Goal: Task Accomplishment & Management: Manage account settings

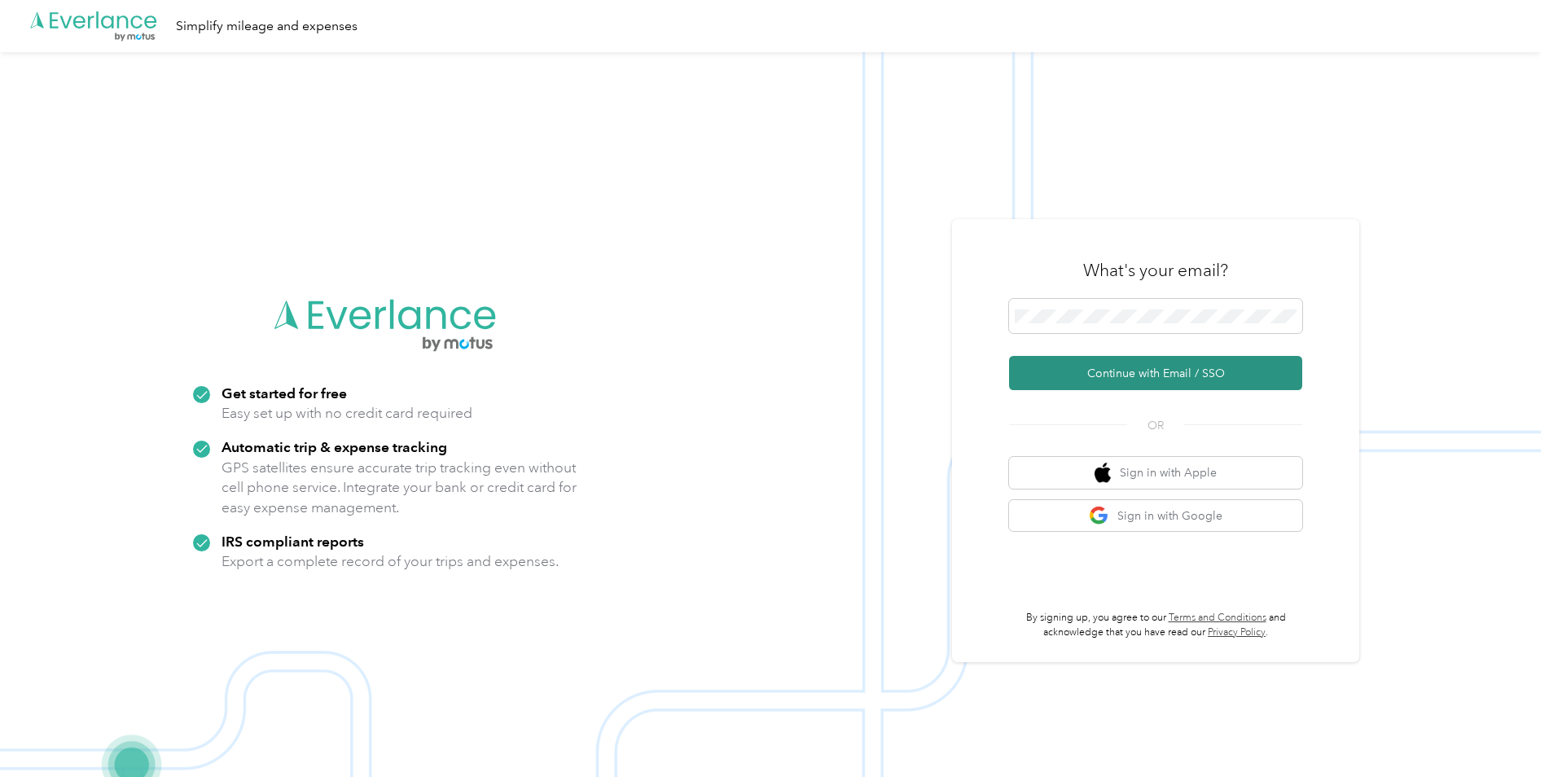
click at [1155, 368] on button "Continue with Email / SSO" at bounding box center [1155, 373] width 293 height 34
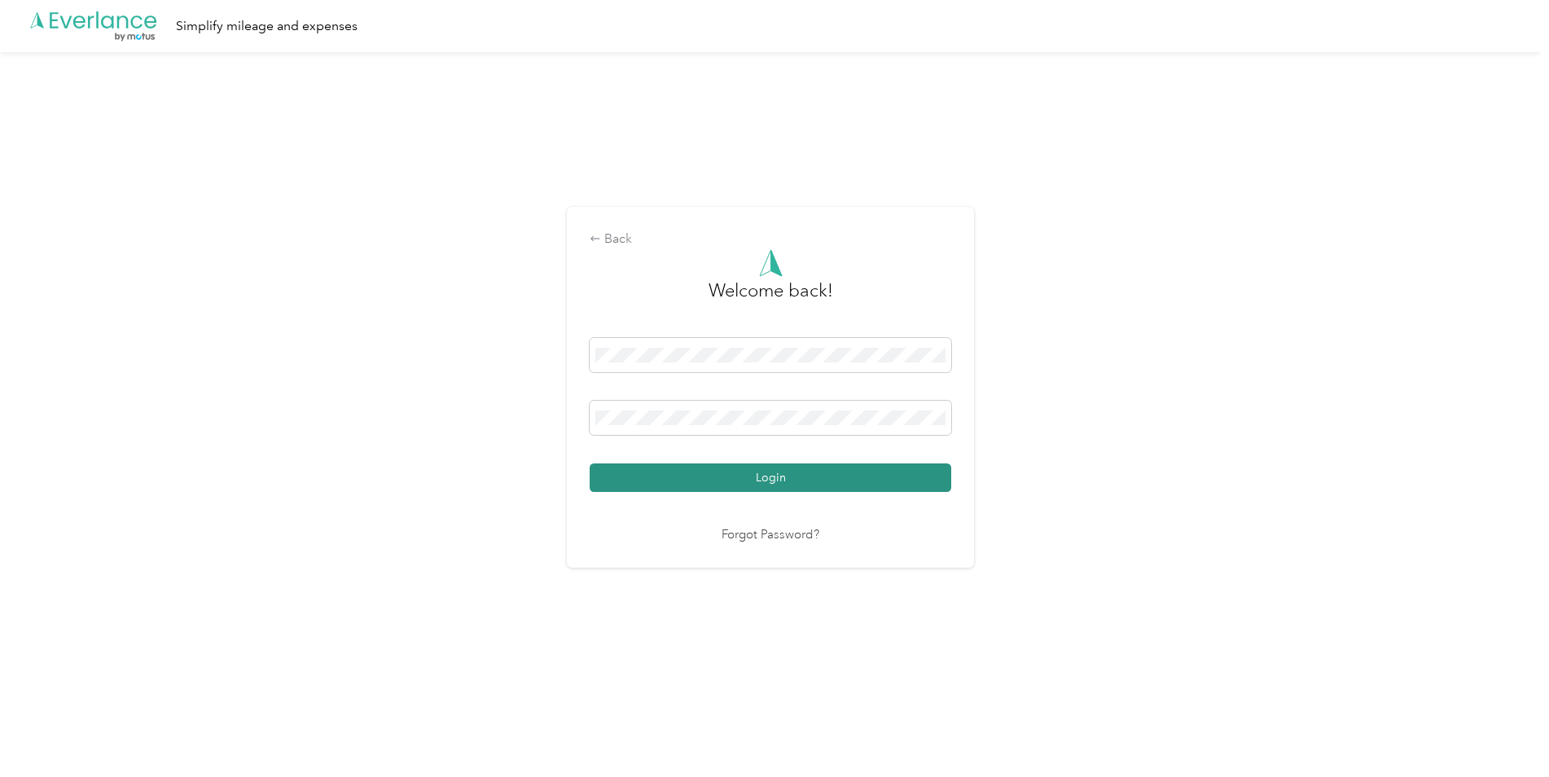
click at [735, 480] on button "Login" at bounding box center [771, 477] width 362 height 29
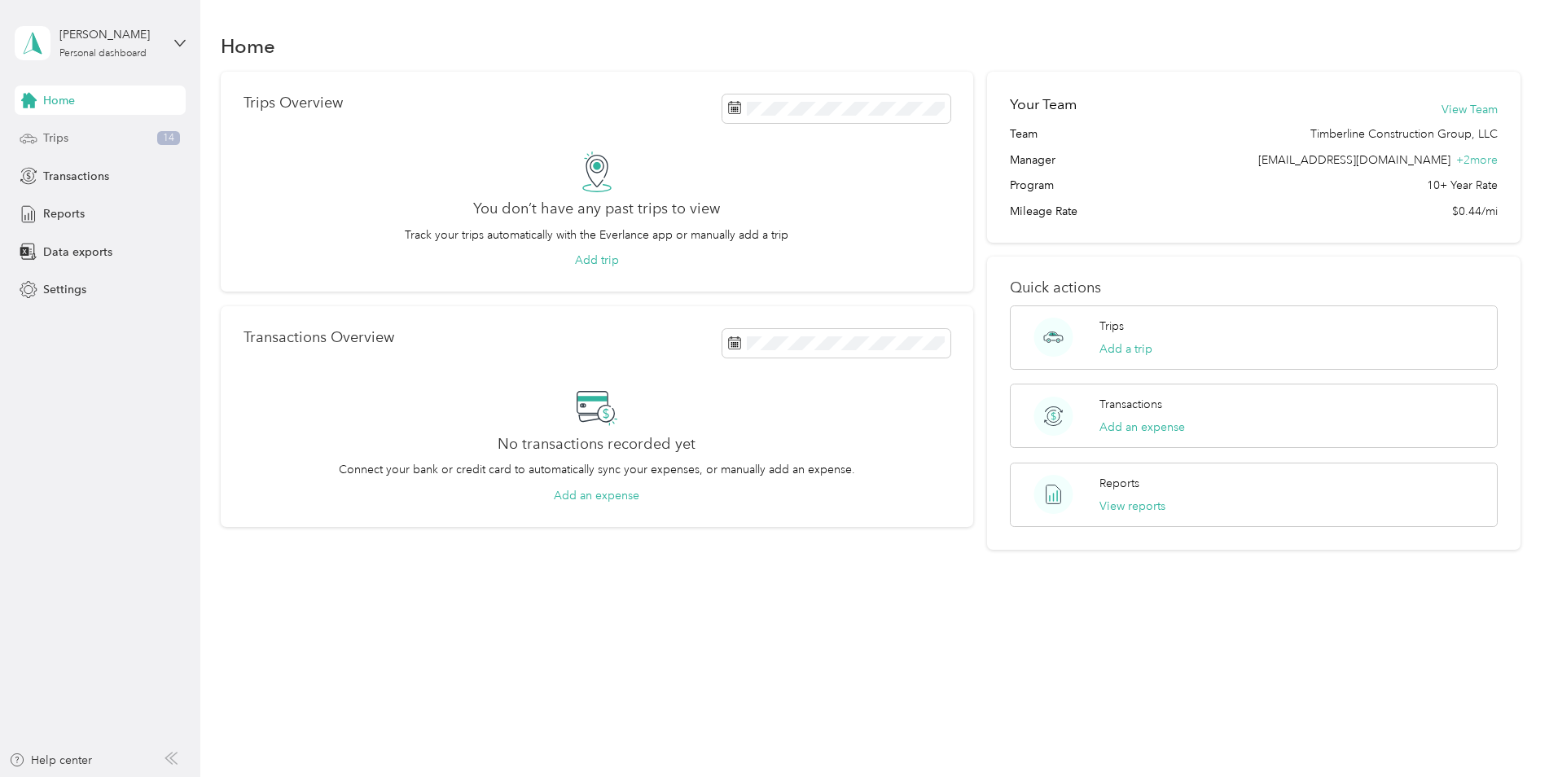
click at [75, 130] on div "Trips 14" at bounding box center [100, 138] width 171 height 29
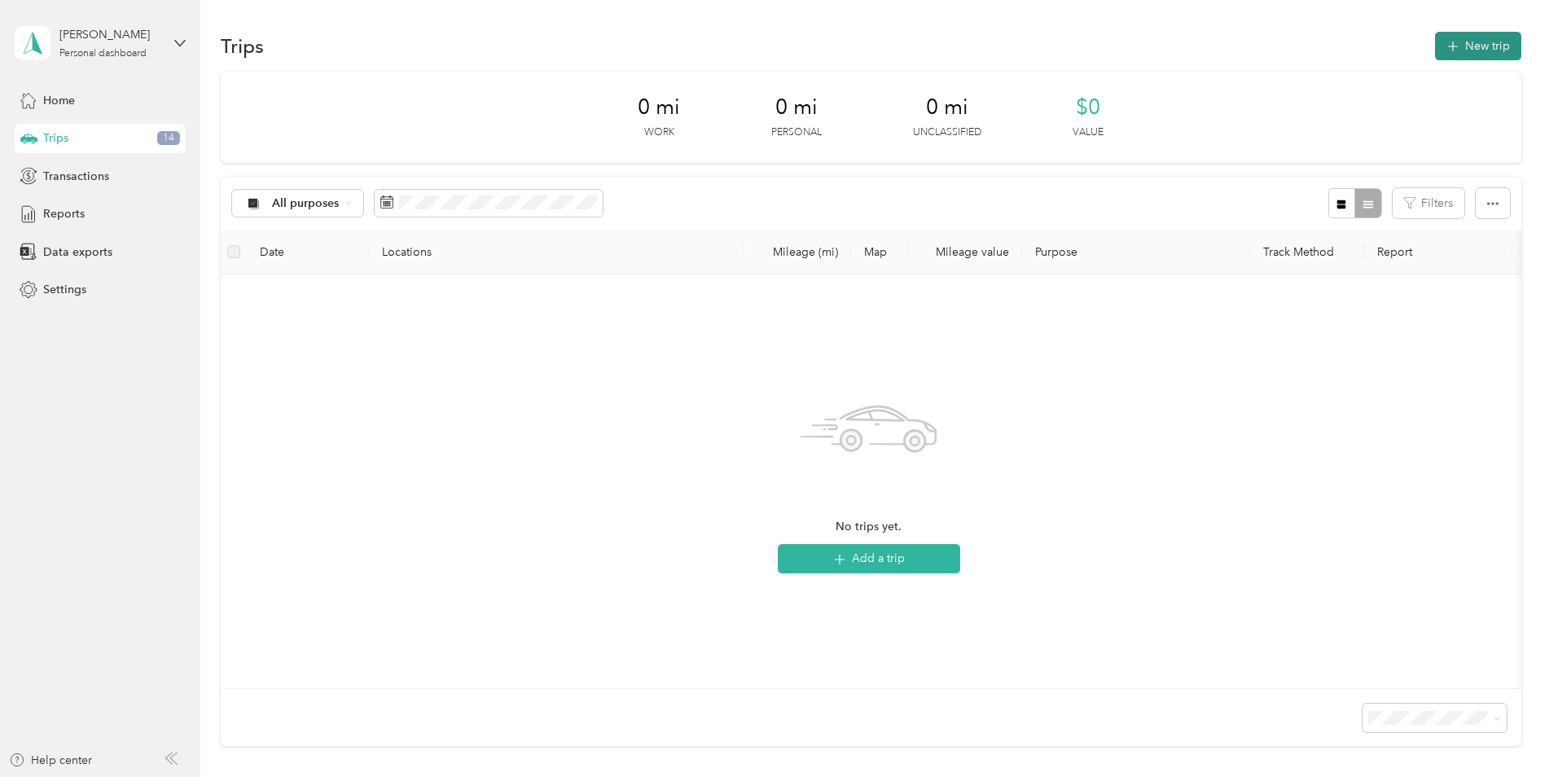
click at [1484, 39] on button "New trip" at bounding box center [1478, 46] width 86 height 29
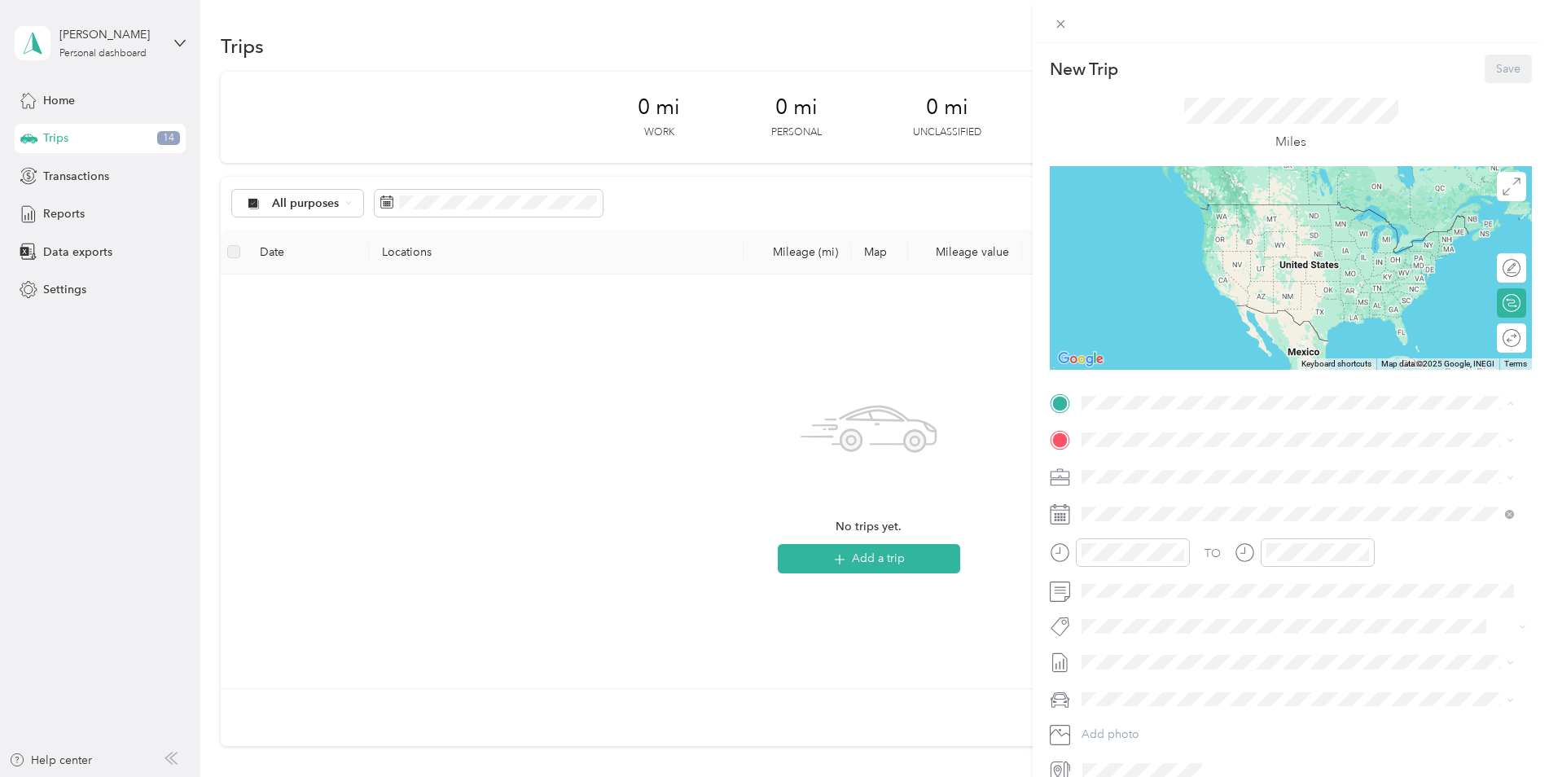
click at [1188, 520] on div "Home" at bounding box center [1209, 518] width 194 height 15
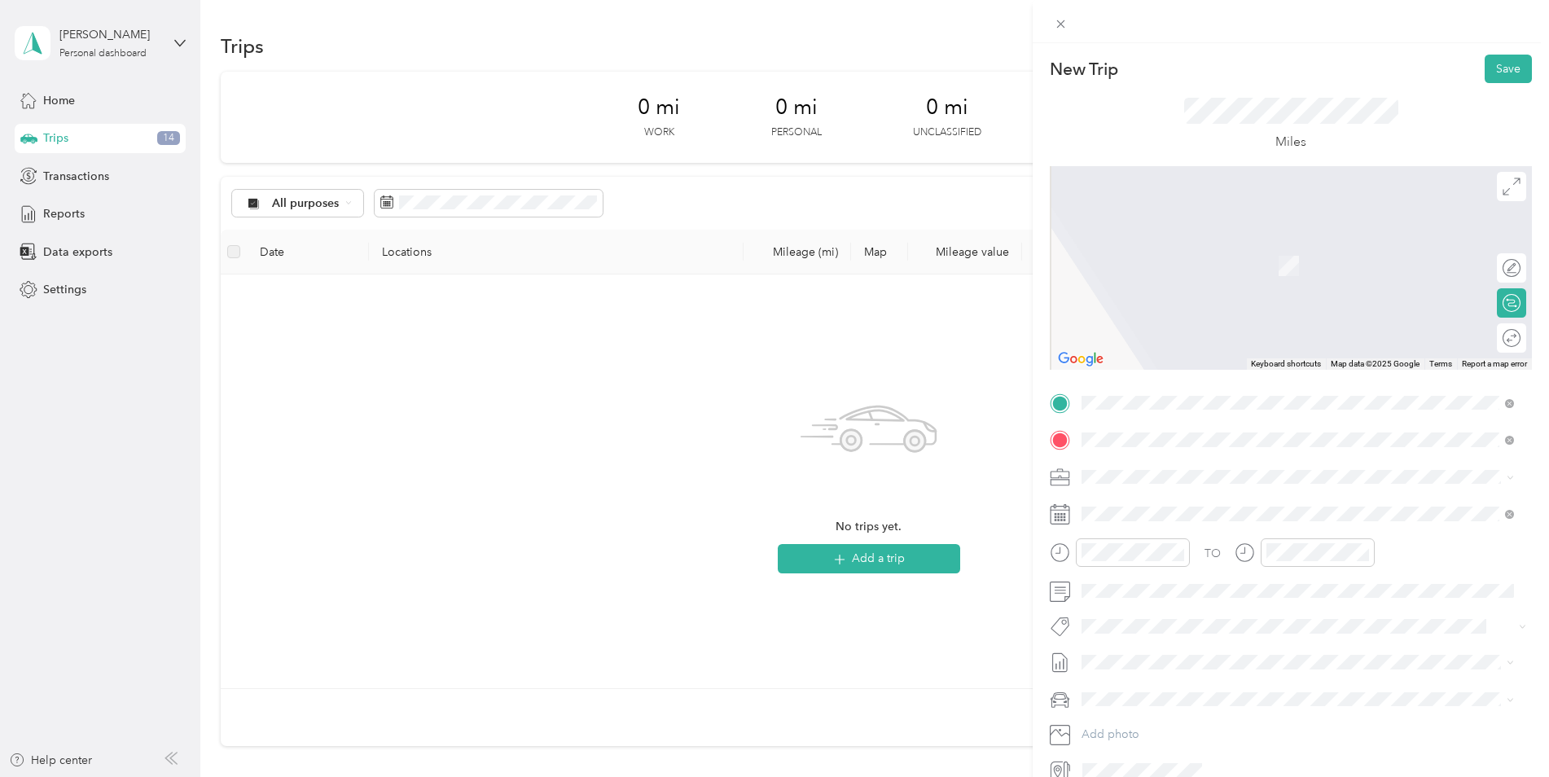
click at [1188, 539] on span "[STREET_ADDRESS][US_STATE]" at bounding box center [1193, 531] width 163 height 15
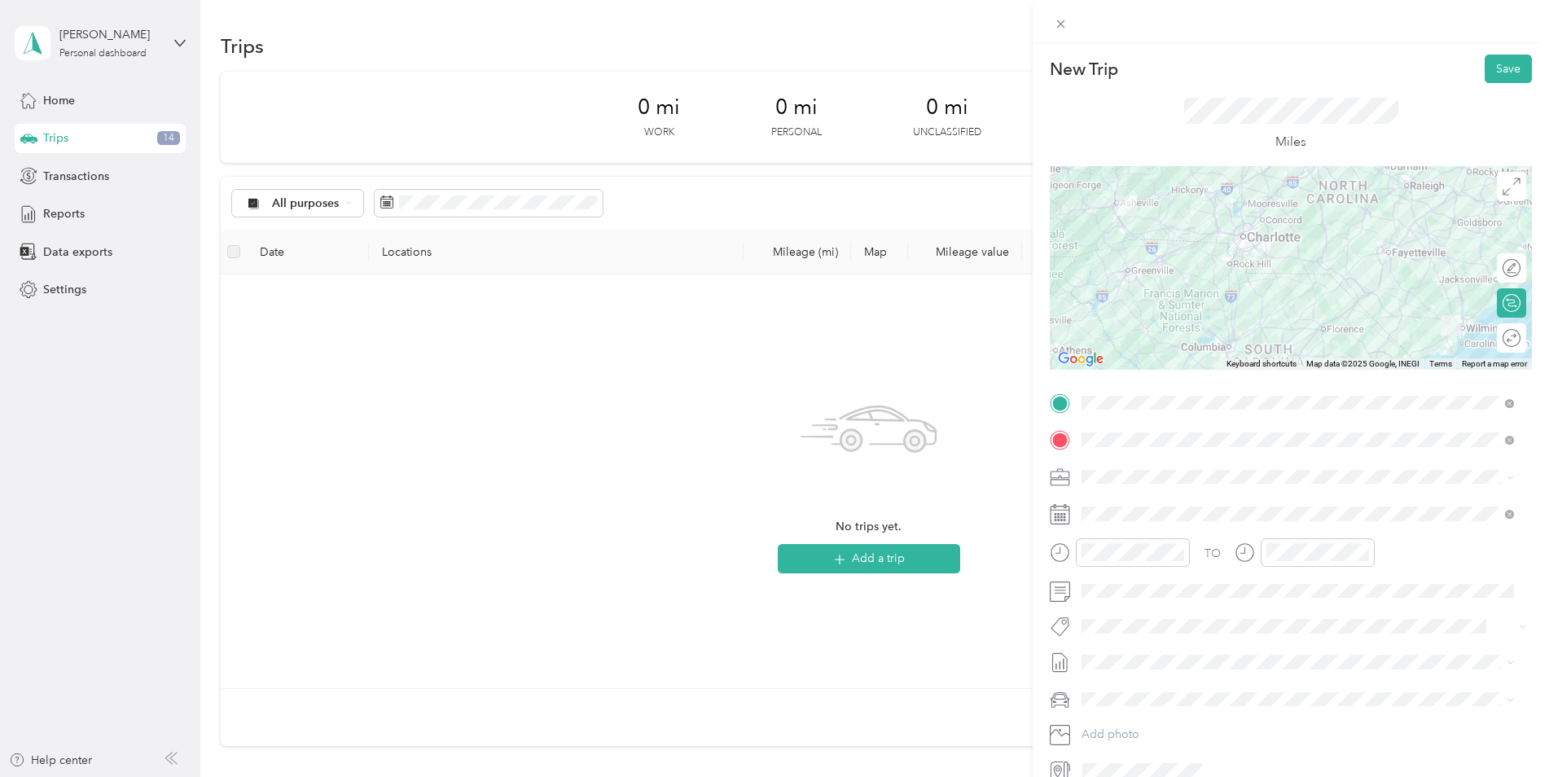
click at [1209, 333] on div at bounding box center [1291, 268] width 482 height 204
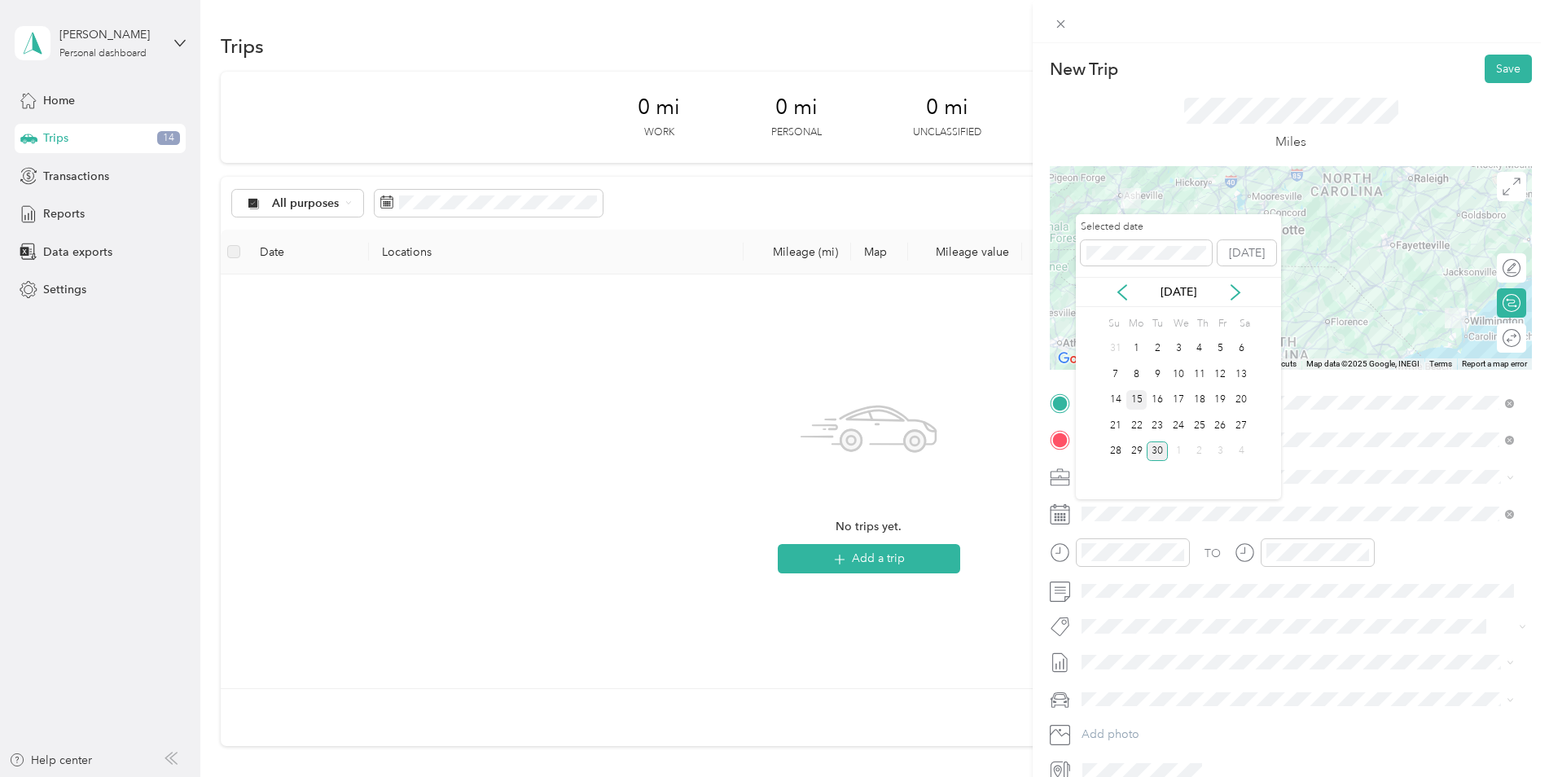
click at [1140, 403] on div "15" at bounding box center [1136, 400] width 21 height 20
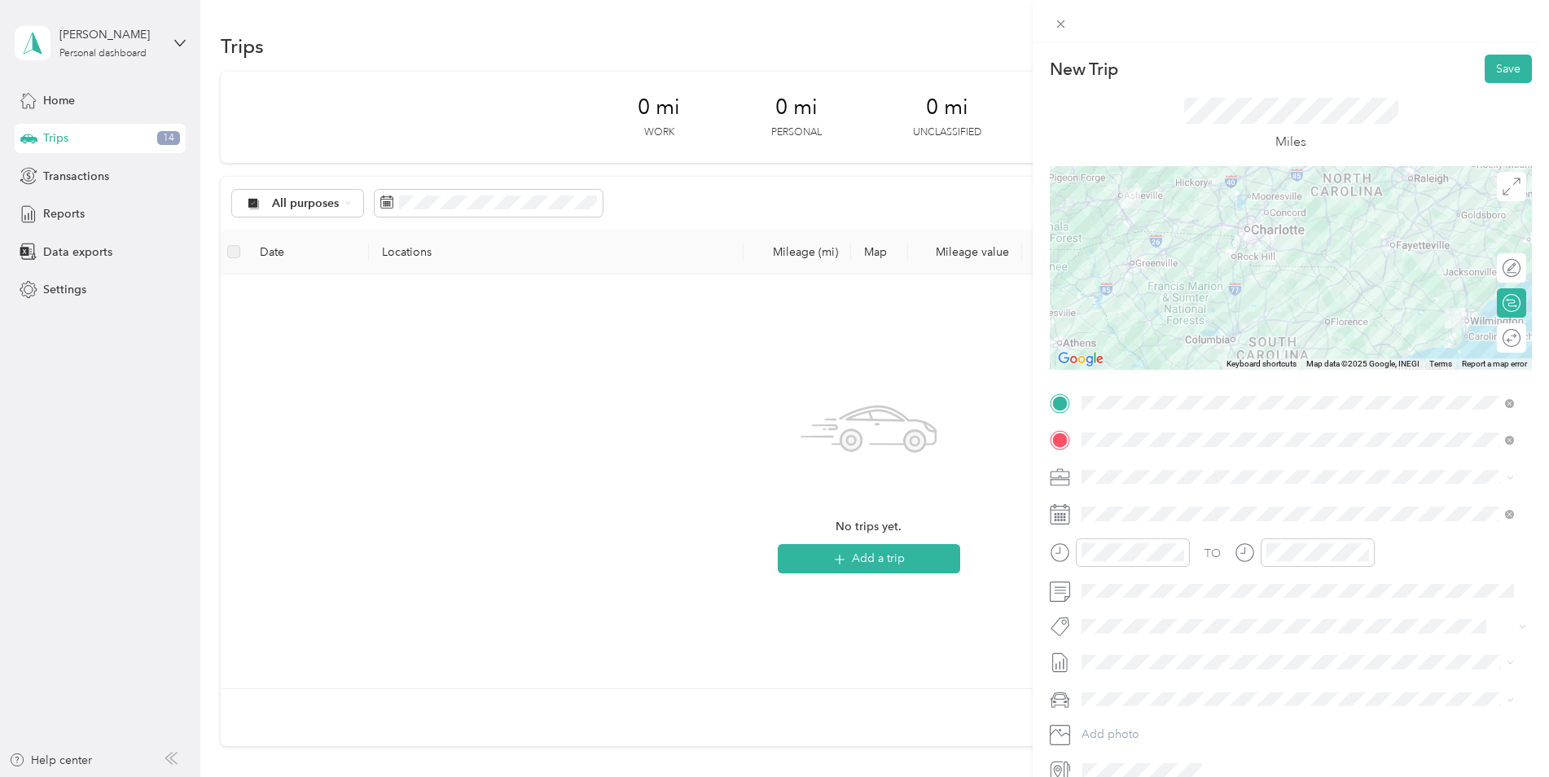
click at [1072, 549] on div at bounding box center [1120, 552] width 140 height 29
click at [1101, 465] on div "08" at bounding box center [1098, 471] width 39 height 23
click at [1143, 326] on div "00" at bounding box center [1144, 334] width 39 height 23
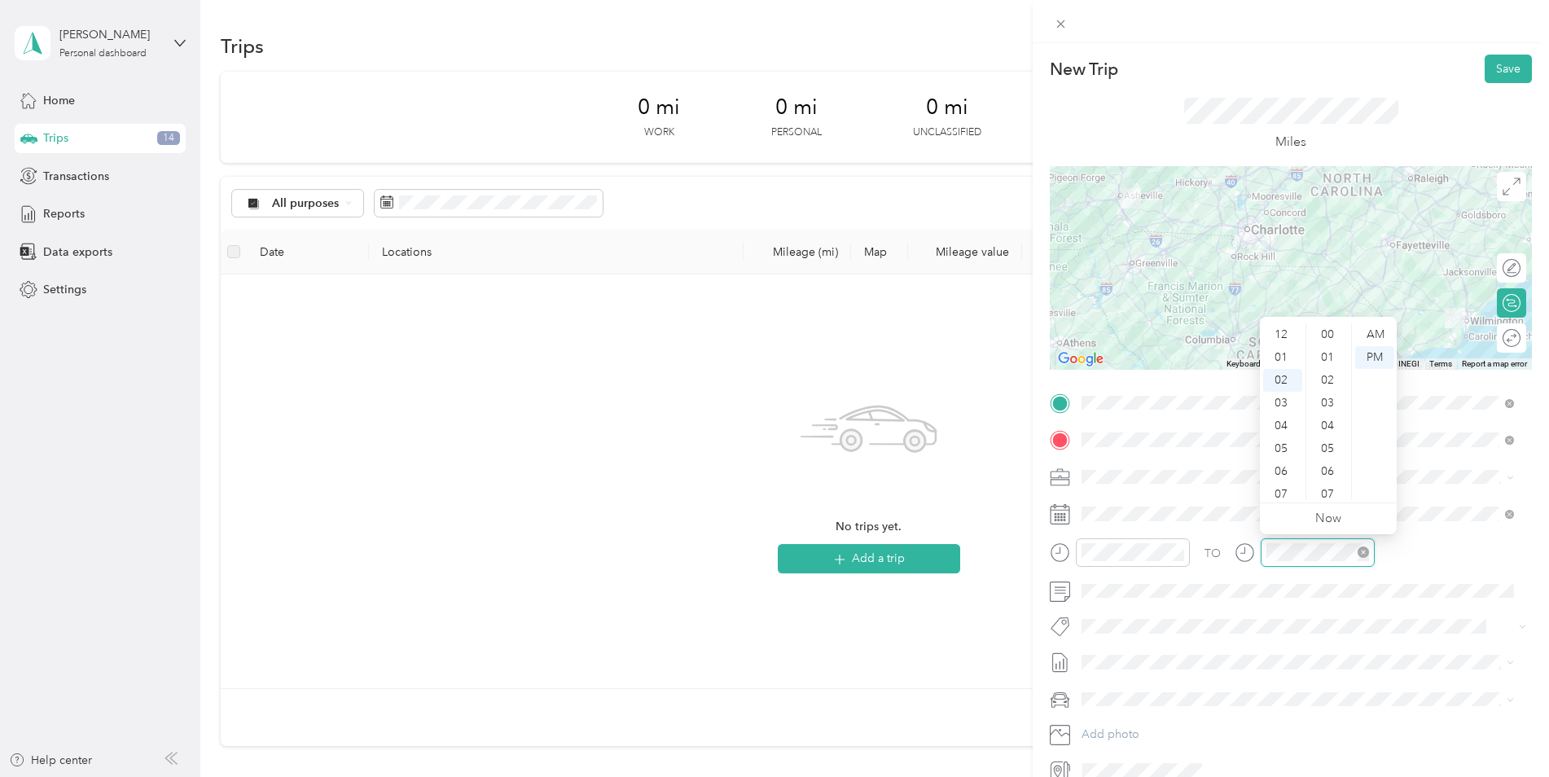
scroll to position [410, 0]
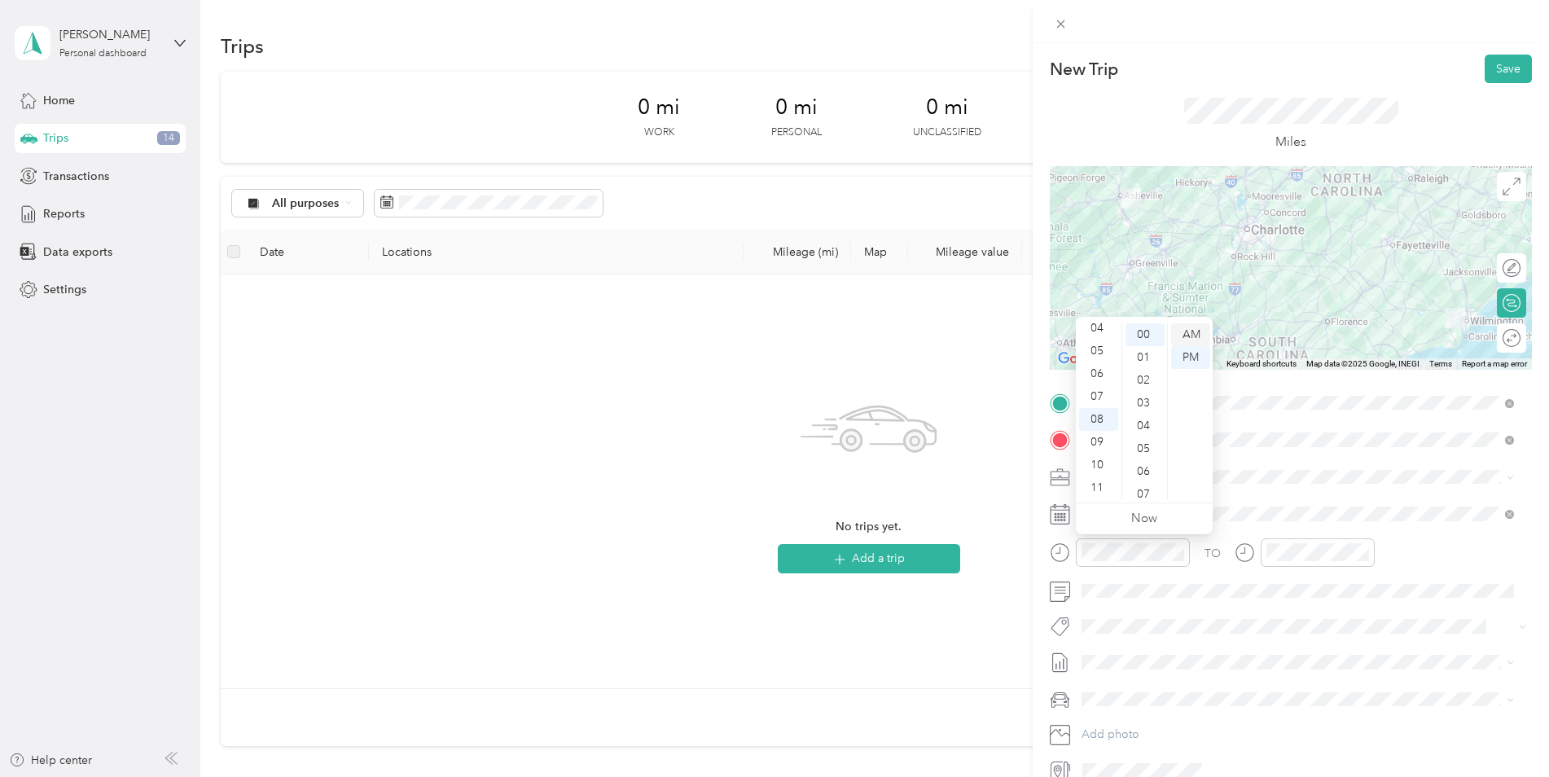
click at [1191, 330] on div "AM" at bounding box center [1190, 334] width 39 height 23
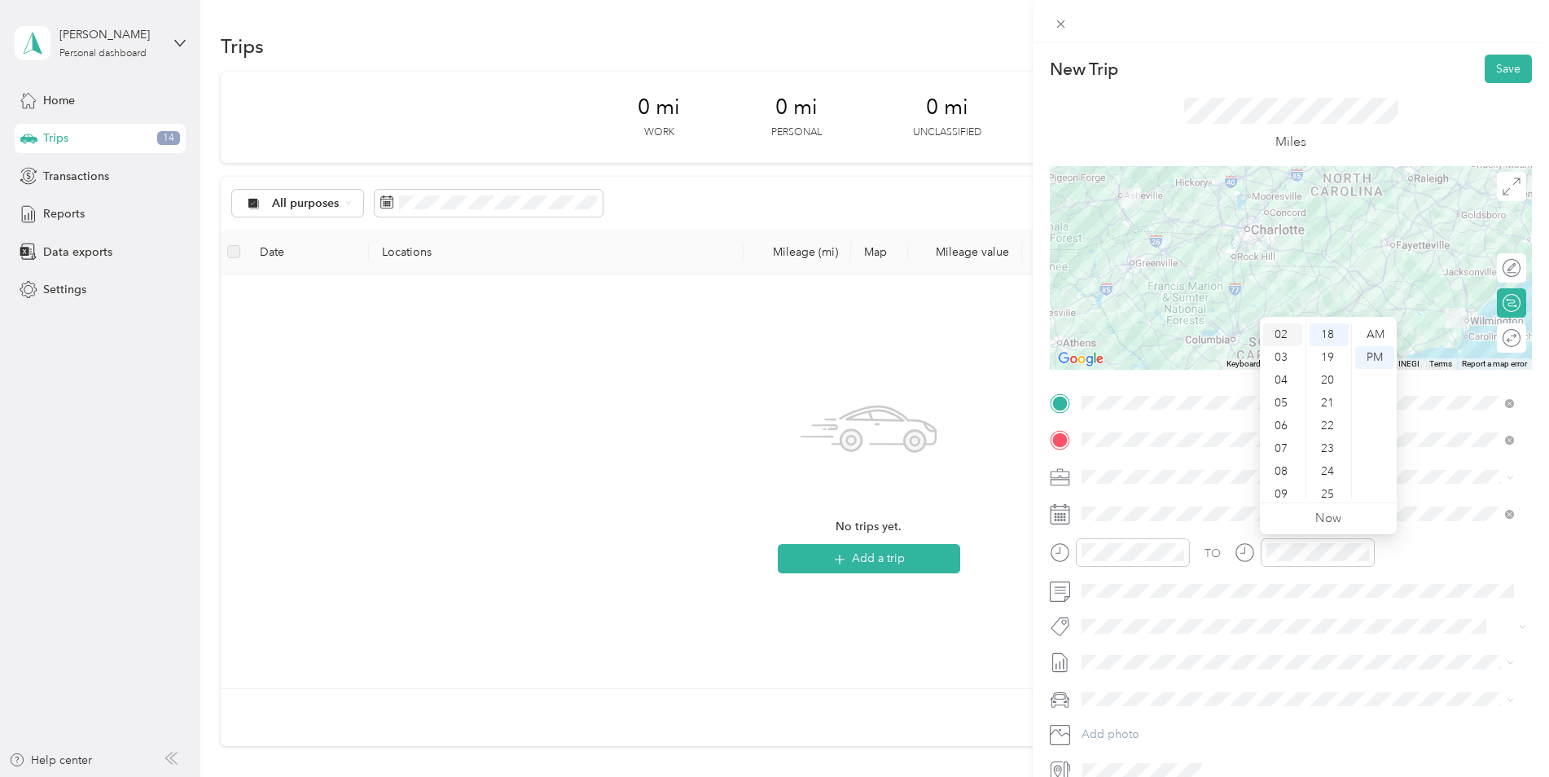
click at [1284, 337] on div "02" at bounding box center [1282, 334] width 39 height 23
click at [1325, 331] on div "00" at bounding box center [1329, 334] width 39 height 23
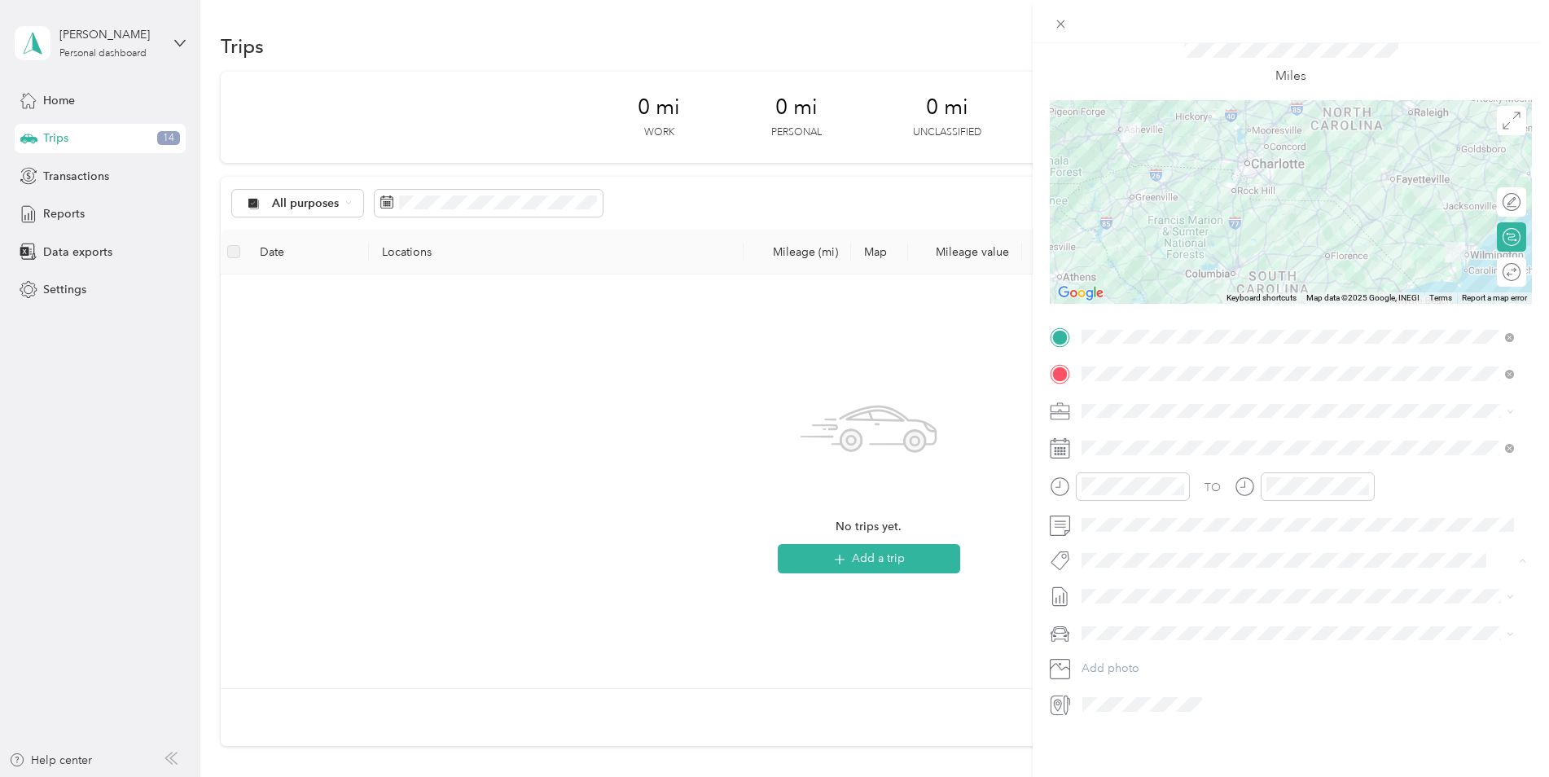
click at [1235, 728] on div "New Trip Save This trip cannot be edited because it is either under review, app…" at bounding box center [1291, 431] width 516 height 777
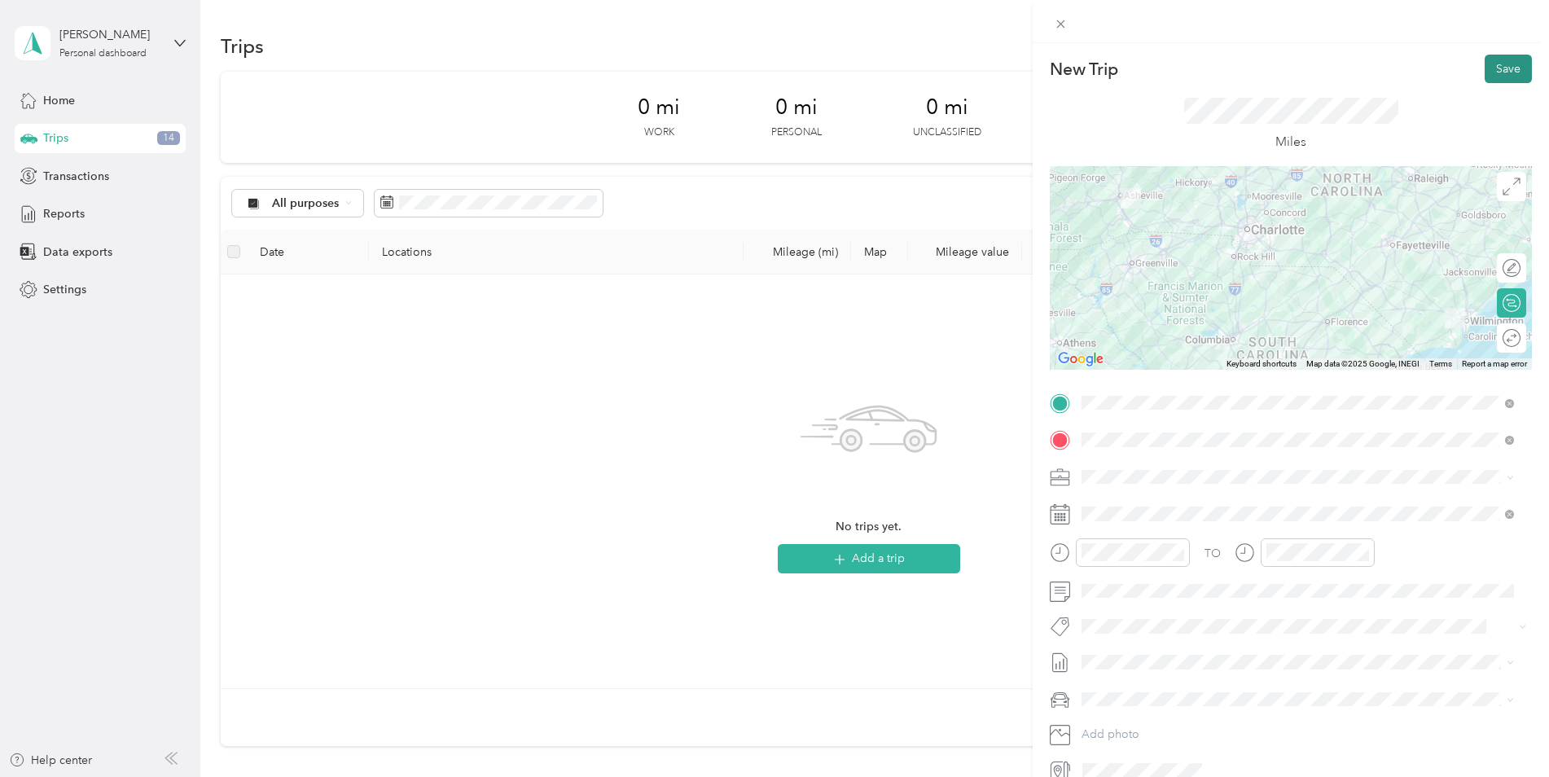
click at [1485, 68] on button "Save" at bounding box center [1508, 69] width 47 height 29
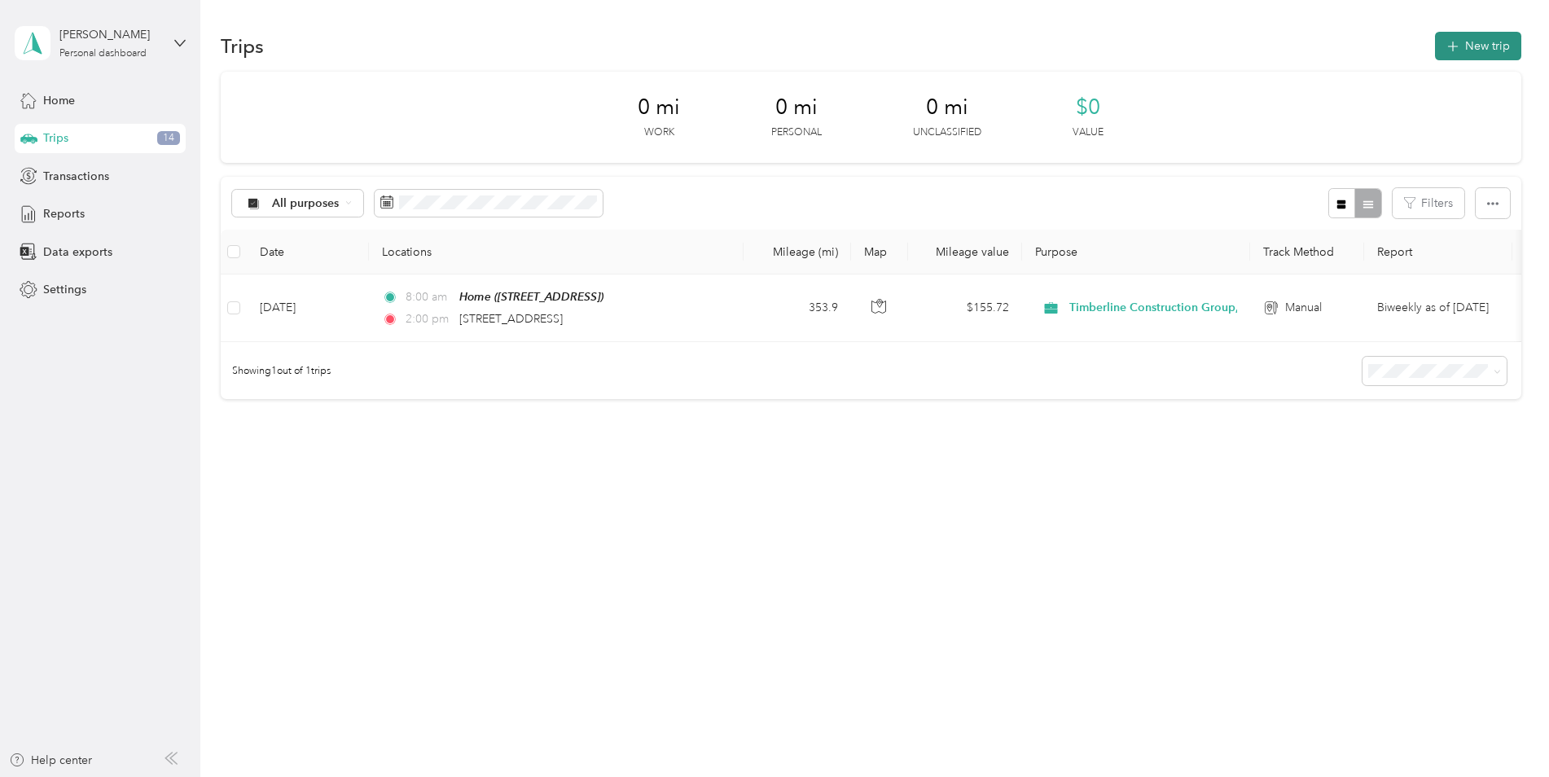
click at [1476, 48] on button "New trip" at bounding box center [1478, 46] width 86 height 29
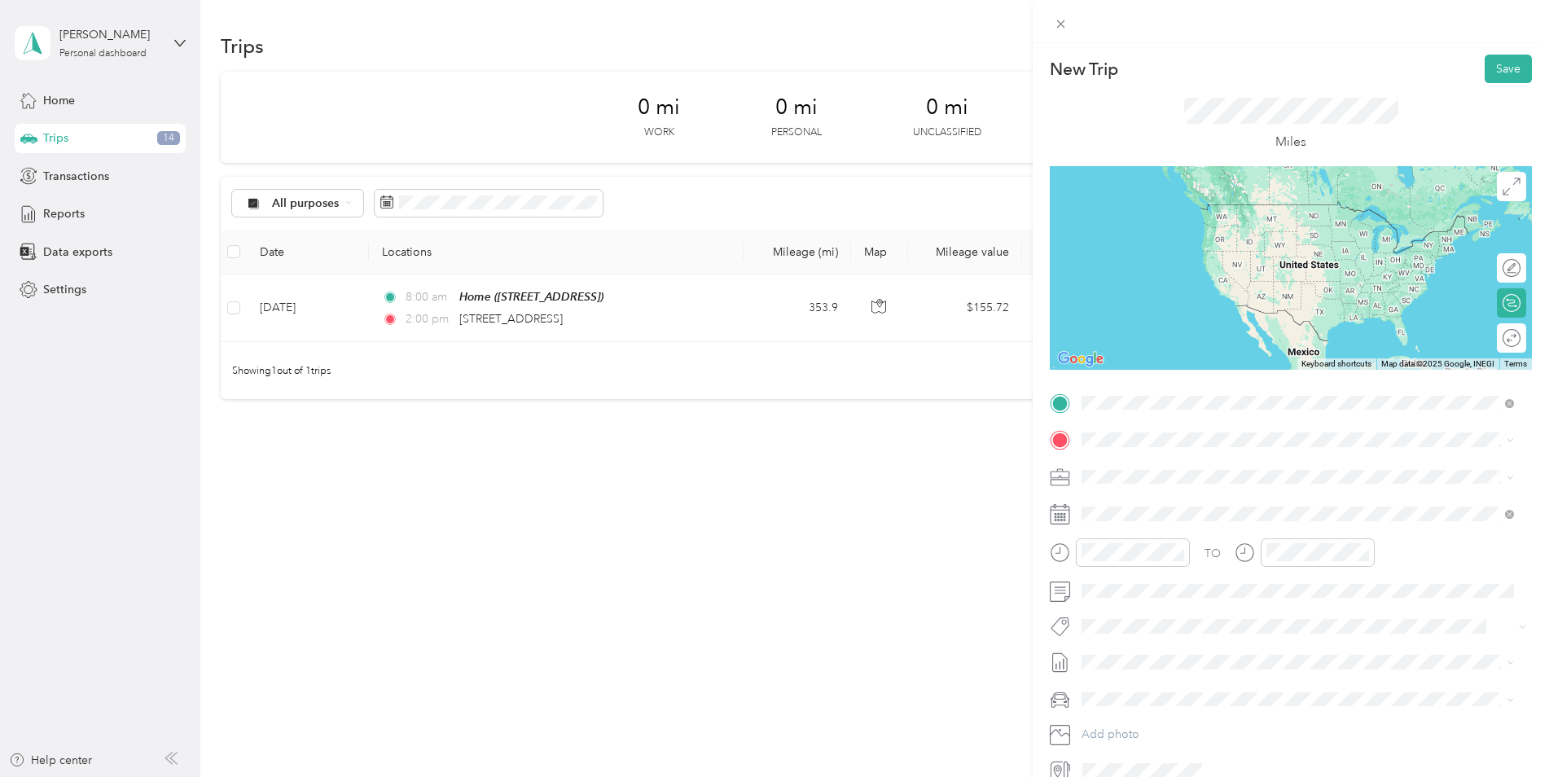
click at [1205, 502] on span "[STREET_ADDRESS][US_STATE]" at bounding box center [1193, 495] width 163 height 15
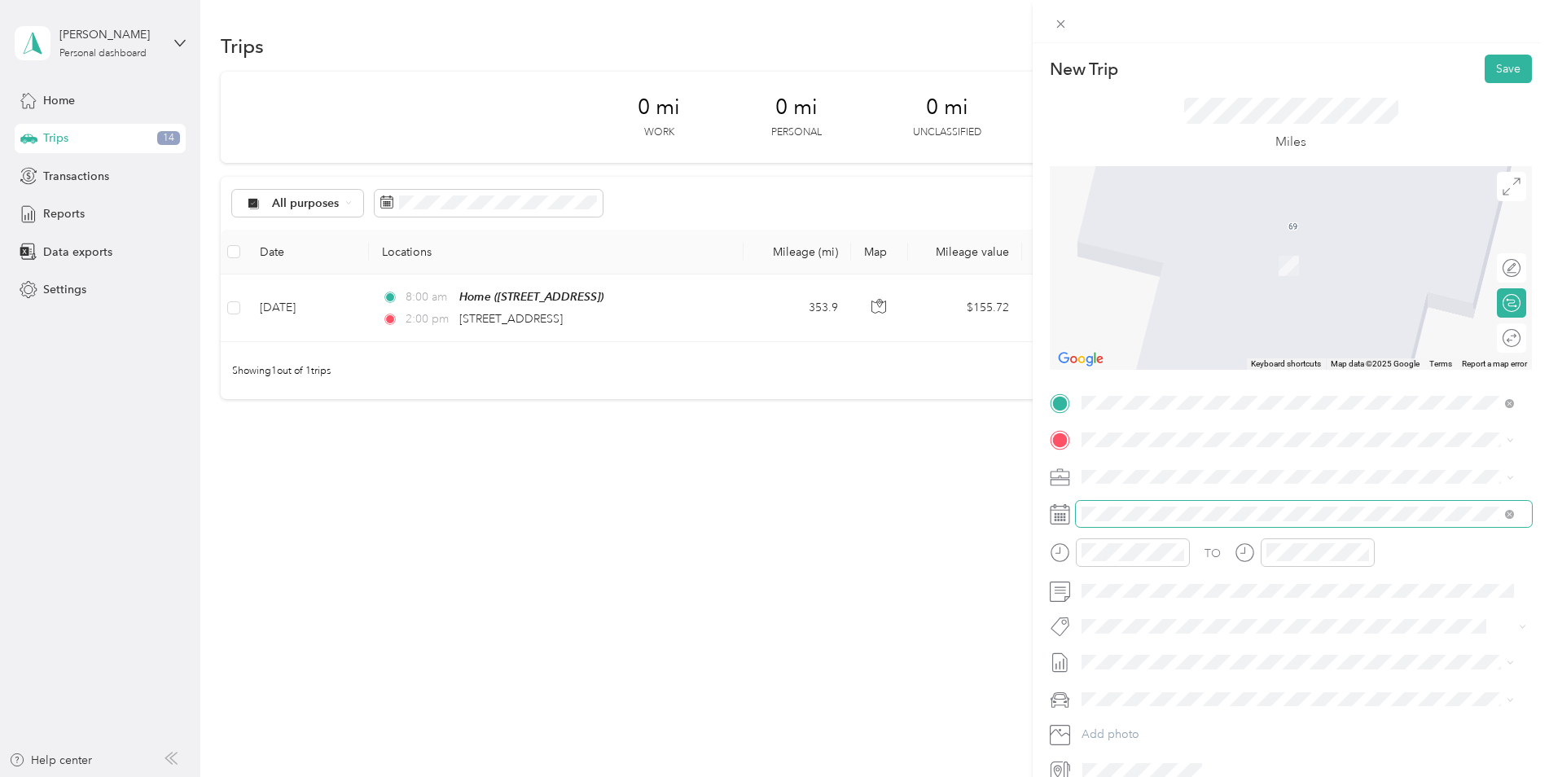
click at [1133, 505] on span at bounding box center [1304, 514] width 456 height 26
click at [1072, 512] on div at bounding box center [1291, 514] width 482 height 26
click at [1060, 516] on icon at bounding box center [1060, 514] width 20 height 20
click at [1414, 524] on span at bounding box center [1304, 514] width 456 height 26
click at [1232, 489] on div "[STREET_ADDRESS][US_STATE]" at bounding box center [1297, 500] width 421 height 22
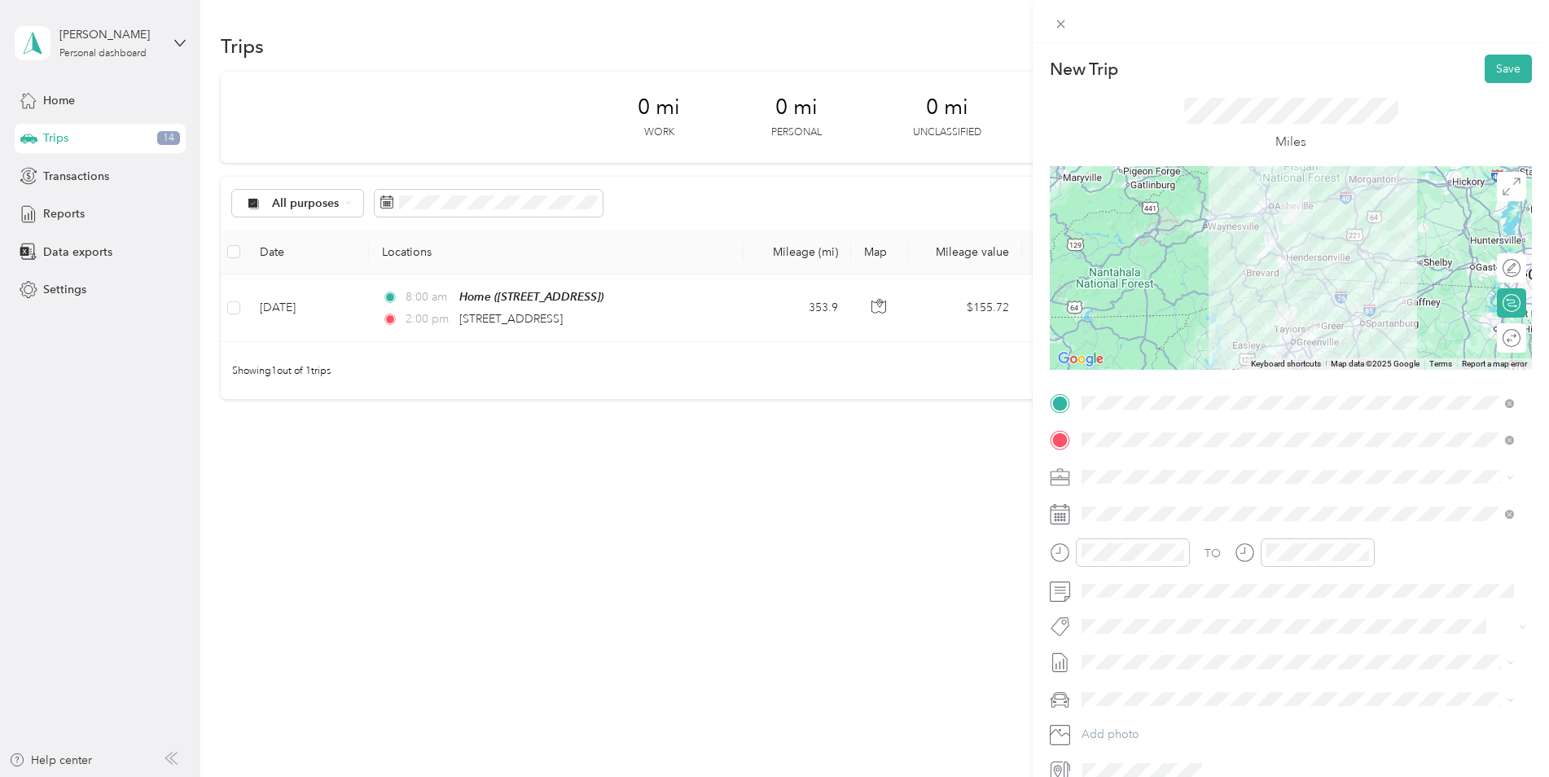
click at [1058, 517] on rect at bounding box center [1058, 517] width 2 height 2
click at [1126, 522] on span at bounding box center [1304, 514] width 456 height 26
click at [1508, 516] on icon at bounding box center [1509, 514] width 5 height 5
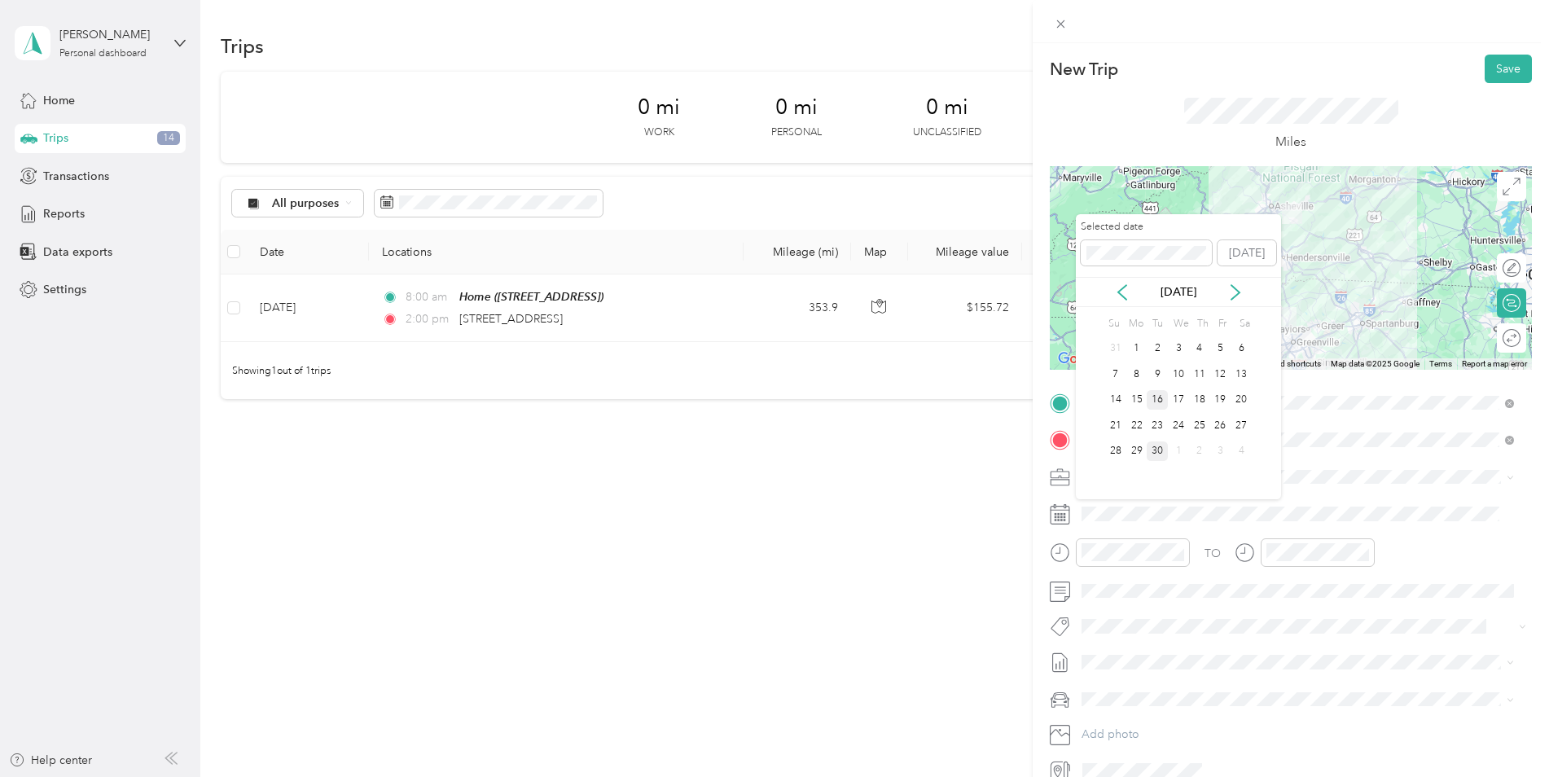
click at [1163, 406] on div "16" at bounding box center [1157, 400] width 21 height 20
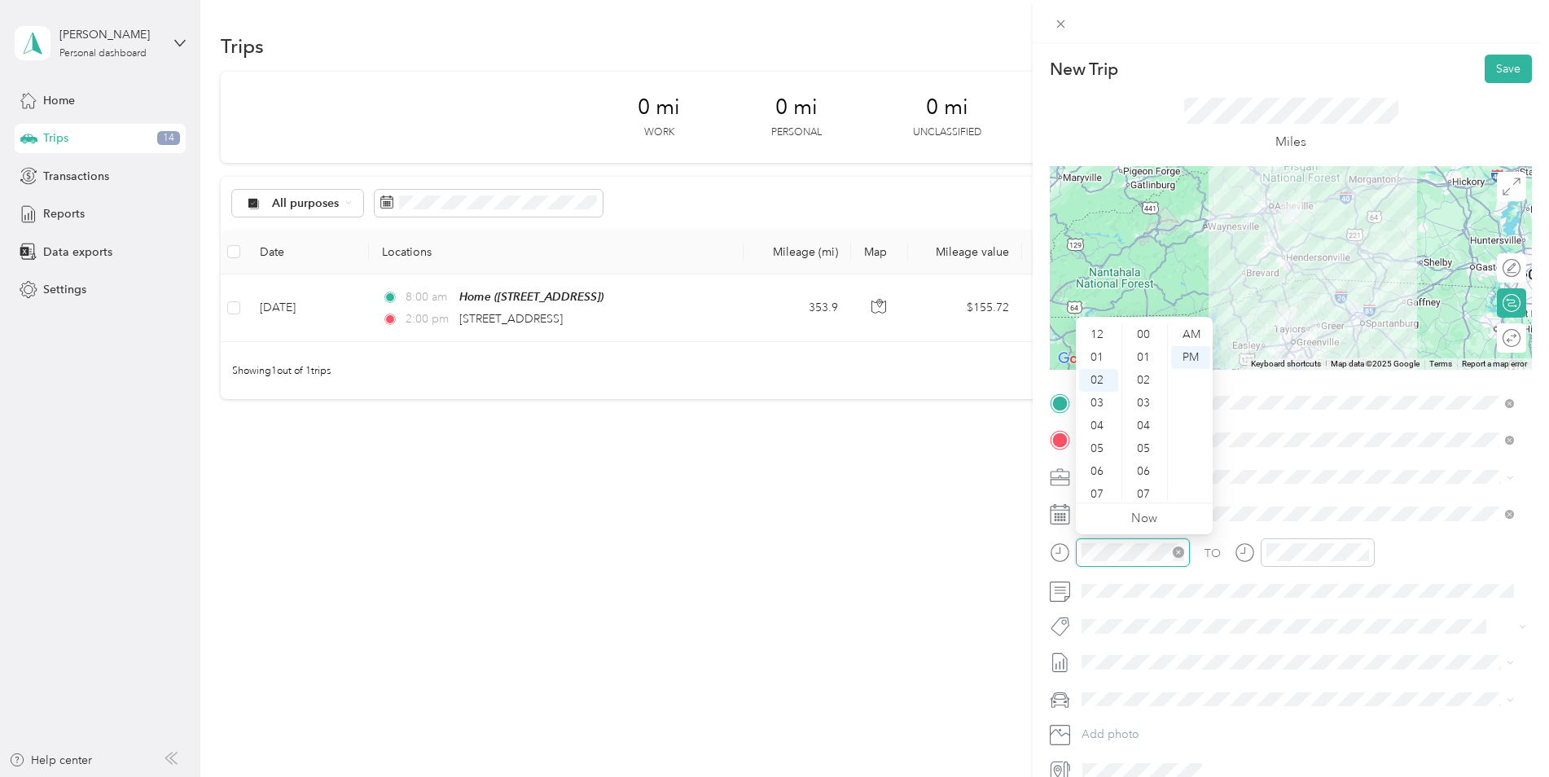
scroll to position [456, 0]
click at [1102, 445] on div "07" at bounding box center [1098, 448] width 39 height 23
click at [1146, 340] on div "00" at bounding box center [1144, 334] width 39 height 23
click at [1196, 331] on div "AM" at bounding box center [1190, 334] width 39 height 23
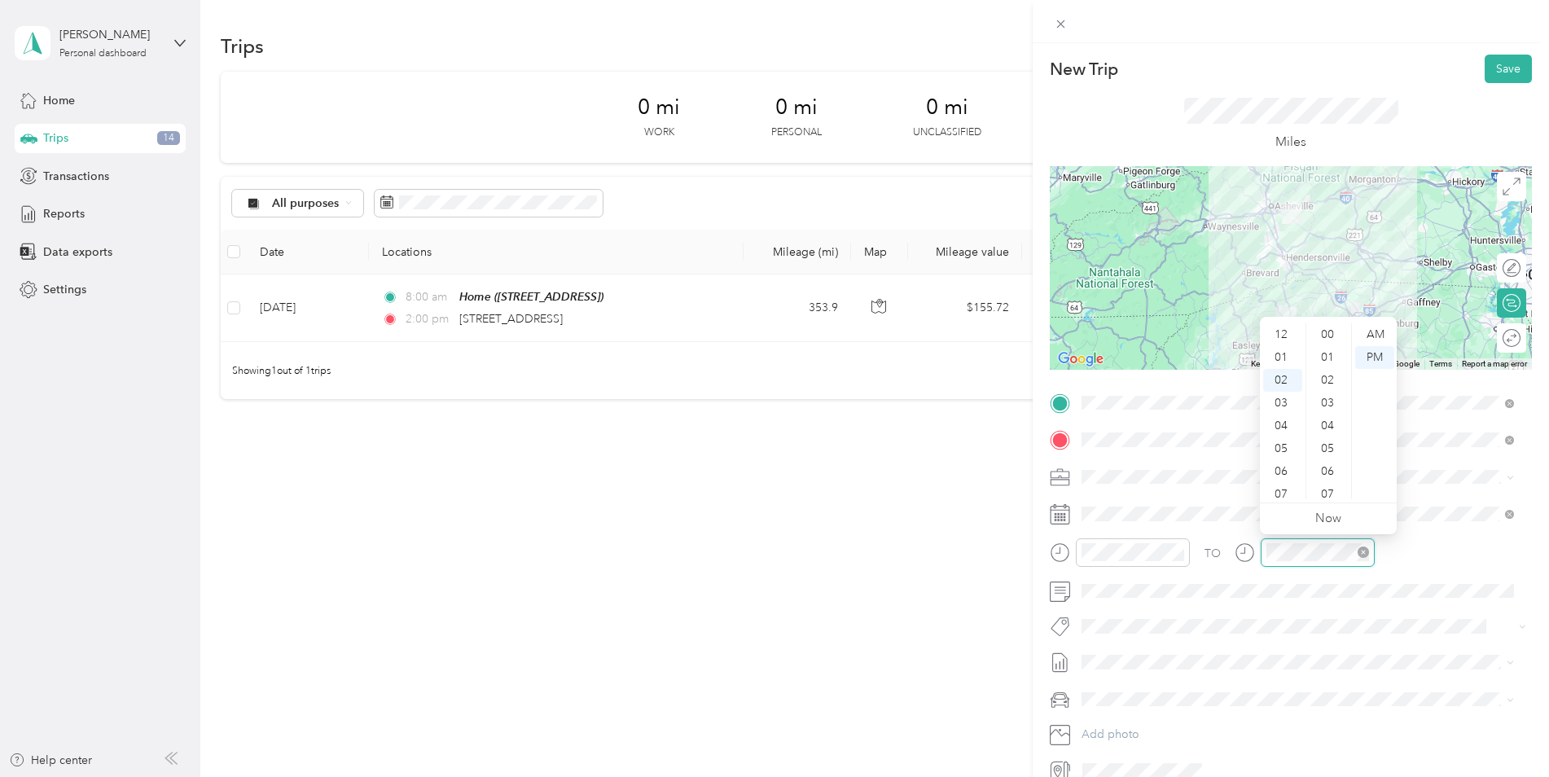
scroll to position [456, 0]
click at [1286, 467] on div "08" at bounding box center [1282, 471] width 39 height 23
click at [1327, 328] on div "00" at bounding box center [1329, 334] width 39 height 23
click at [1374, 335] on div "AM" at bounding box center [1374, 334] width 39 height 23
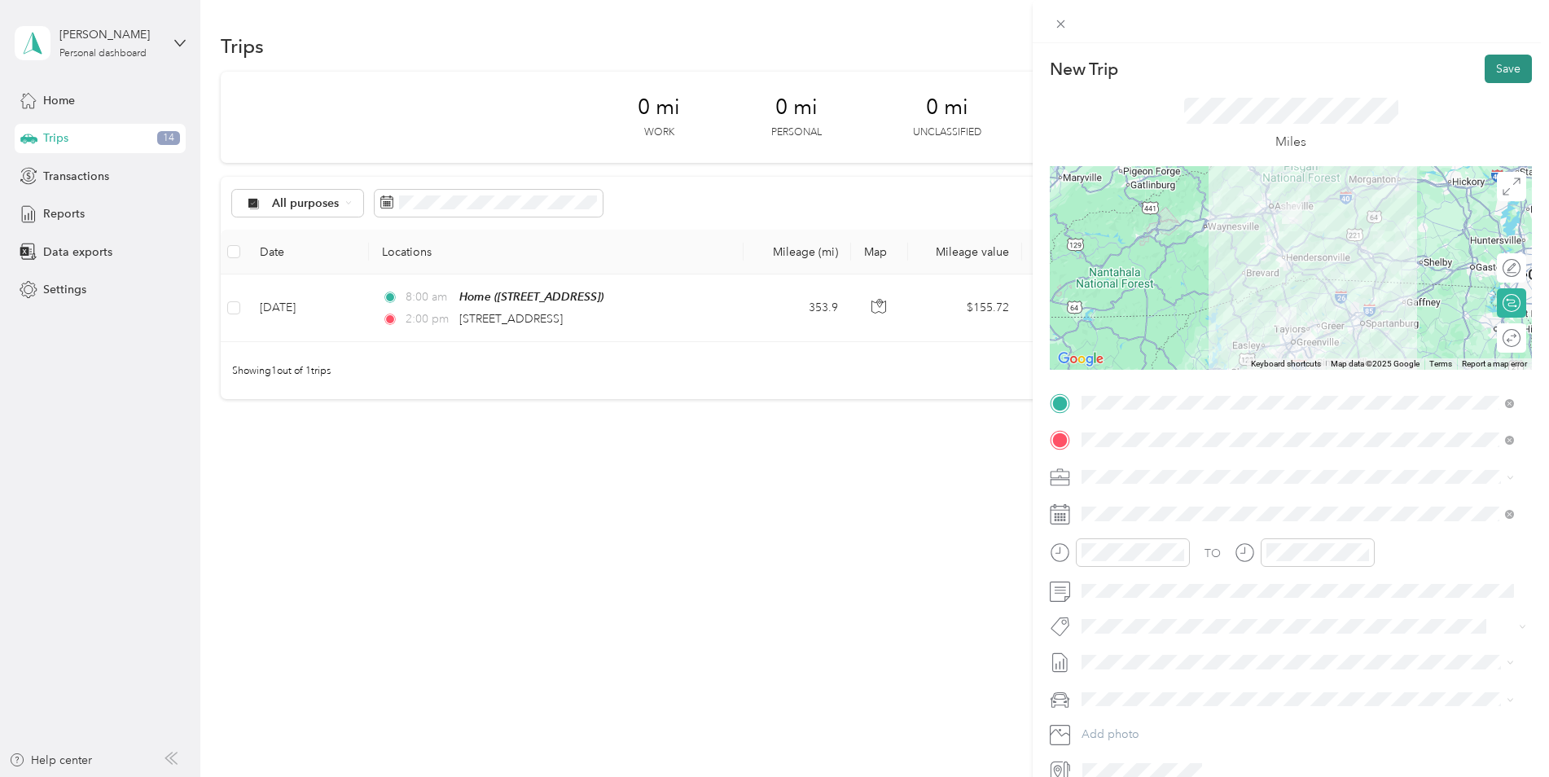
click at [1503, 75] on button "Save" at bounding box center [1508, 69] width 47 height 29
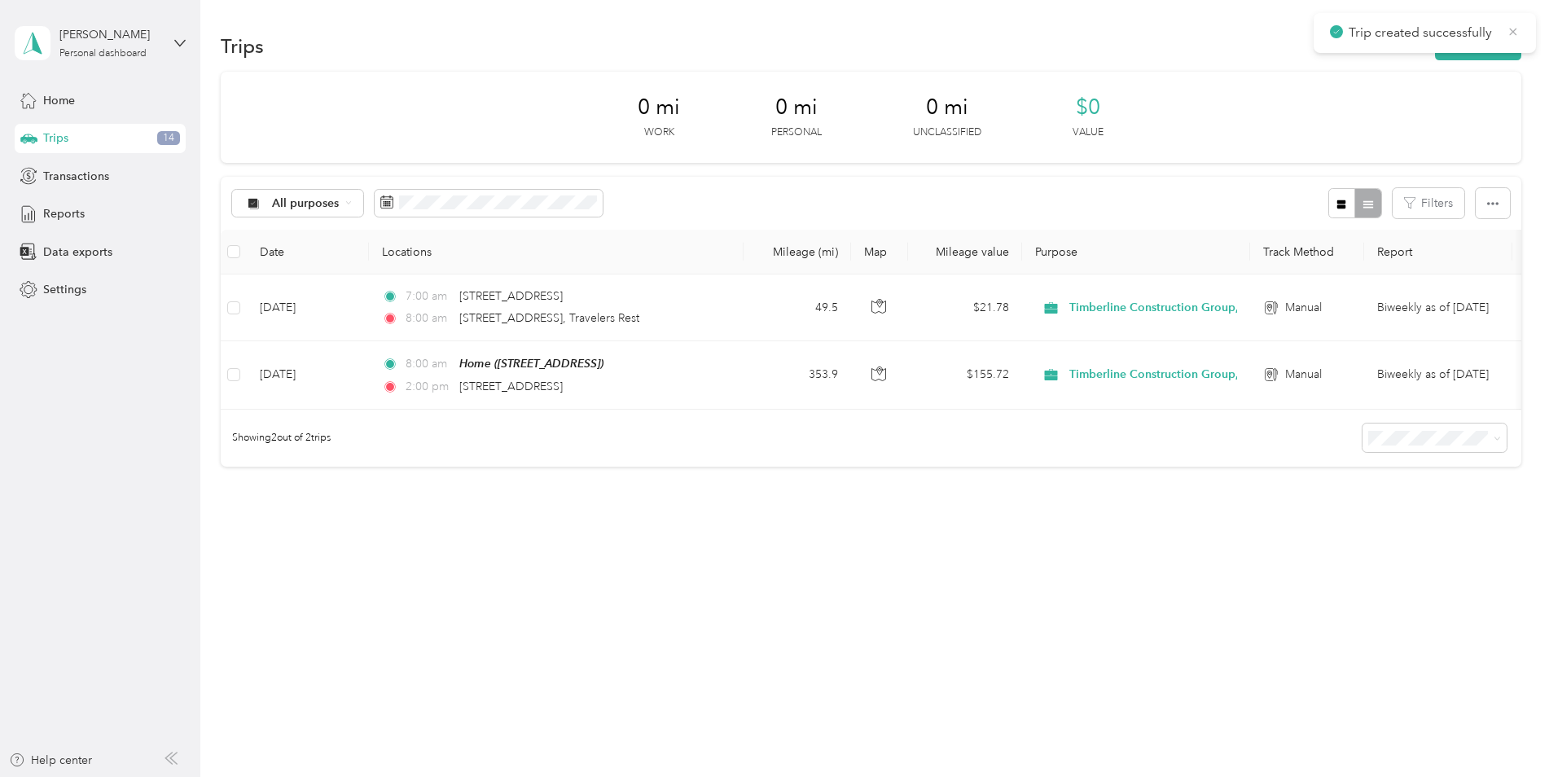
click at [1507, 28] on icon at bounding box center [1513, 31] width 13 height 15
click at [1488, 45] on button "New trip" at bounding box center [1478, 46] width 86 height 29
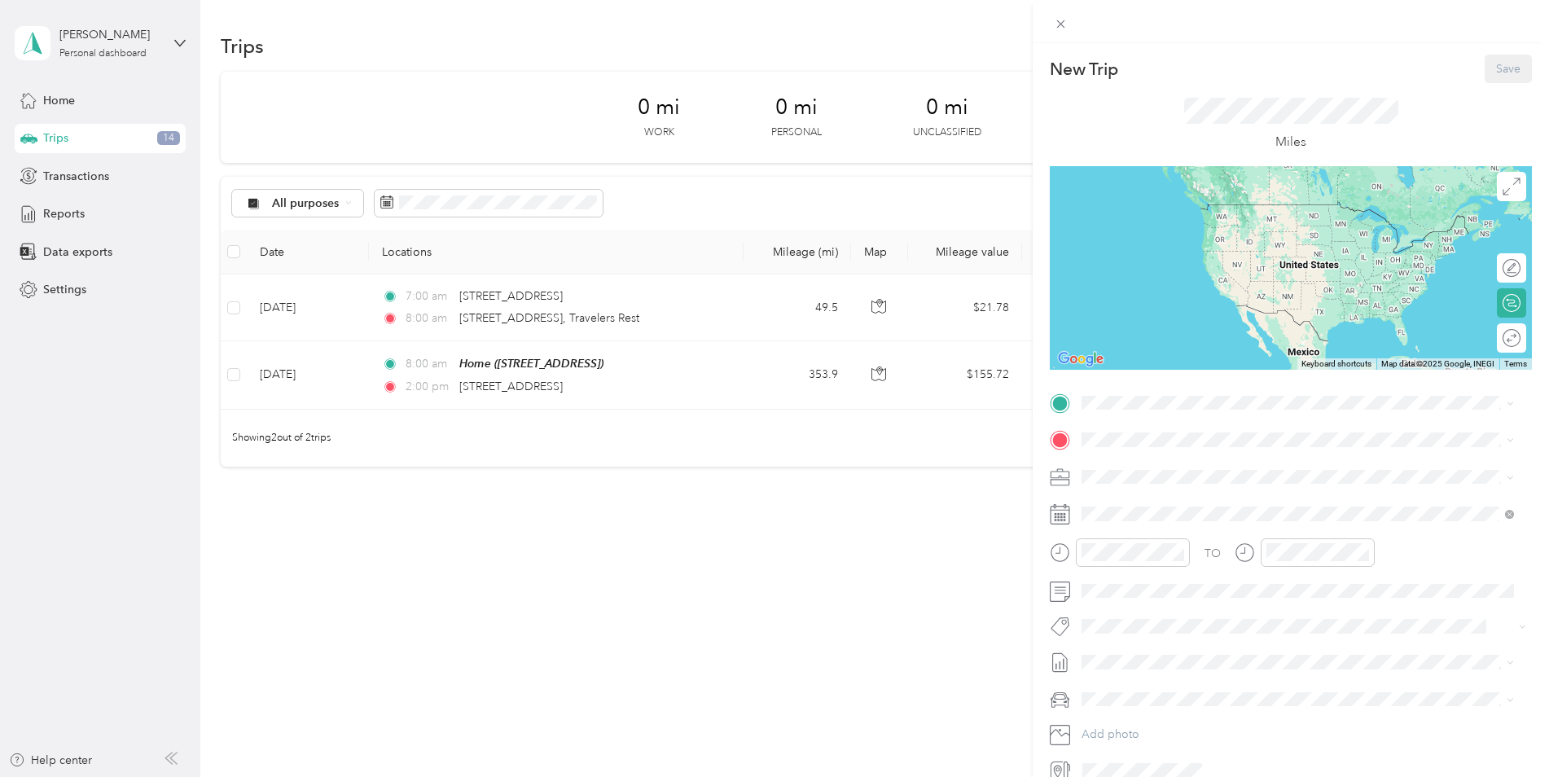
click at [1148, 419] on div "TO Add photo" at bounding box center [1291, 586] width 482 height 393
click at [1266, 466] on span "[STREET_ADDRESS][US_STATE]" at bounding box center [1193, 461] width 163 height 15
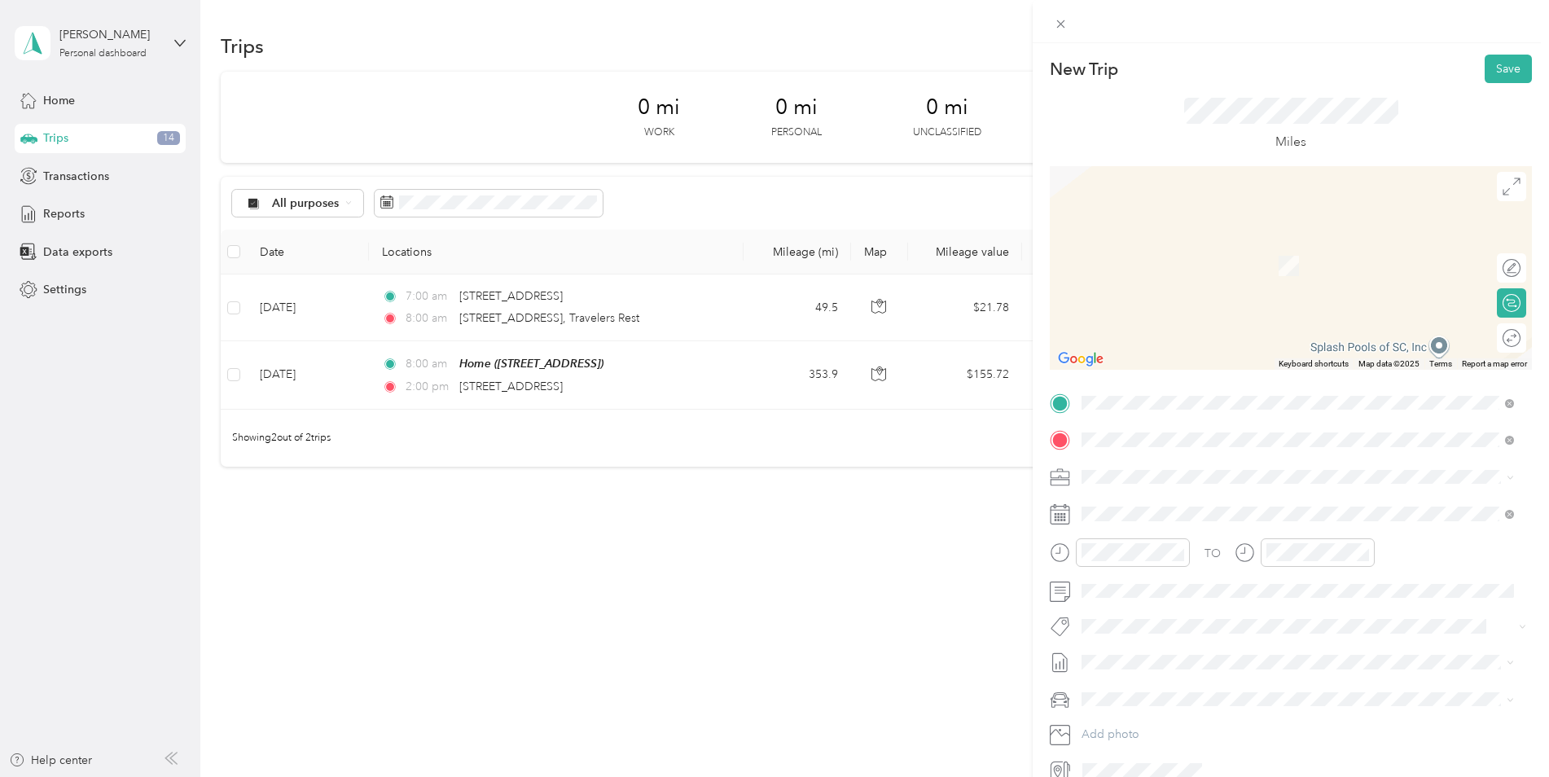
click at [1204, 499] on span "[STREET_ADDRESS][US_STATE]" at bounding box center [1193, 498] width 163 height 15
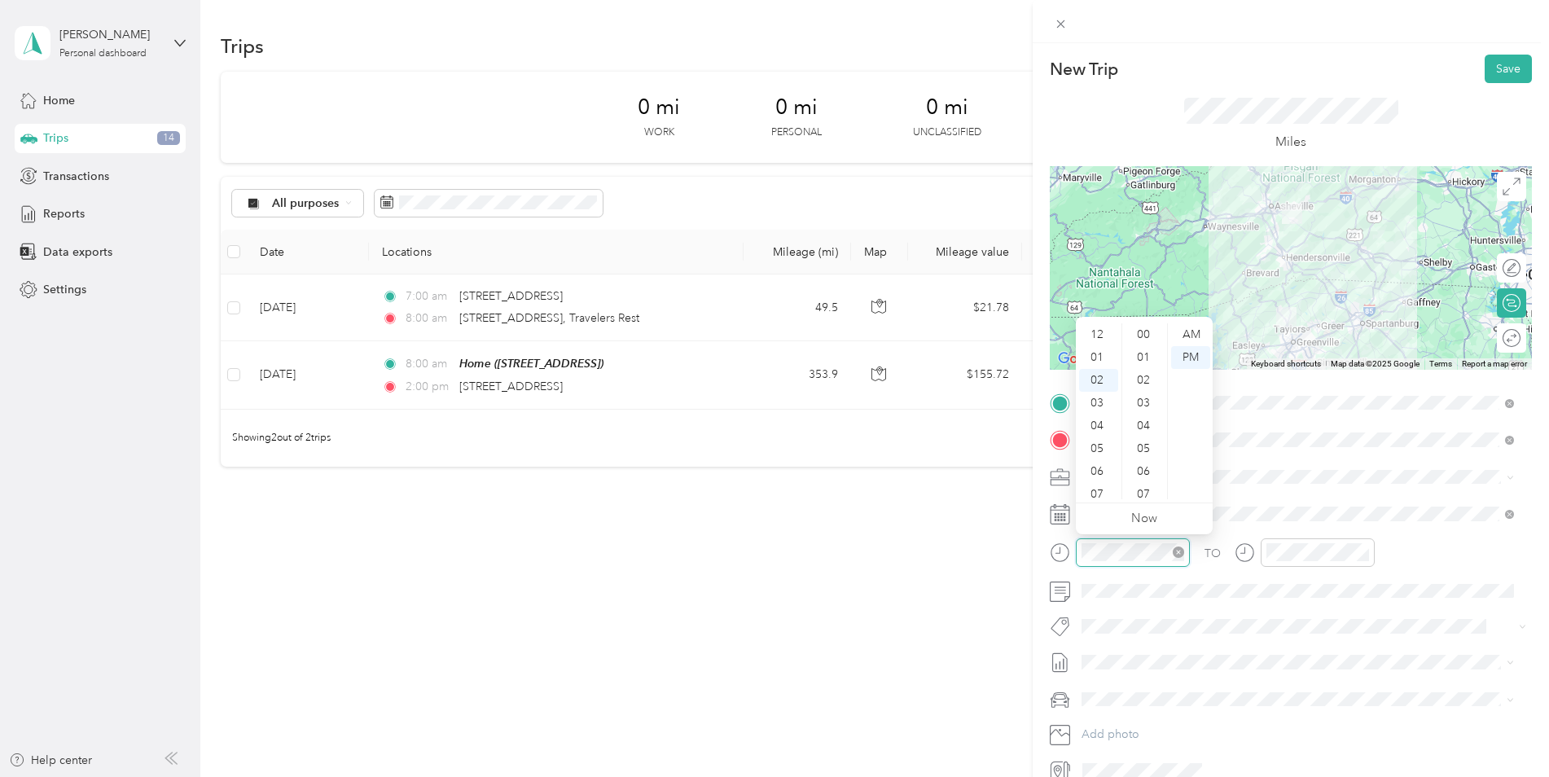
scroll to position [46, 0]
click at [1098, 493] on div "09" at bounding box center [1098, 494] width 39 height 23
click at [1151, 472] on div "30" at bounding box center [1144, 474] width 39 height 23
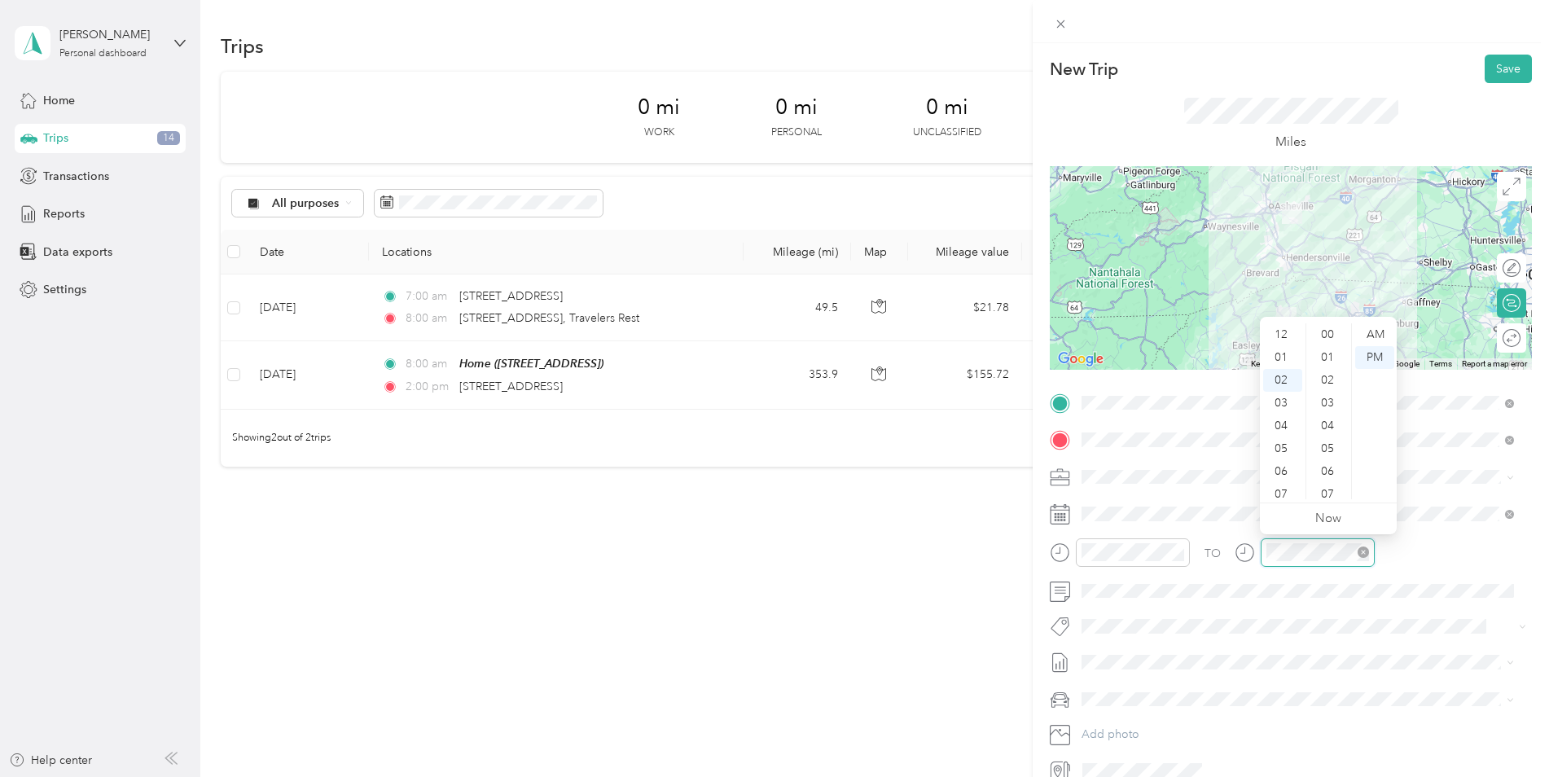
scroll to position [46, 0]
click at [1286, 485] on div "10" at bounding box center [1282, 484] width 39 height 23
click at [1328, 472] on div "30" at bounding box center [1329, 474] width 39 height 23
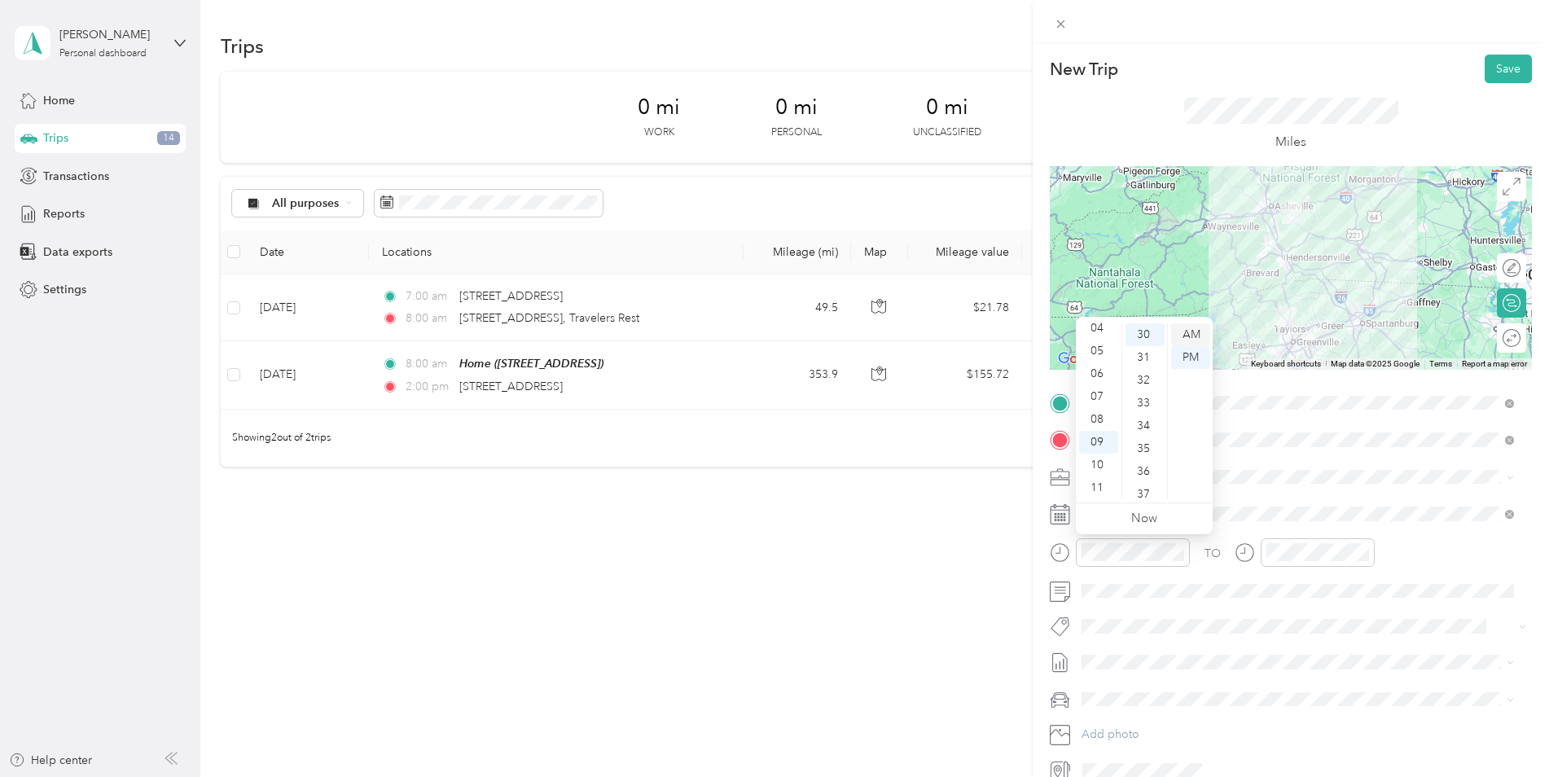
click at [1196, 340] on div "AM" at bounding box center [1190, 334] width 39 height 23
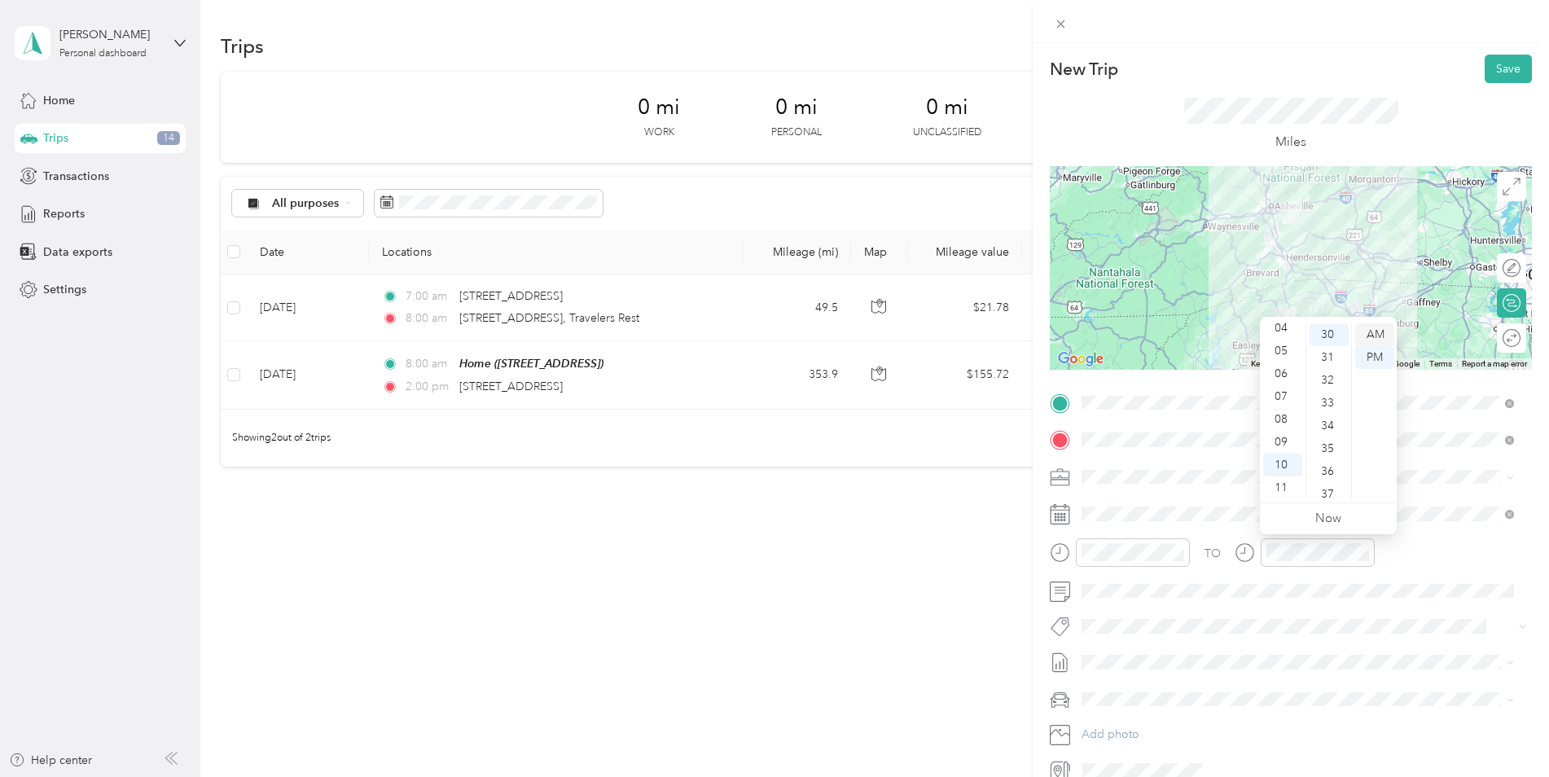
click at [1371, 332] on div "AM" at bounding box center [1374, 334] width 39 height 23
click at [1493, 64] on button "Save" at bounding box center [1508, 69] width 47 height 29
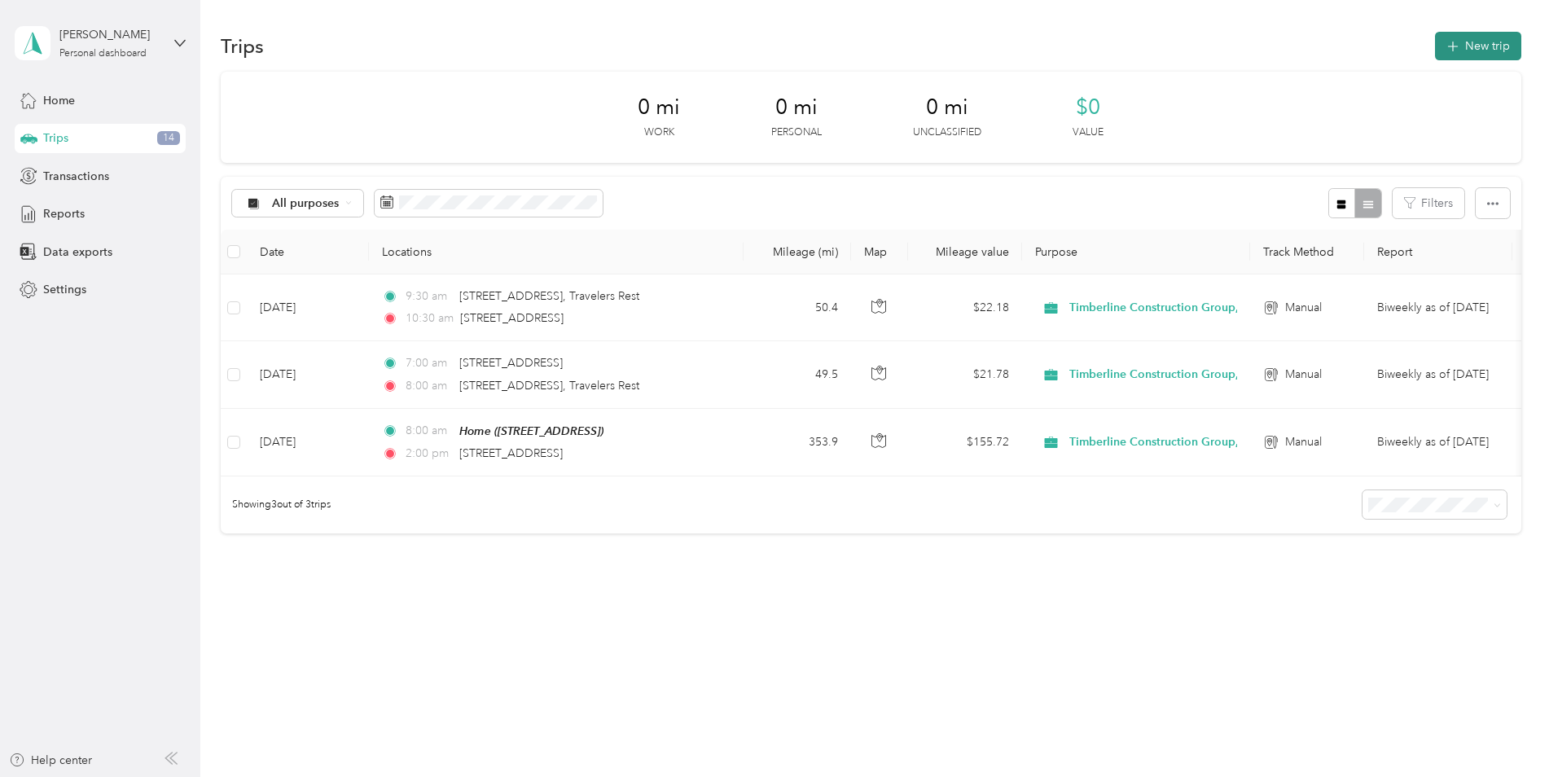
click at [1483, 41] on button "New trip" at bounding box center [1478, 46] width 86 height 29
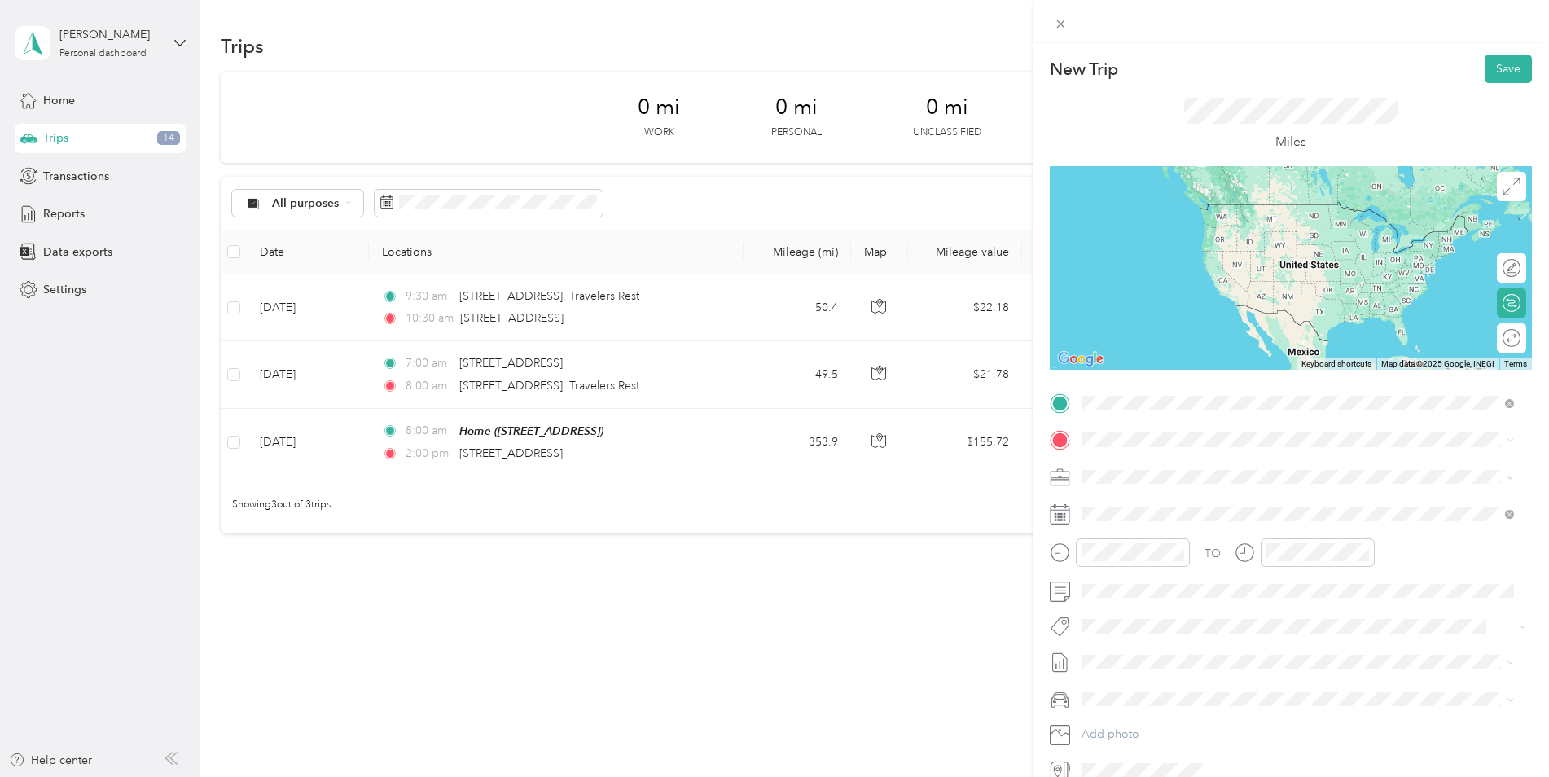
click at [1226, 466] on span "[STREET_ADDRESS][US_STATE]" at bounding box center [1193, 461] width 163 height 15
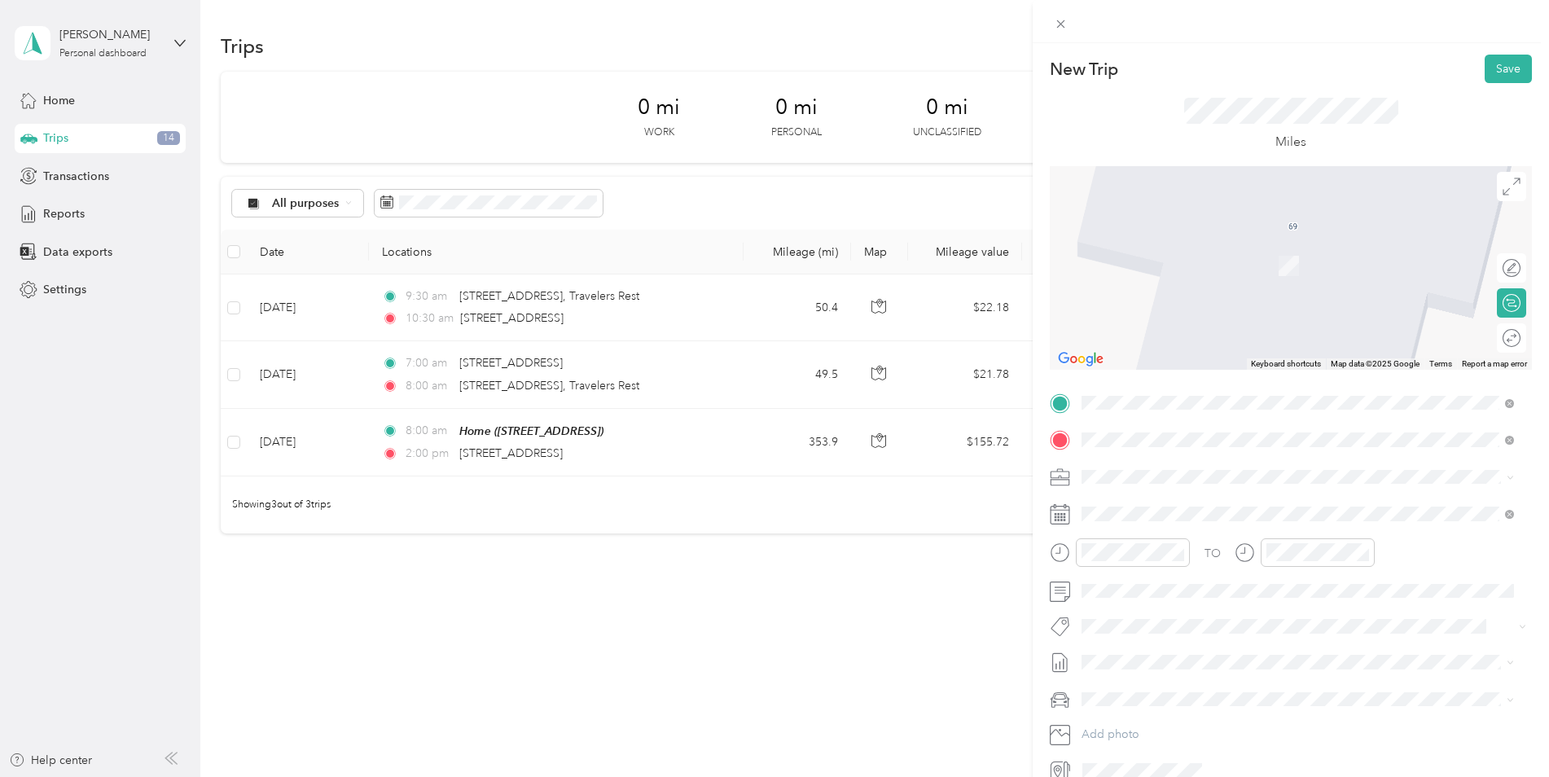
click at [1192, 506] on span "[STREET_ADDRESS][US_STATE]" at bounding box center [1193, 498] width 163 height 15
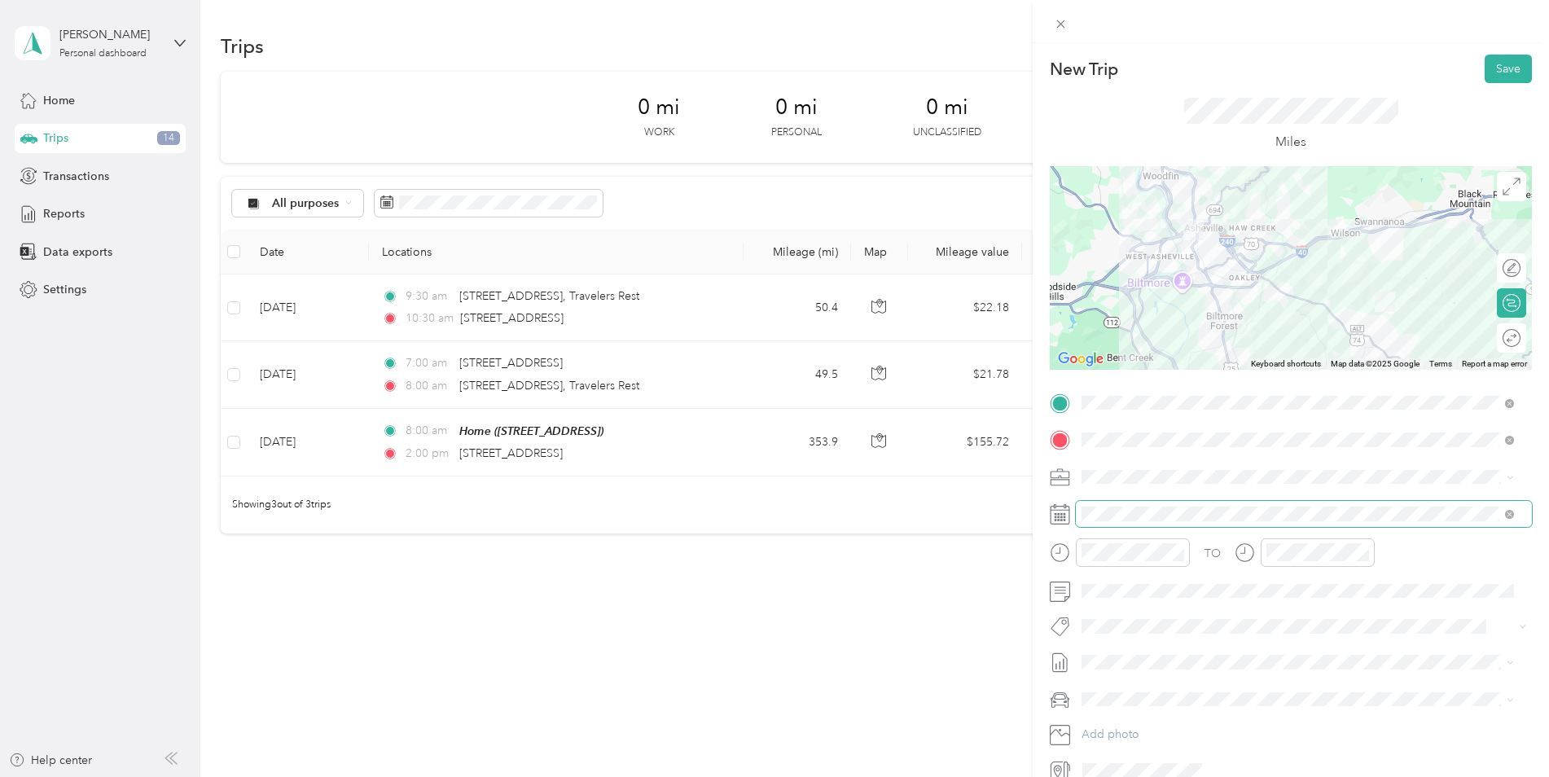
click at [1512, 520] on span at bounding box center [1304, 514] width 456 height 26
click at [295, 314] on div "New Trip Save This trip cannot be edited because it is either under review, app…" at bounding box center [774, 388] width 1549 height 777
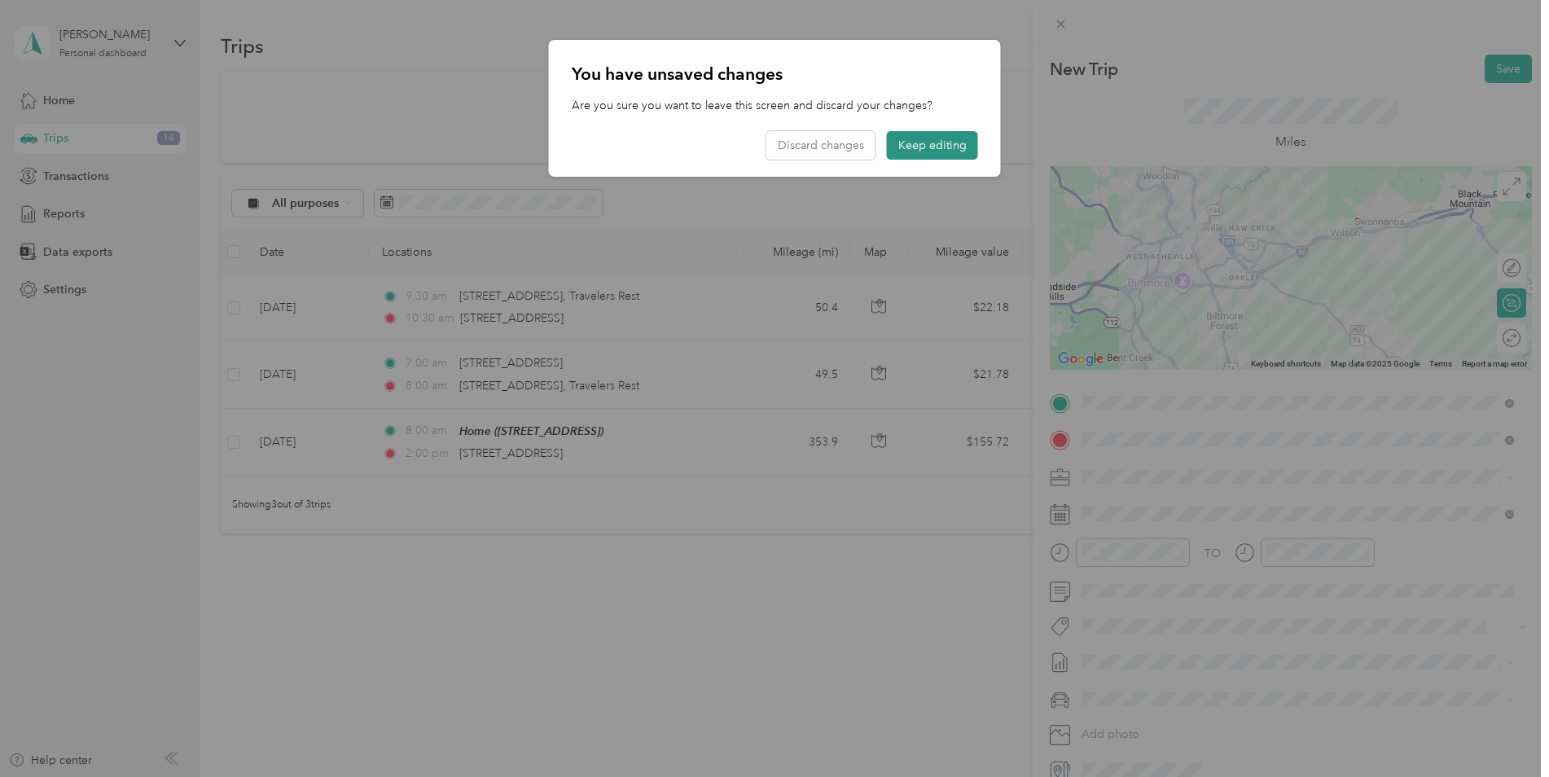
click at [941, 143] on button "Keep editing" at bounding box center [932, 145] width 91 height 29
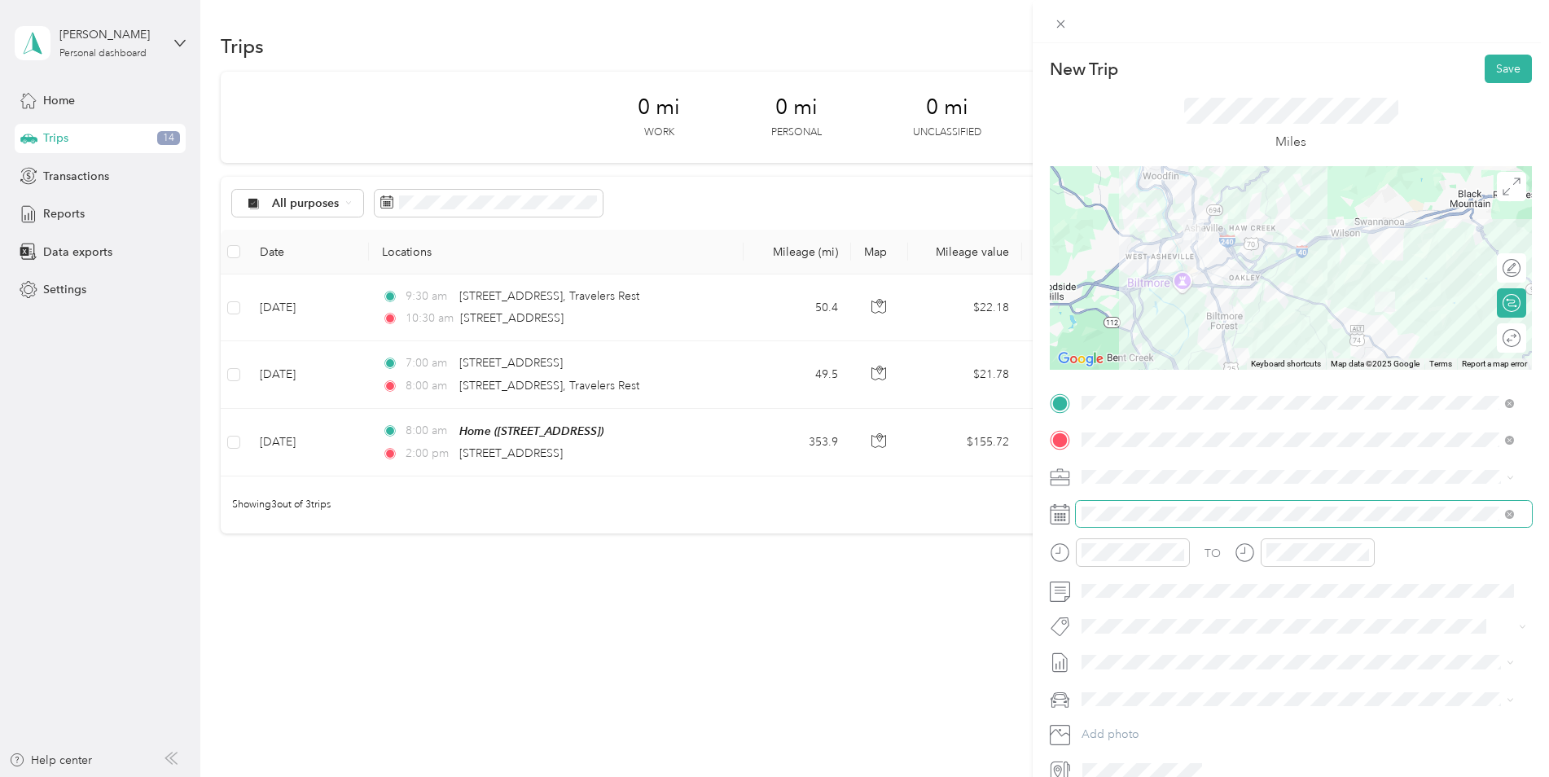
click at [1504, 514] on span at bounding box center [1506, 513] width 15 height 11
click at [1514, 514] on span at bounding box center [1304, 514] width 456 height 26
click at [1509, 514] on icon at bounding box center [1509, 514] width 5 height 5
click at [1167, 505] on span at bounding box center [1304, 514] width 456 height 26
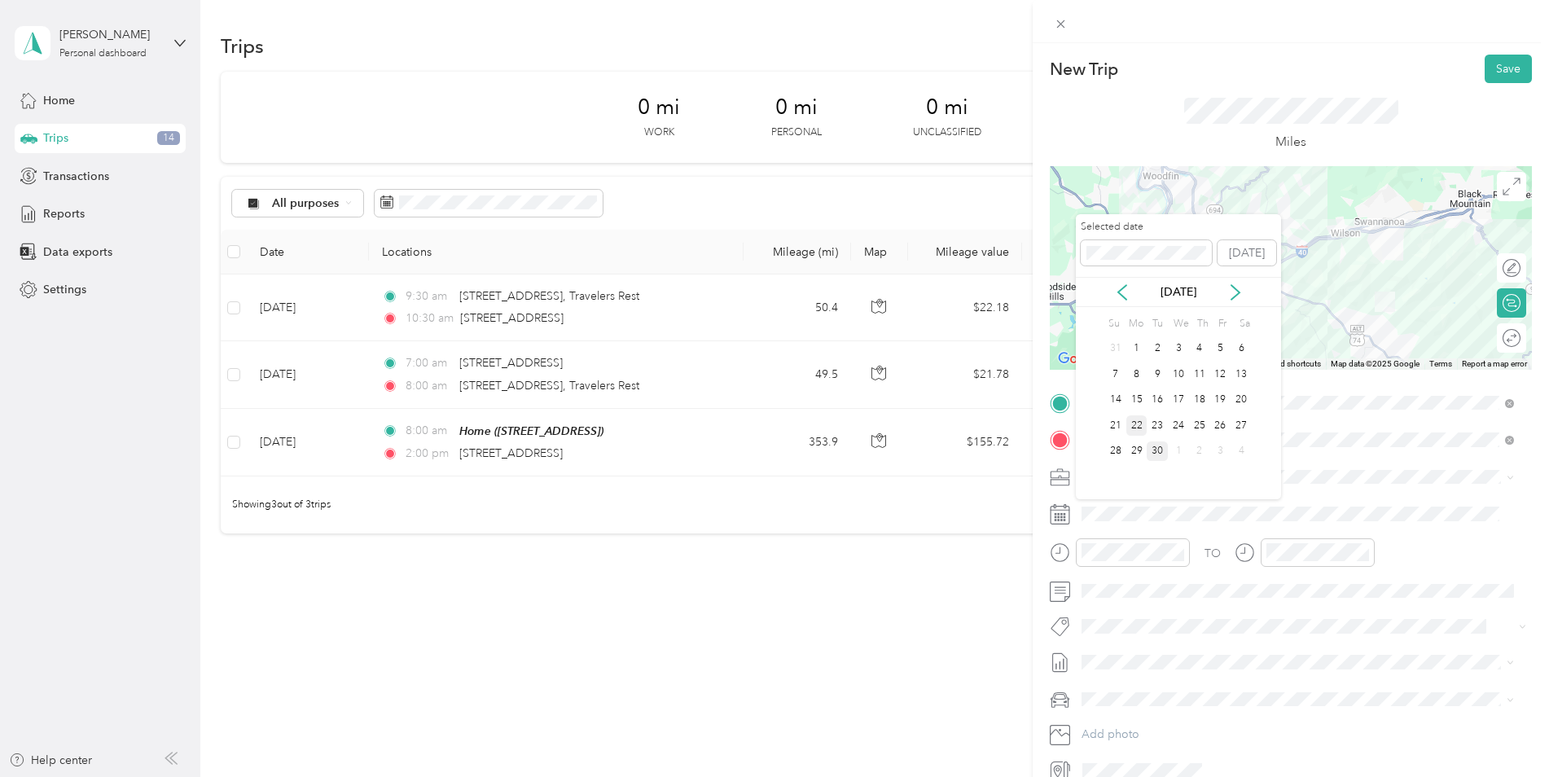
click at [1135, 418] on div "22" at bounding box center [1136, 425] width 21 height 20
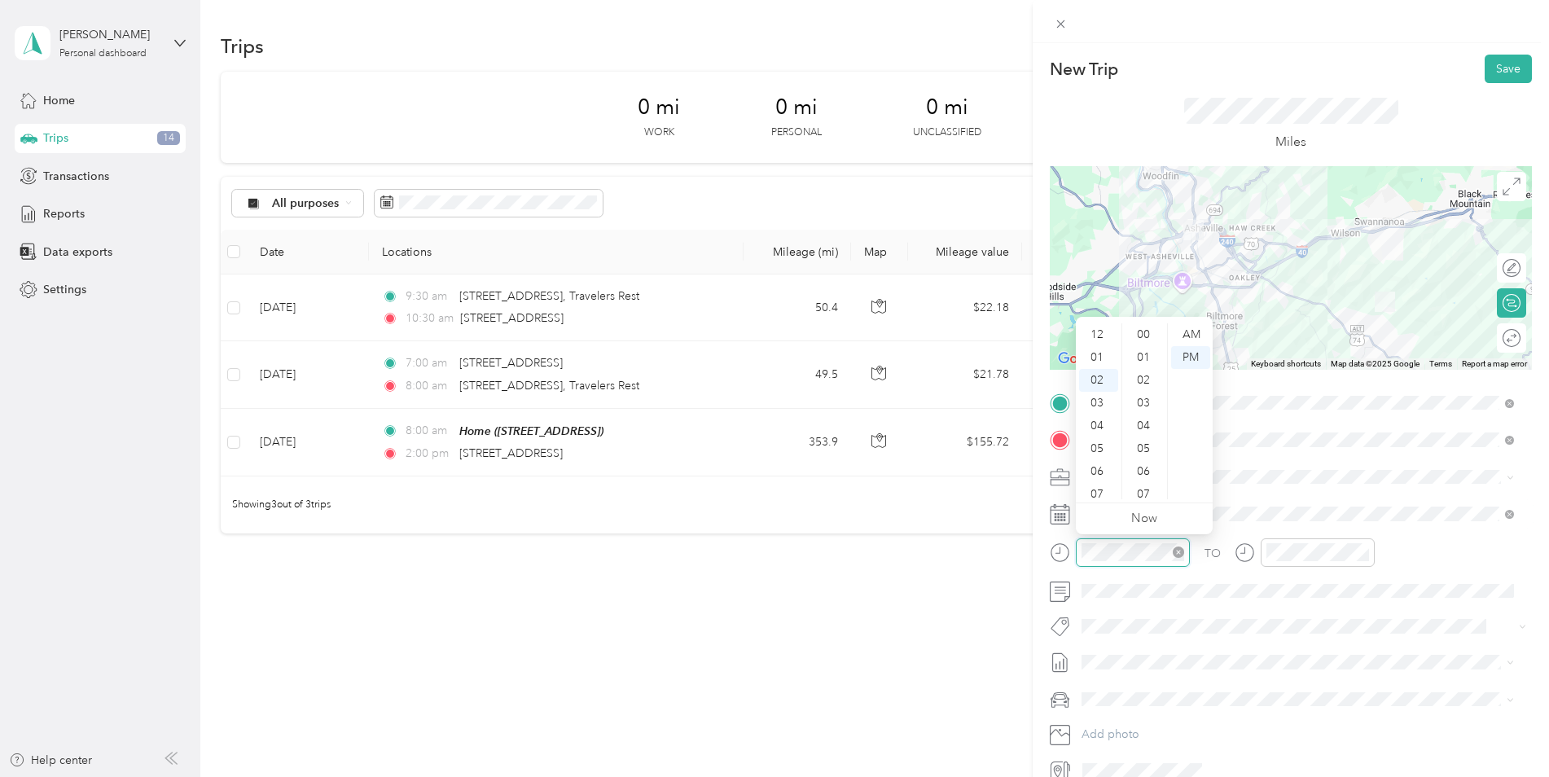
scroll to position [46, 0]
click at [1183, 553] on icon "close-circle" at bounding box center [1178, 551] width 11 height 11
click at [1099, 465] on div "08" at bounding box center [1098, 471] width 39 height 23
click at [1147, 331] on div "00" at bounding box center [1144, 334] width 39 height 23
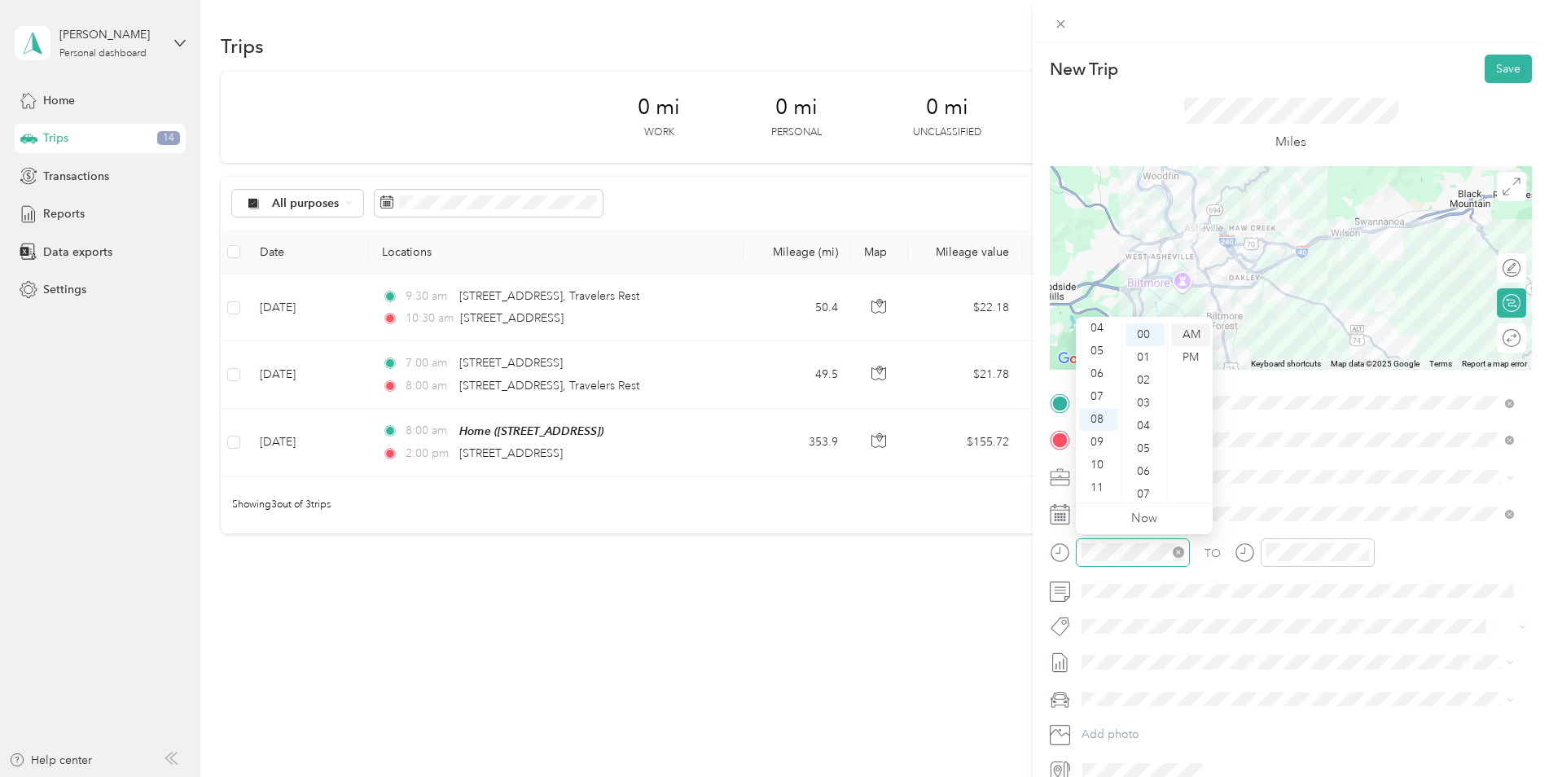
click at [1195, 337] on div "AM" at bounding box center [1190, 334] width 39 height 23
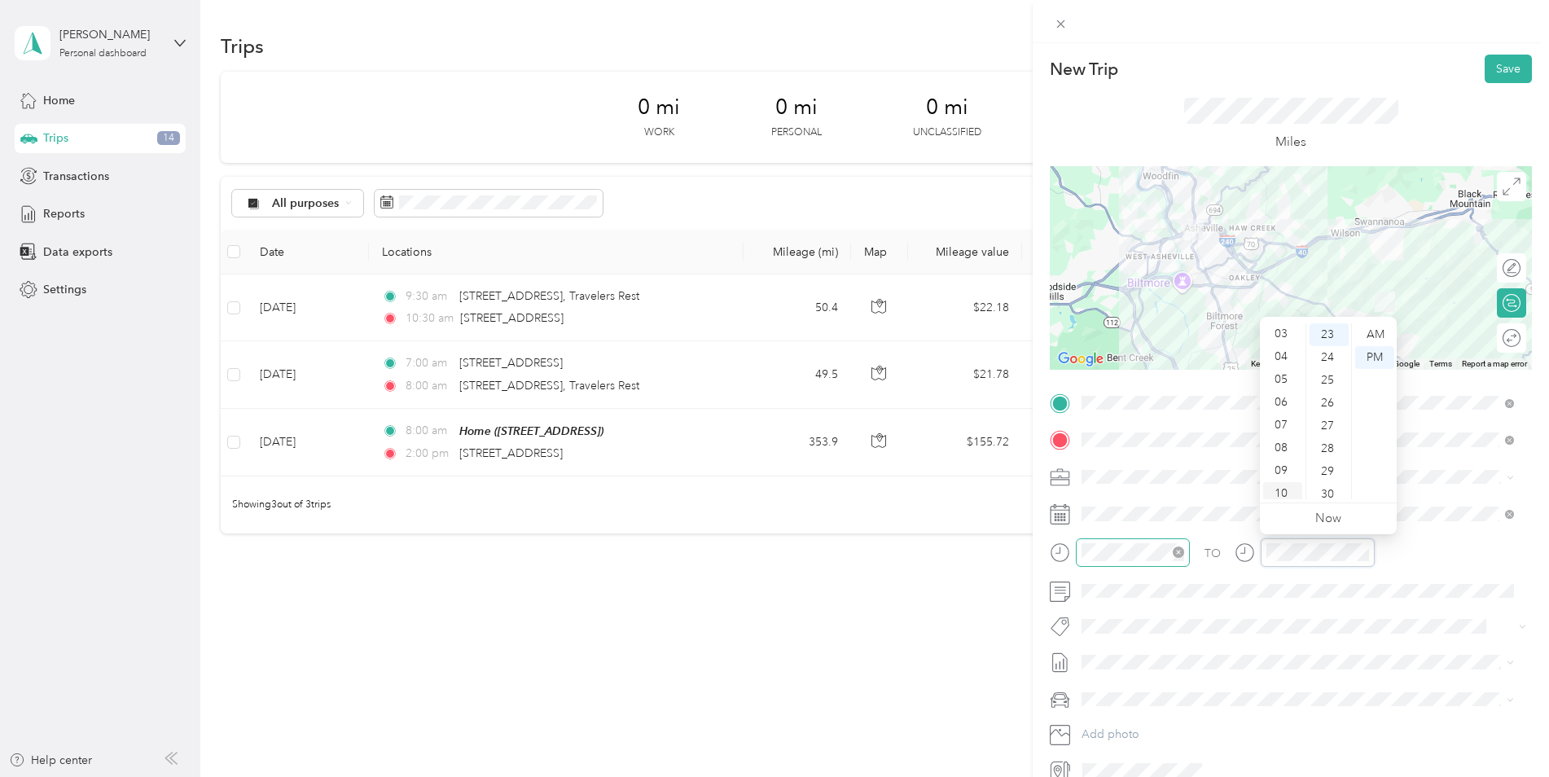
scroll to position [98, 0]
click at [1279, 440] on div "09" at bounding box center [1282, 442] width 39 height 23
click at [1327, 332] on div "00" at bounding box center [1329, 334] width 39 height 23
click at [1380, 336] on div "AM" at bounding box center [1374, 334] width 39 height 23
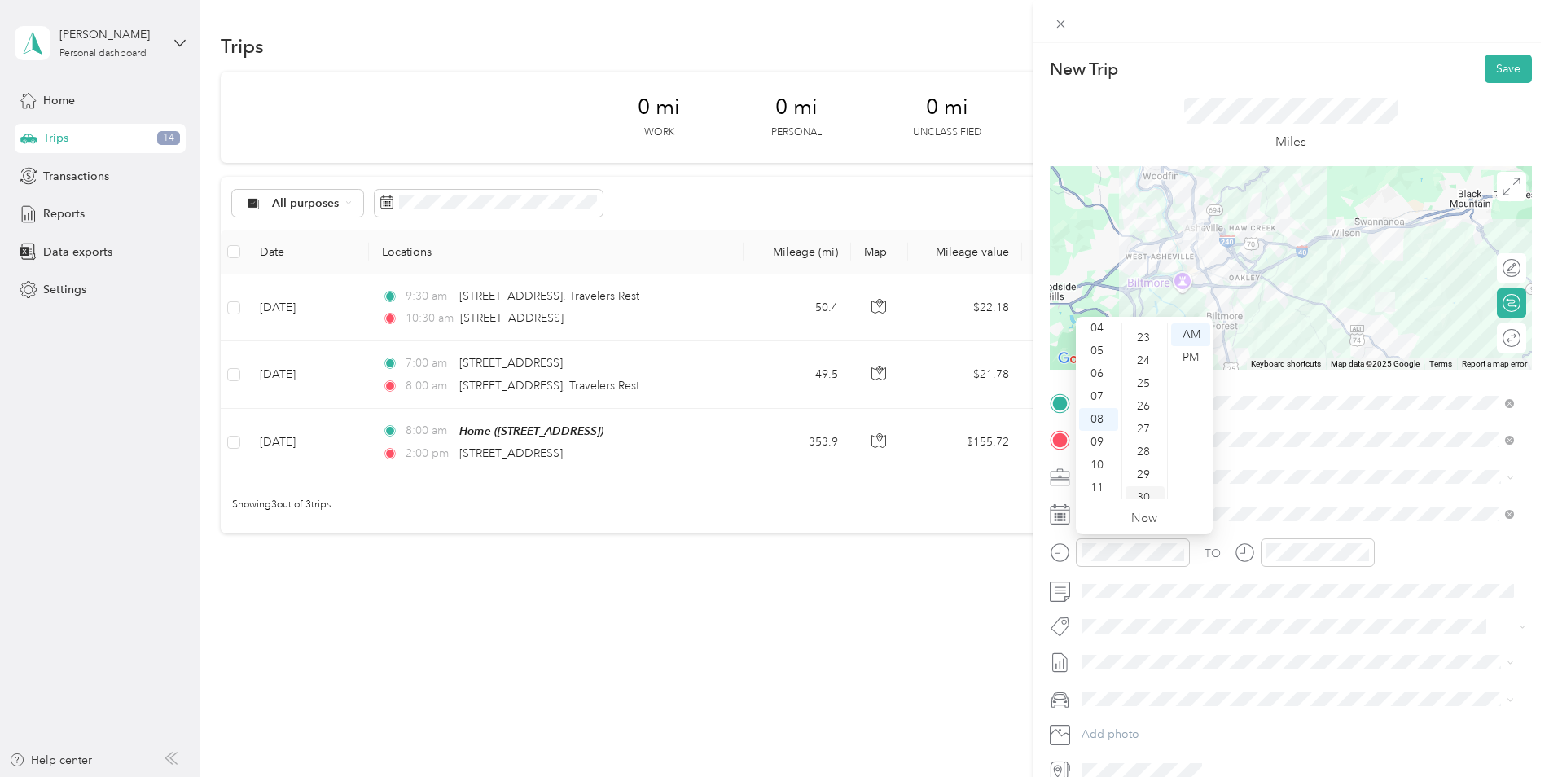
click at [1144, 492] on div "30" at bounding box center [1144, 497] width 39 height 23
click at [1377, 612] on div "TO Add photo" at bounding box center [1291, 586] width 482 height 393
click at [1492, 67] on button "Save" at bounding box center [1508, 69] width 47 height 29
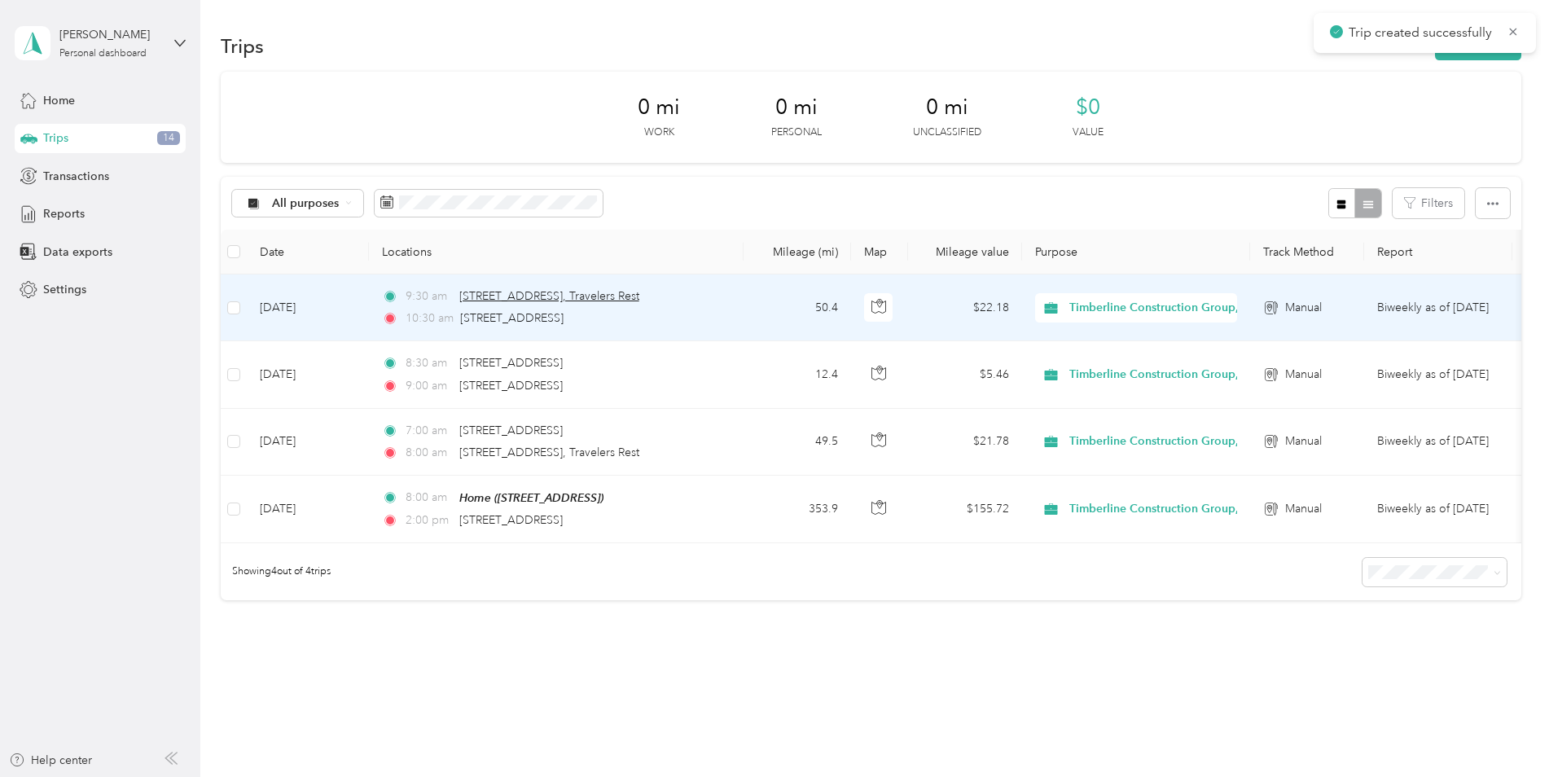
click at [497, 298] on span "[STREET_ADDRESS], Travelers Rest" at bounding box center [549, 296] width 180 height 14
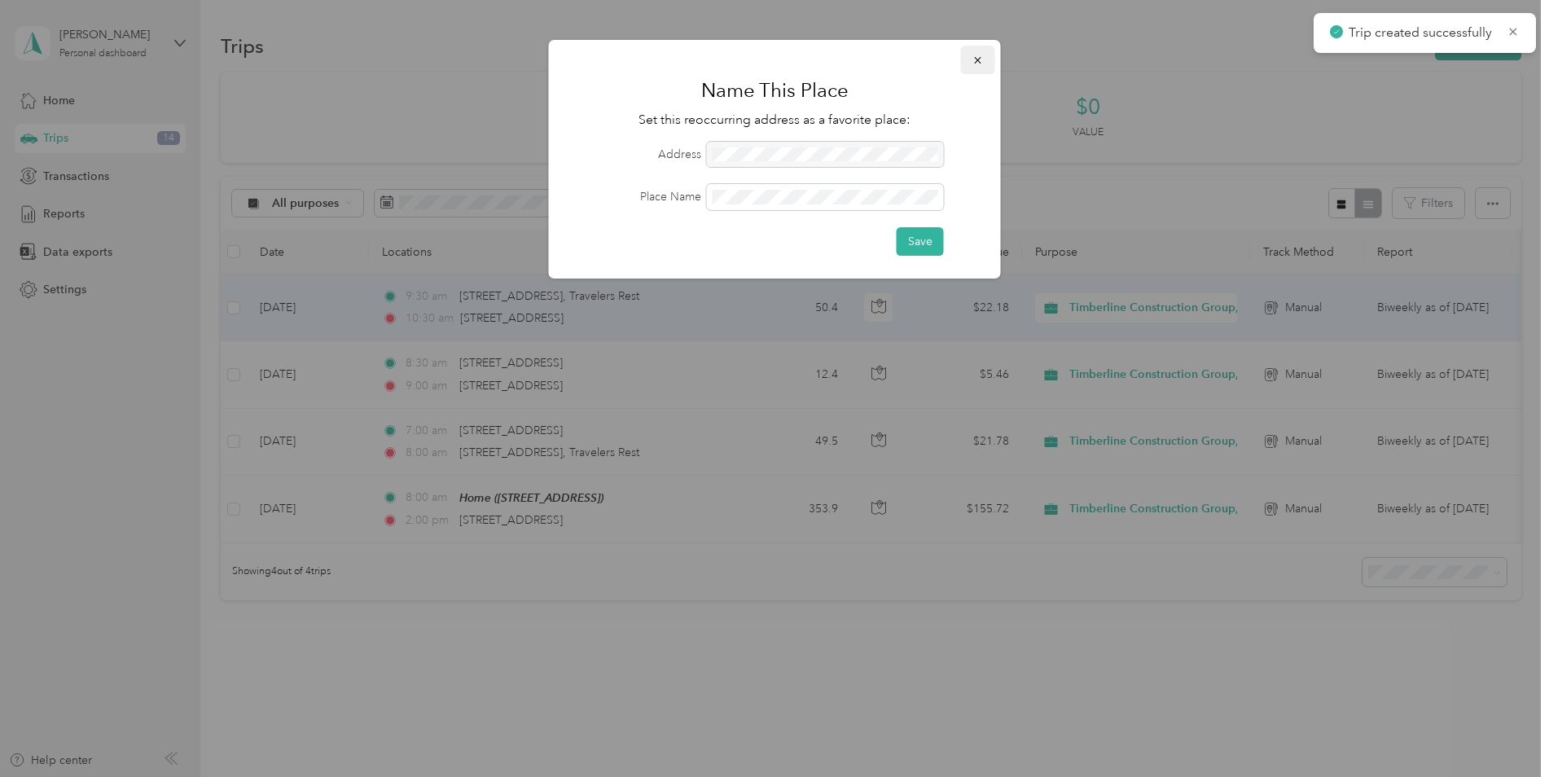
click at [981, 62] on icon "button" at bounding box center [977, 60] width 11 height 11
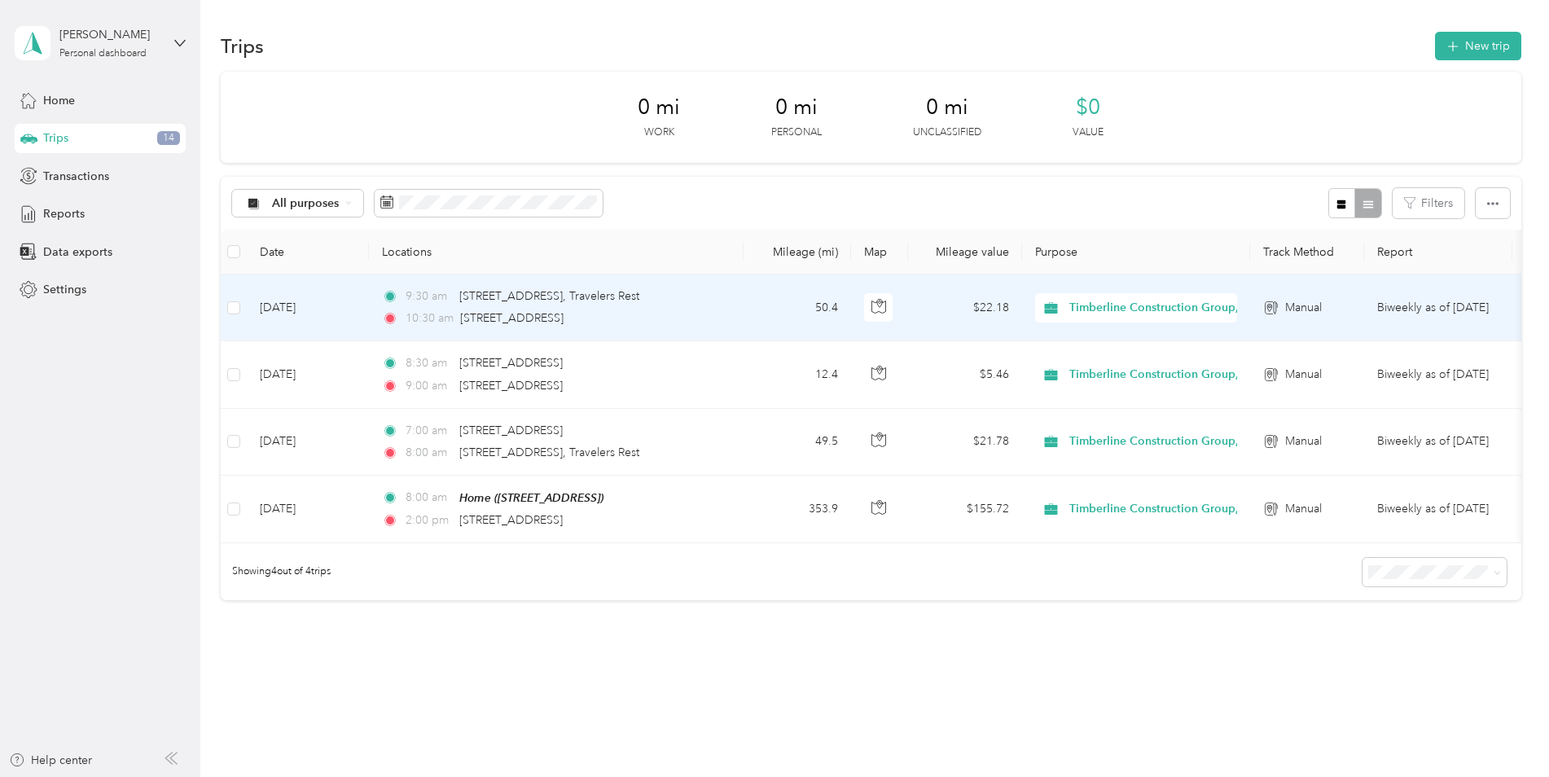
click at [301, 311] on td "[DATE]" at bounding box center [308, 307] width 122 height 67
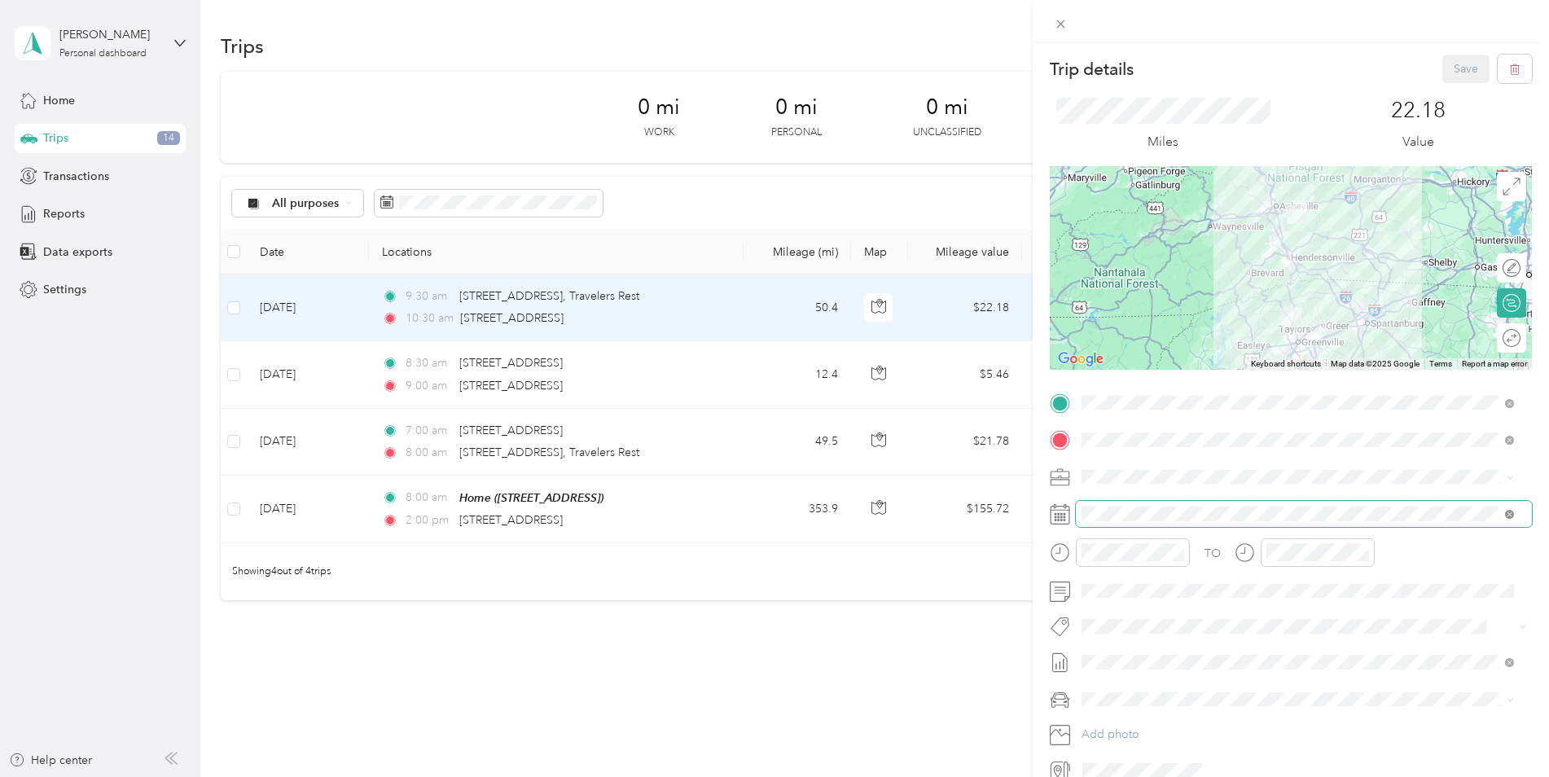
click at [1510, 516] on icon at bounding box center [1509, 514] width 9 height 9
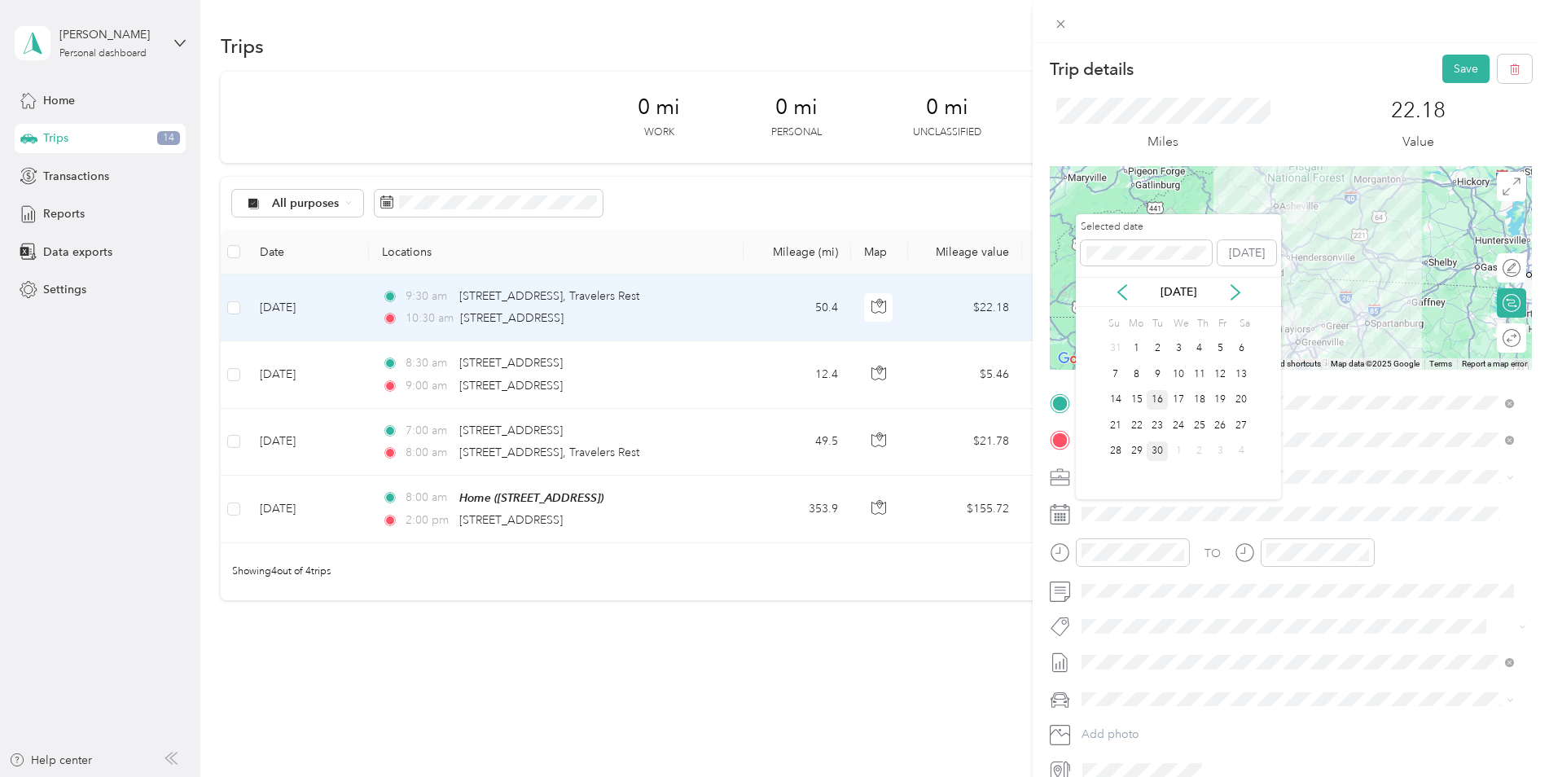
click at [1161, 402] on div "16" at bounding box center [1157, 400] width 21 height 20
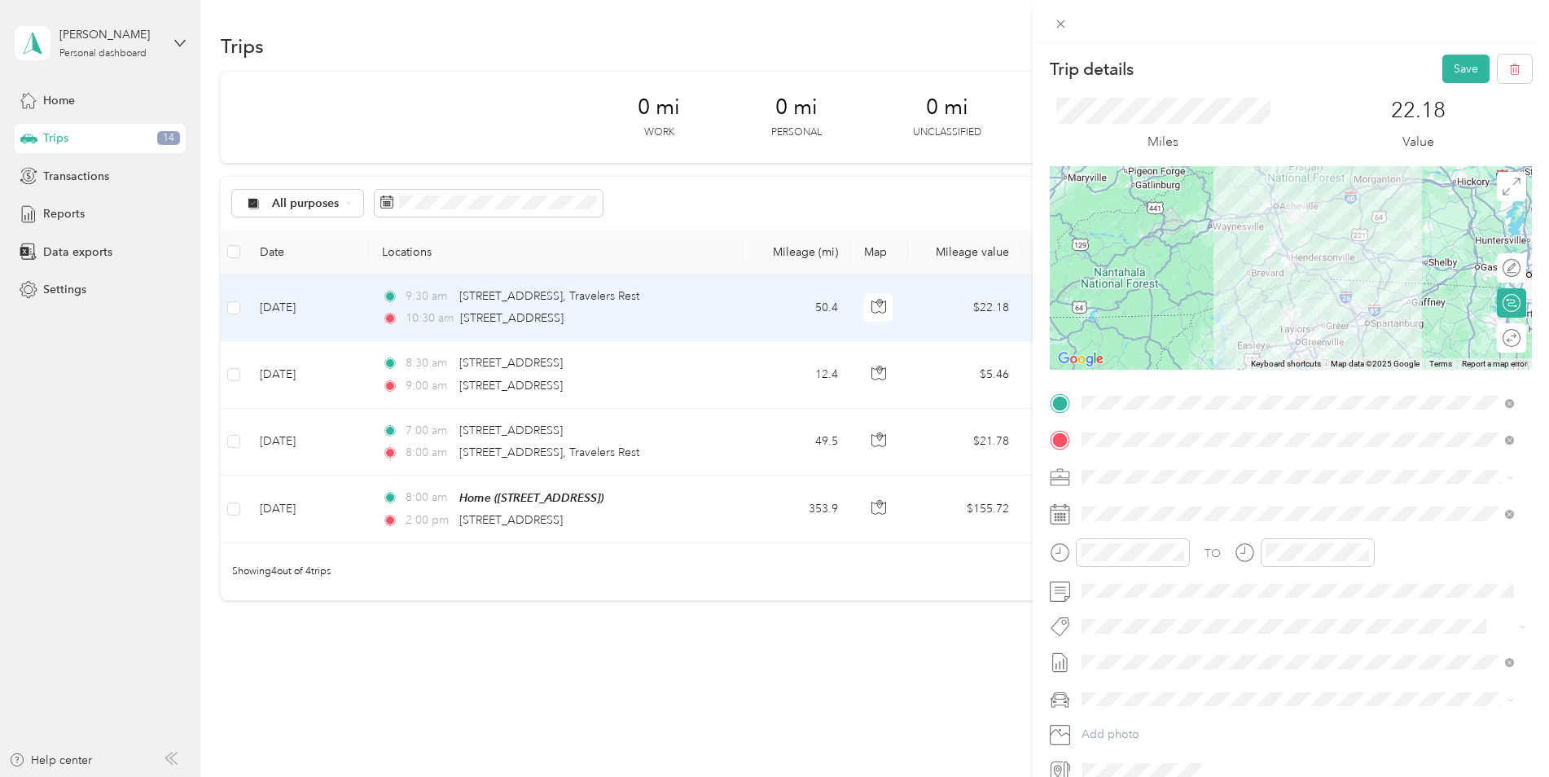
click at [755, 704] on div "Trip details Save This trip cannot be edited because it is either under review,…" at bounding box center [774, 388] width 1549 height 777
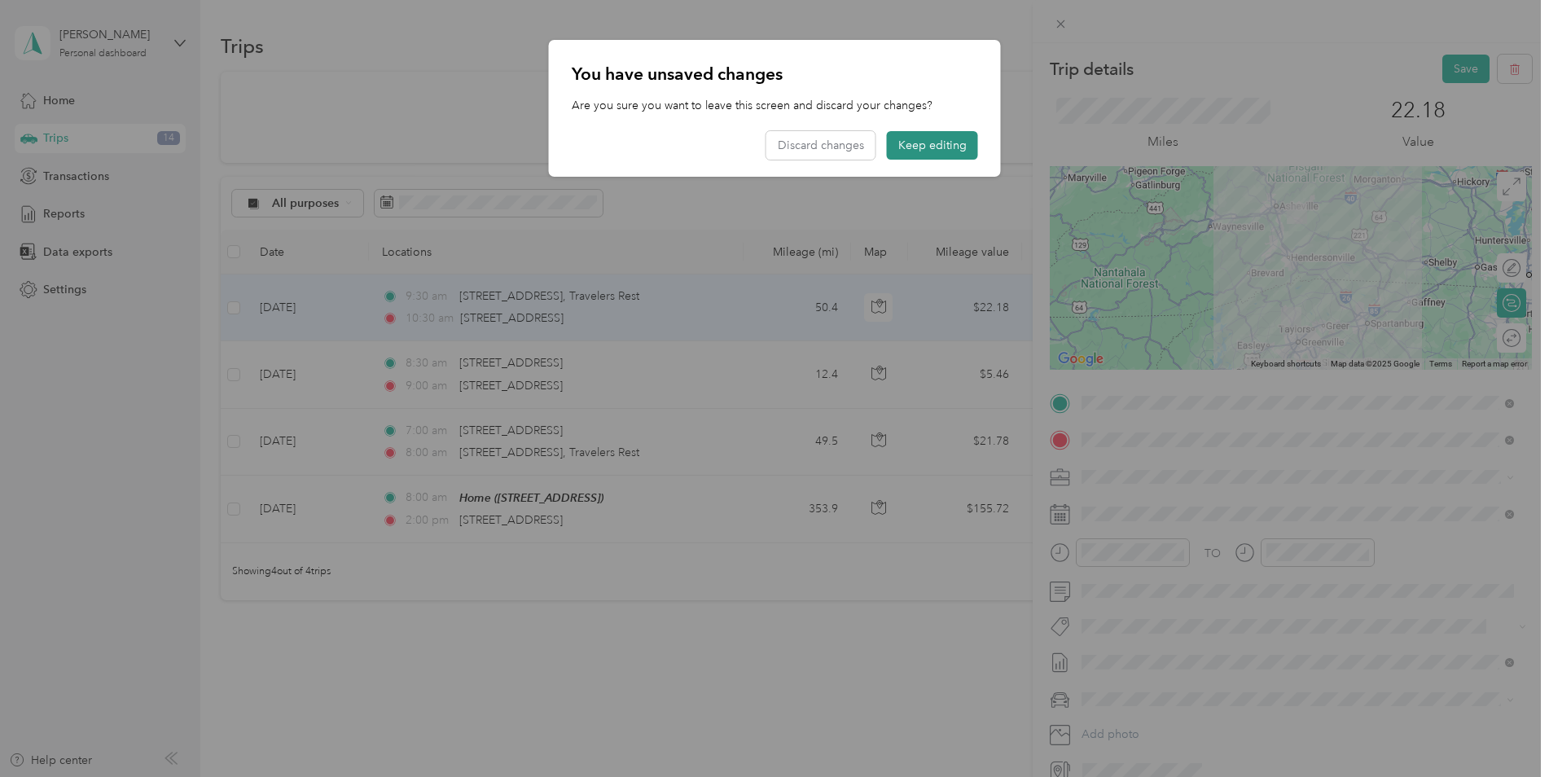
click at [902, 150] on button "Keep editing" at bounding box center [932, 145] width 91 height 29
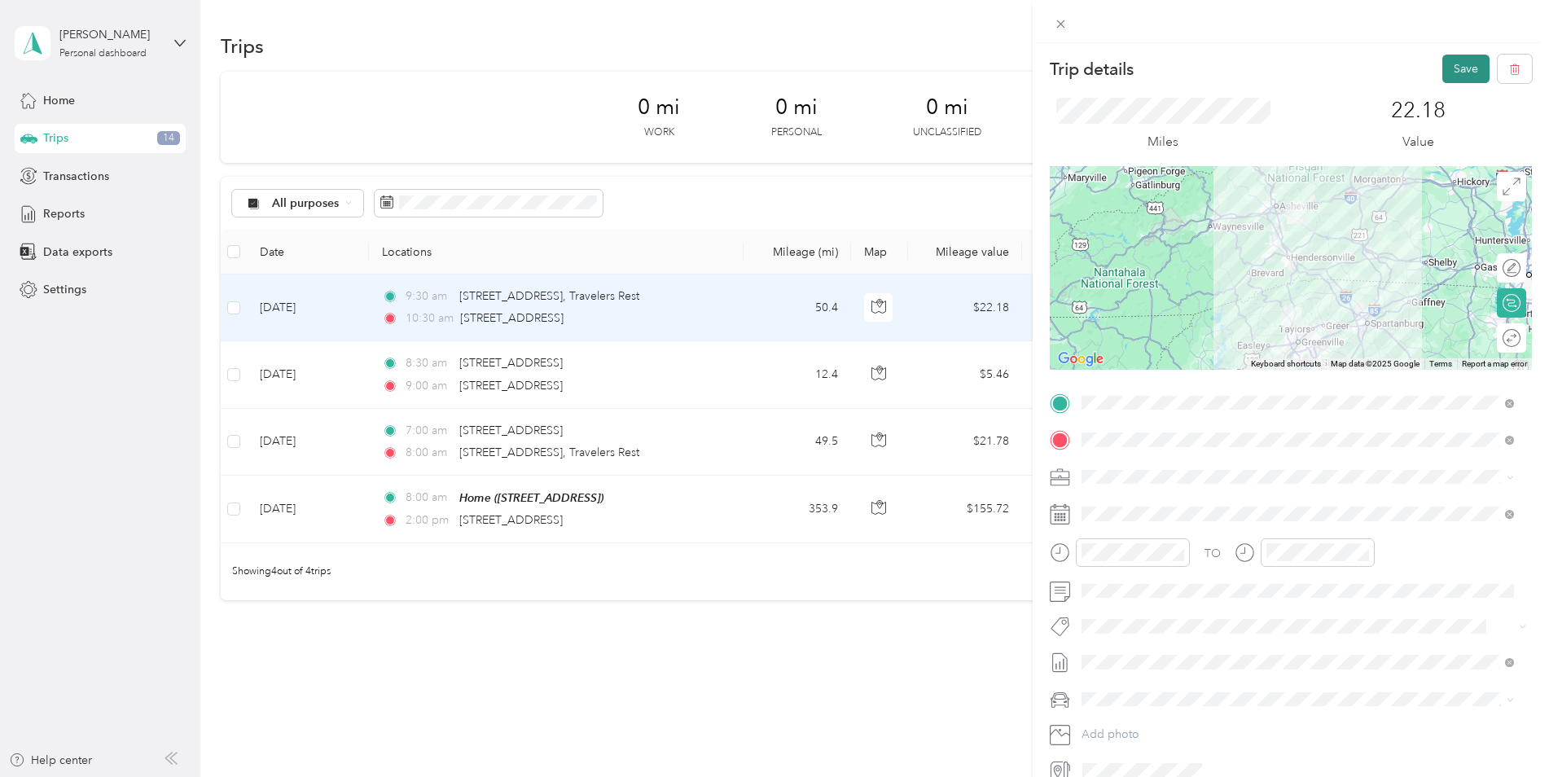
click at [1463, 58] on button "Save" at bounding box center [1465, 69] width 47 height 29
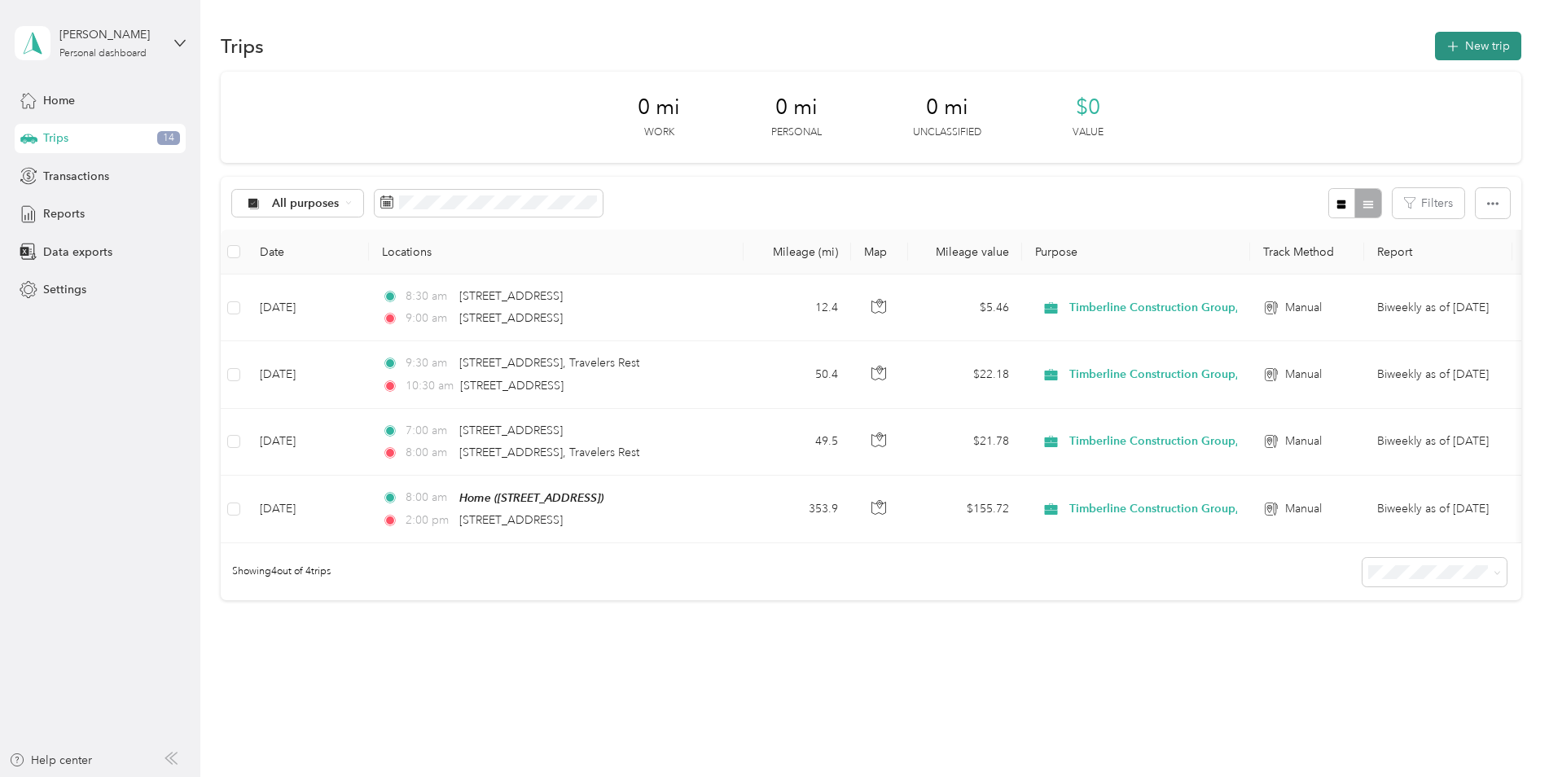
click at [1502, 33] on button "New trip" at bounding box center [1478, 46] width 86 height 29
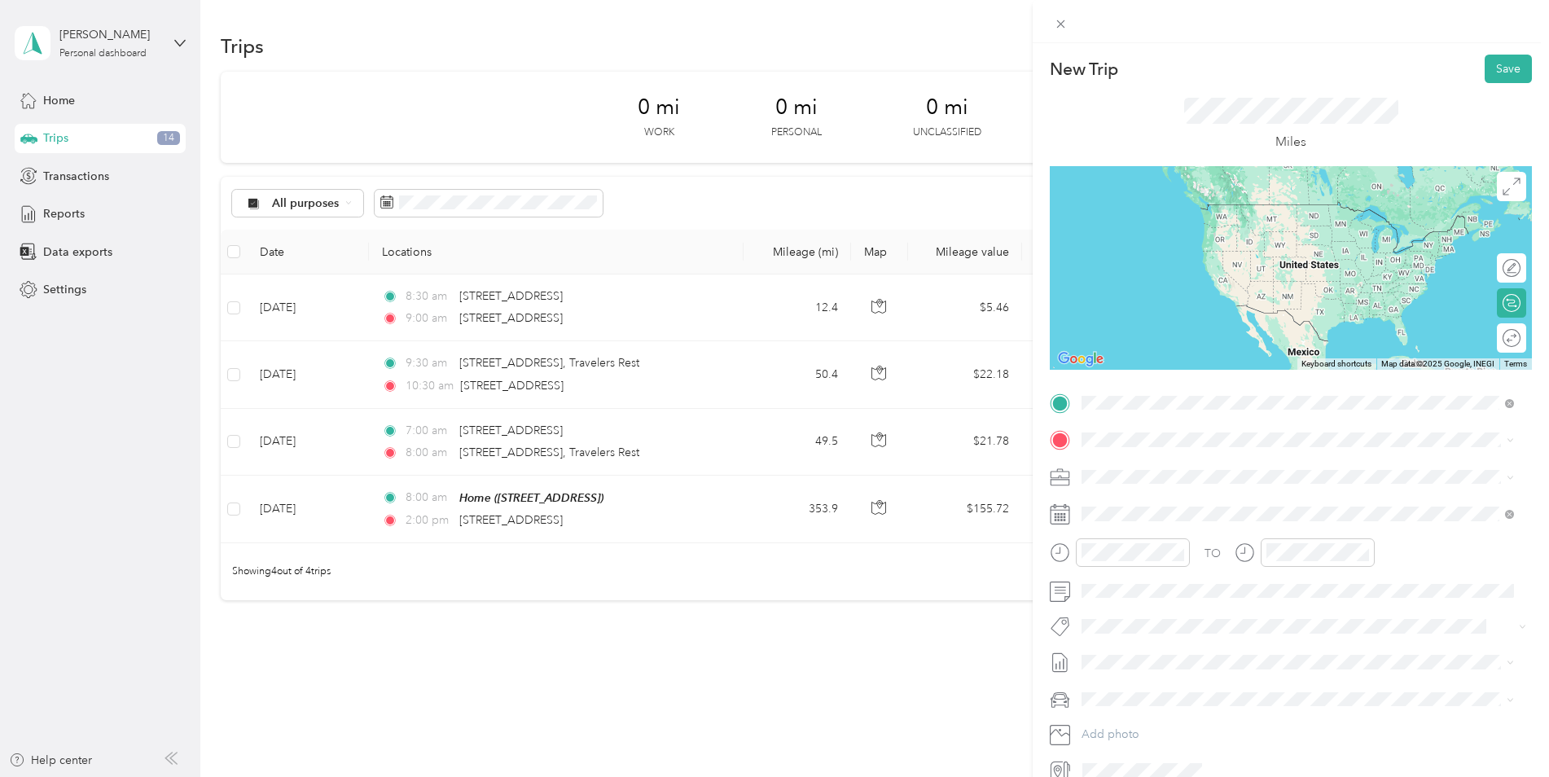
click at [1182, 469] on span "[STREET_ADDRESS][US_STATE]" at bounding box center [1193, 461] width 163 height 15
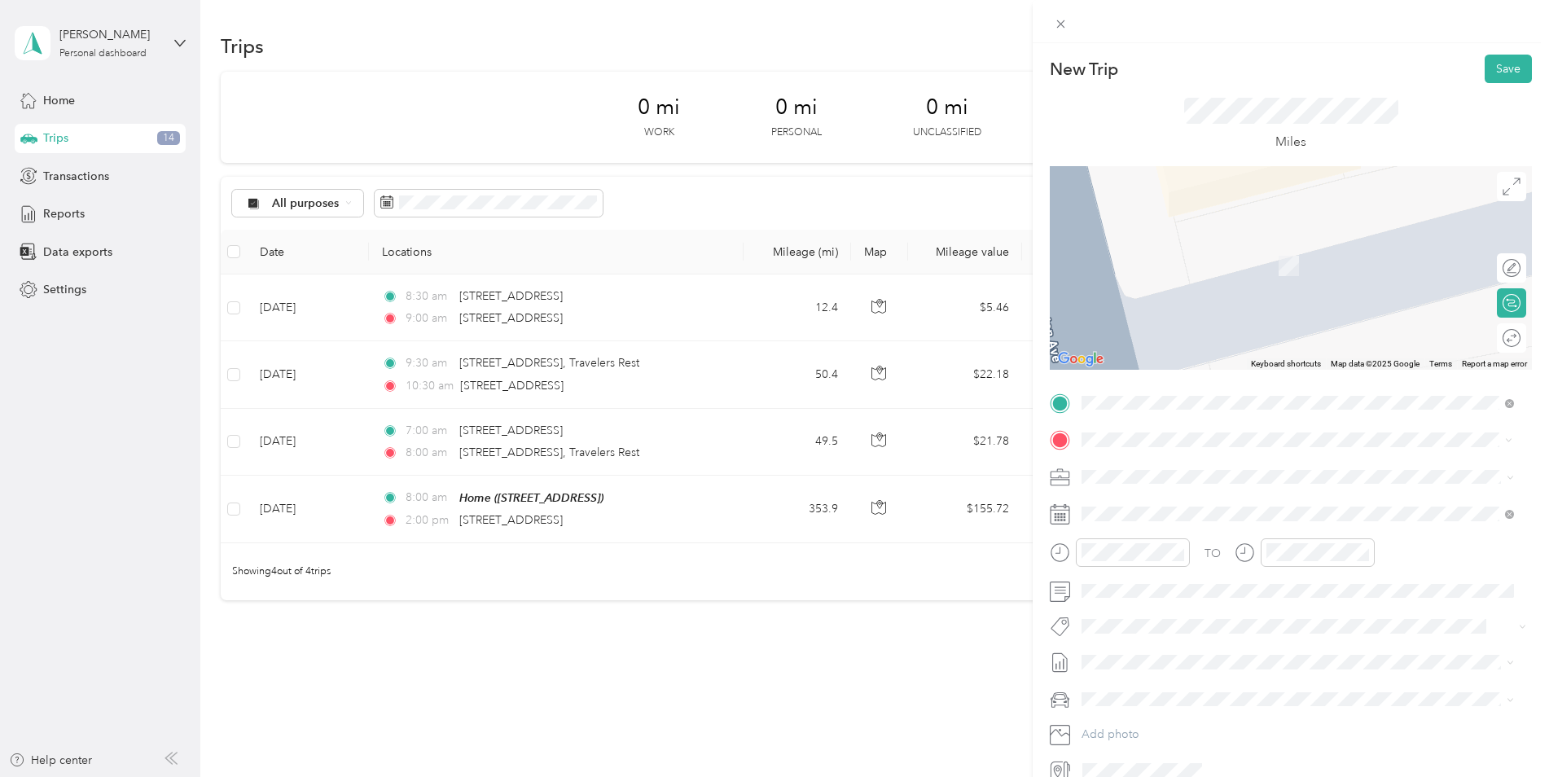
click at [1211, 506] on span "[STREET_ADDRESS][US_STATE]" at bounding box center [1193, 498] width 163 height 15
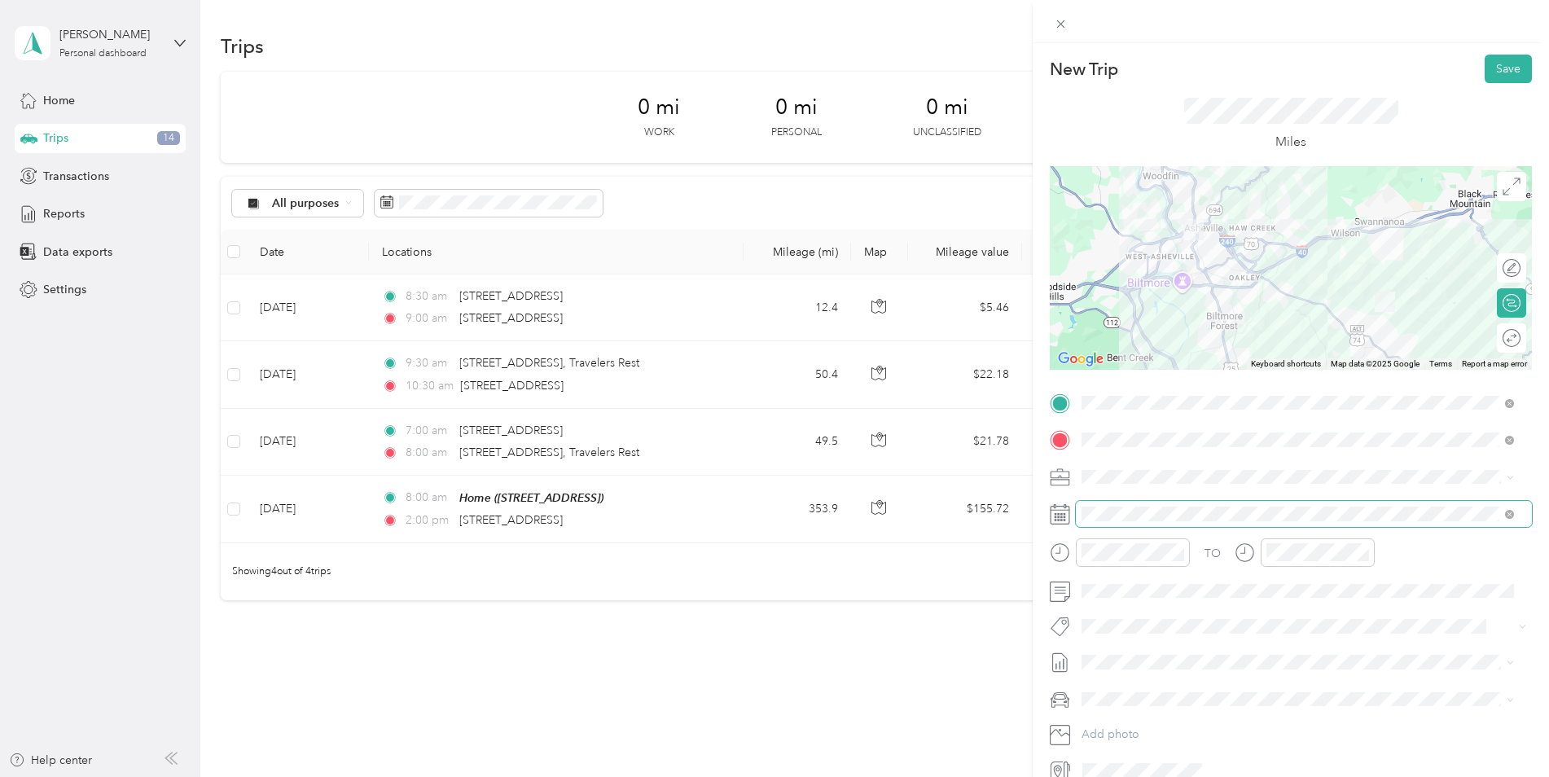
click at [1503, 512] on span at bounding box center [1506, 513] width 15 height 11
click at [1509, 512] on icon at bounding box center [1509, 514] width 9 height 9
click at [1099, 505] on span at bounding box center [1304, 514] width 456 height 26
click at [1057, 515] on icon at bounding box center [1060, 514] width 20 height 20
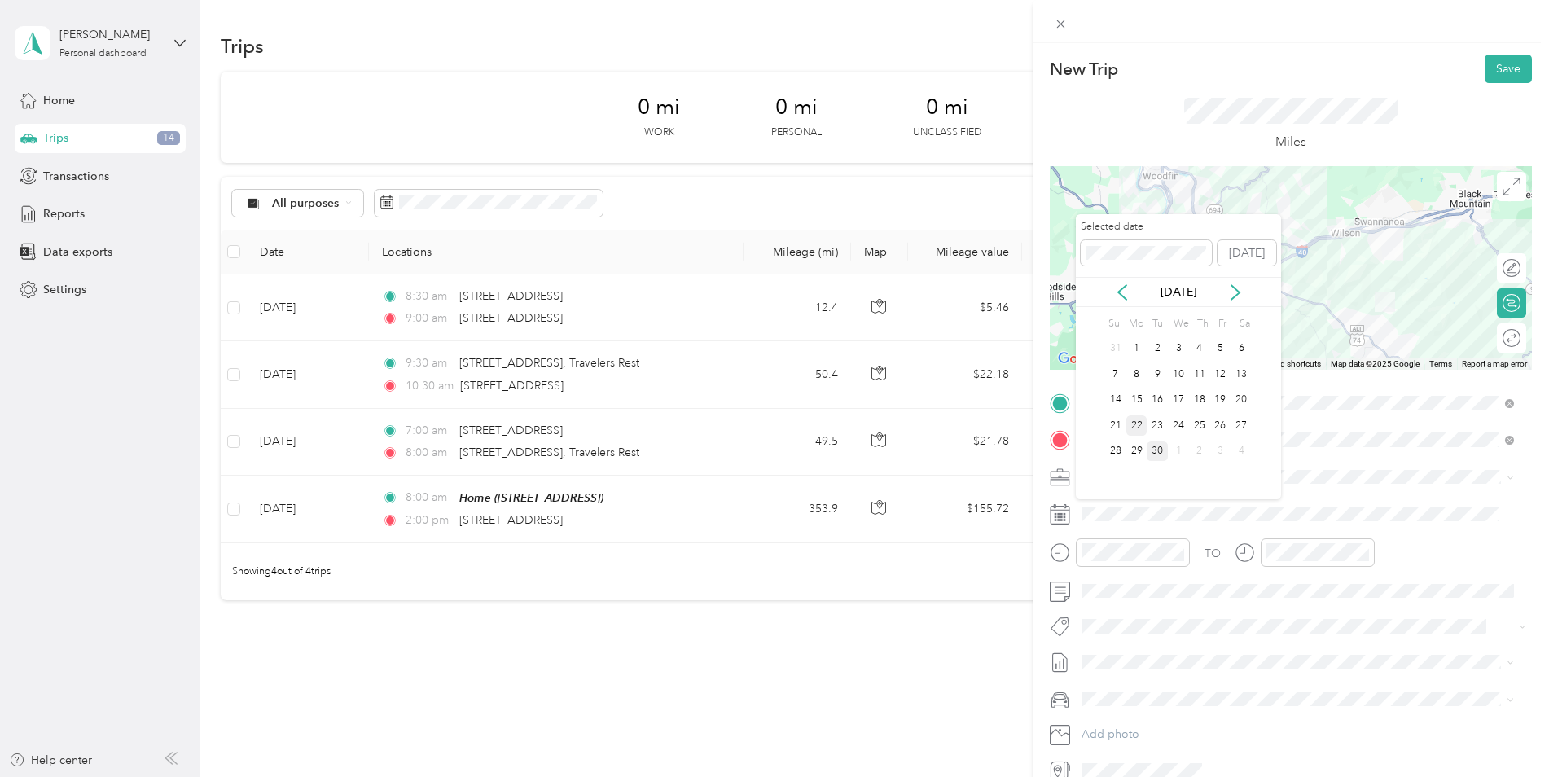
click at [1136, 423] on div "22" at bounding box center [1136, 425] width 21 height 20
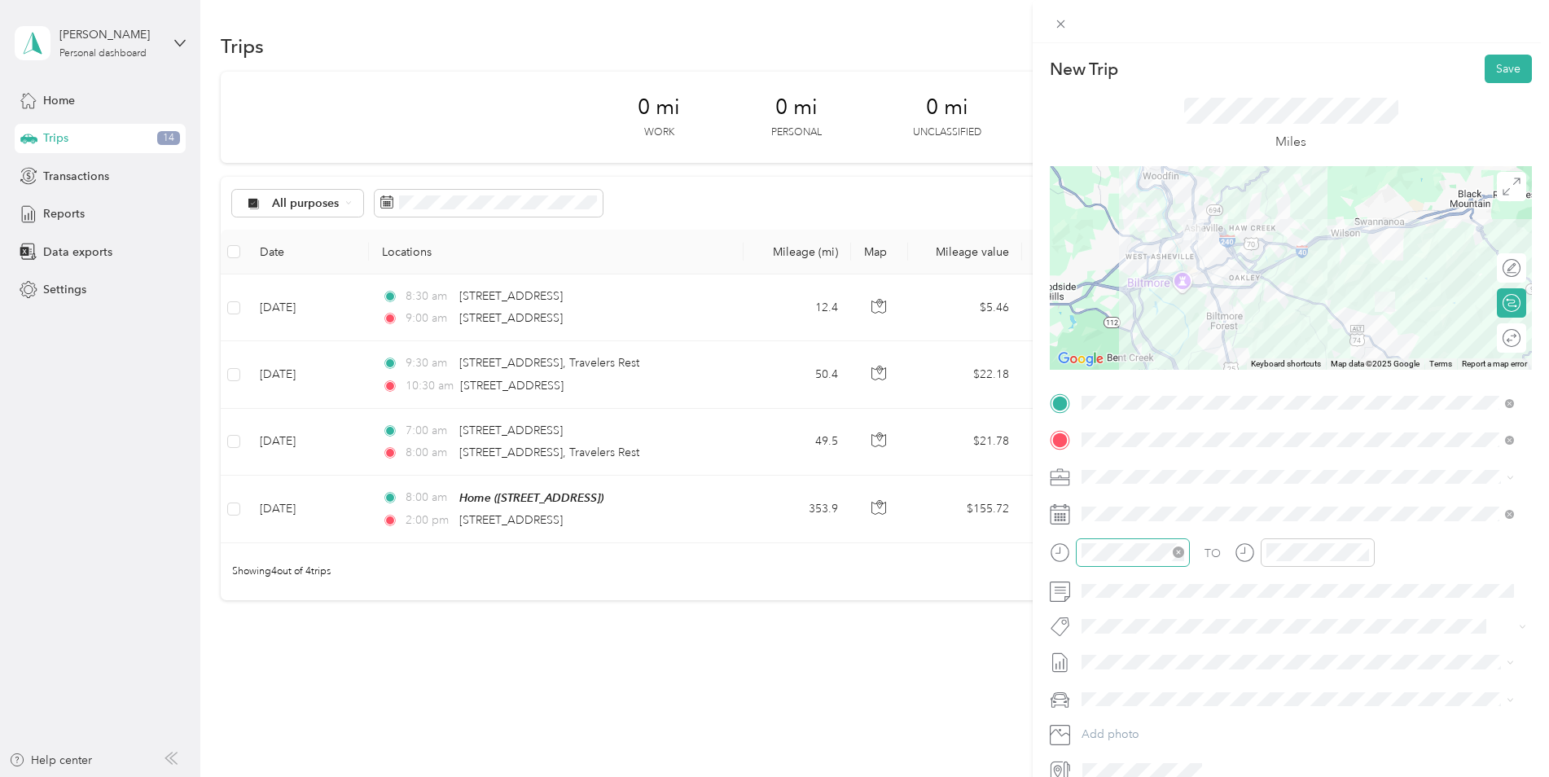
click at [1181, 549] on icon "close-circle" at bounding box center [1178, 551] width 11 height 11
click at [1101, 334] on div "12" at bounding box center [1098, 334] width 39 height 23
click at [1141, 330] on div "00" at bounding box center [1144, 334] width 39 height 23
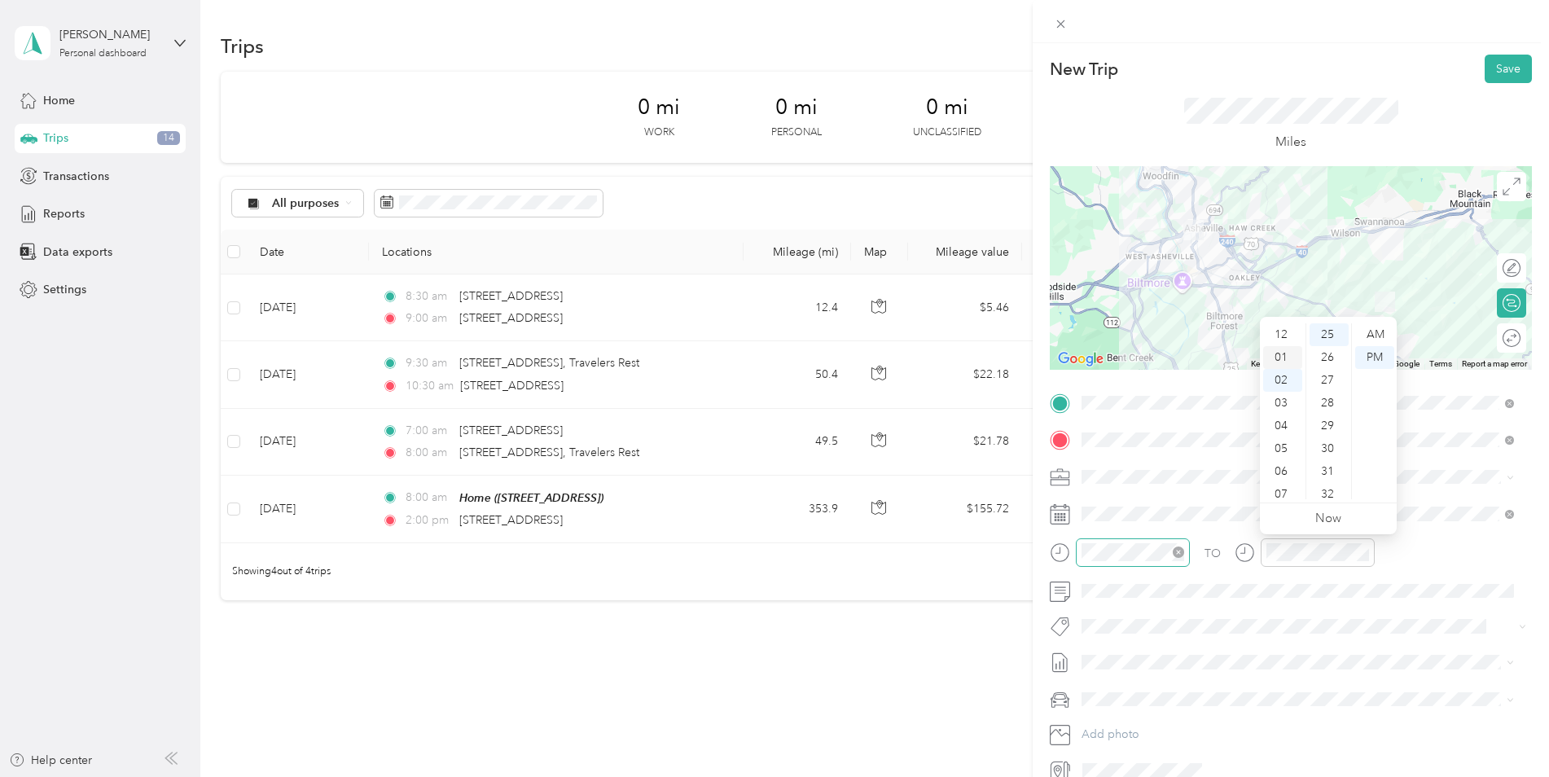
click at [1279, 357] on div "01" at bounding box center [1282, 357] width 39 height 23
click at [938, 612] on div "New Trip Save This trip cannot be edited because it is either under review, app…" at bounding box center [774, 388] width 1549 height 777
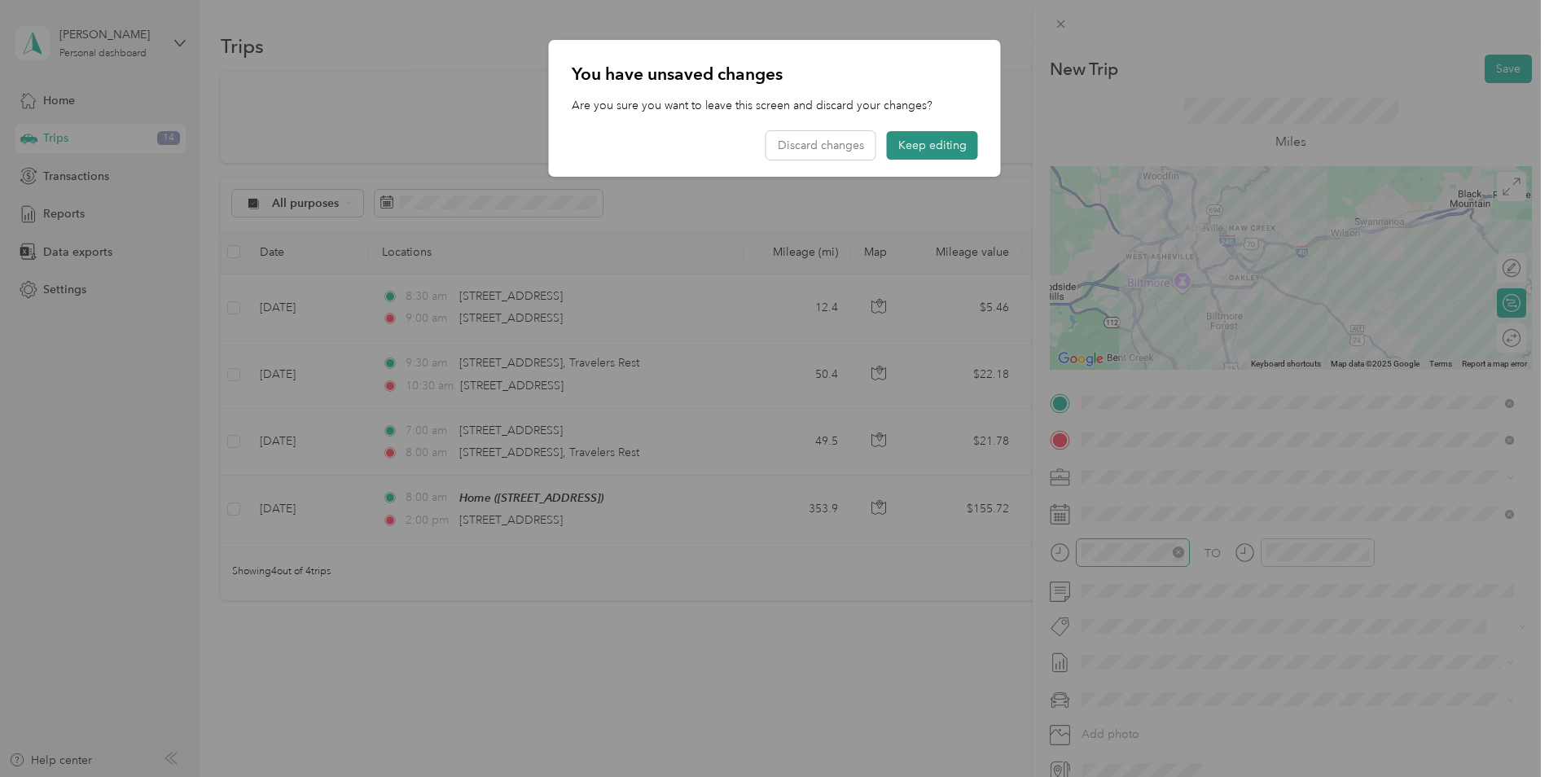
click at [946, 140] on button "Keep editing" at bounding box center [932, 145] width 91 height 29
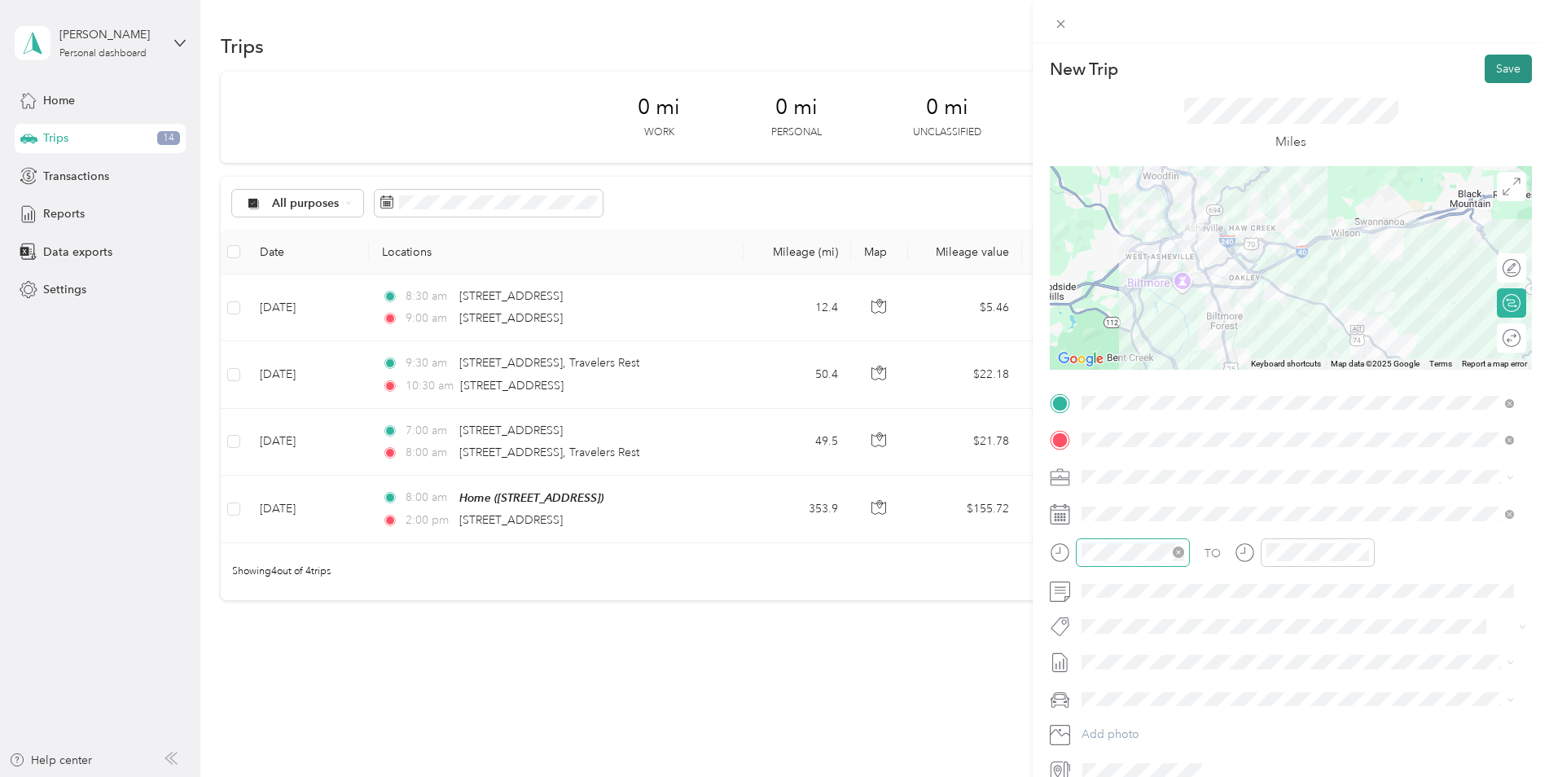
click at [1509, 57] on button "Save" at bounding box center [1508, 69] width 47 height 29
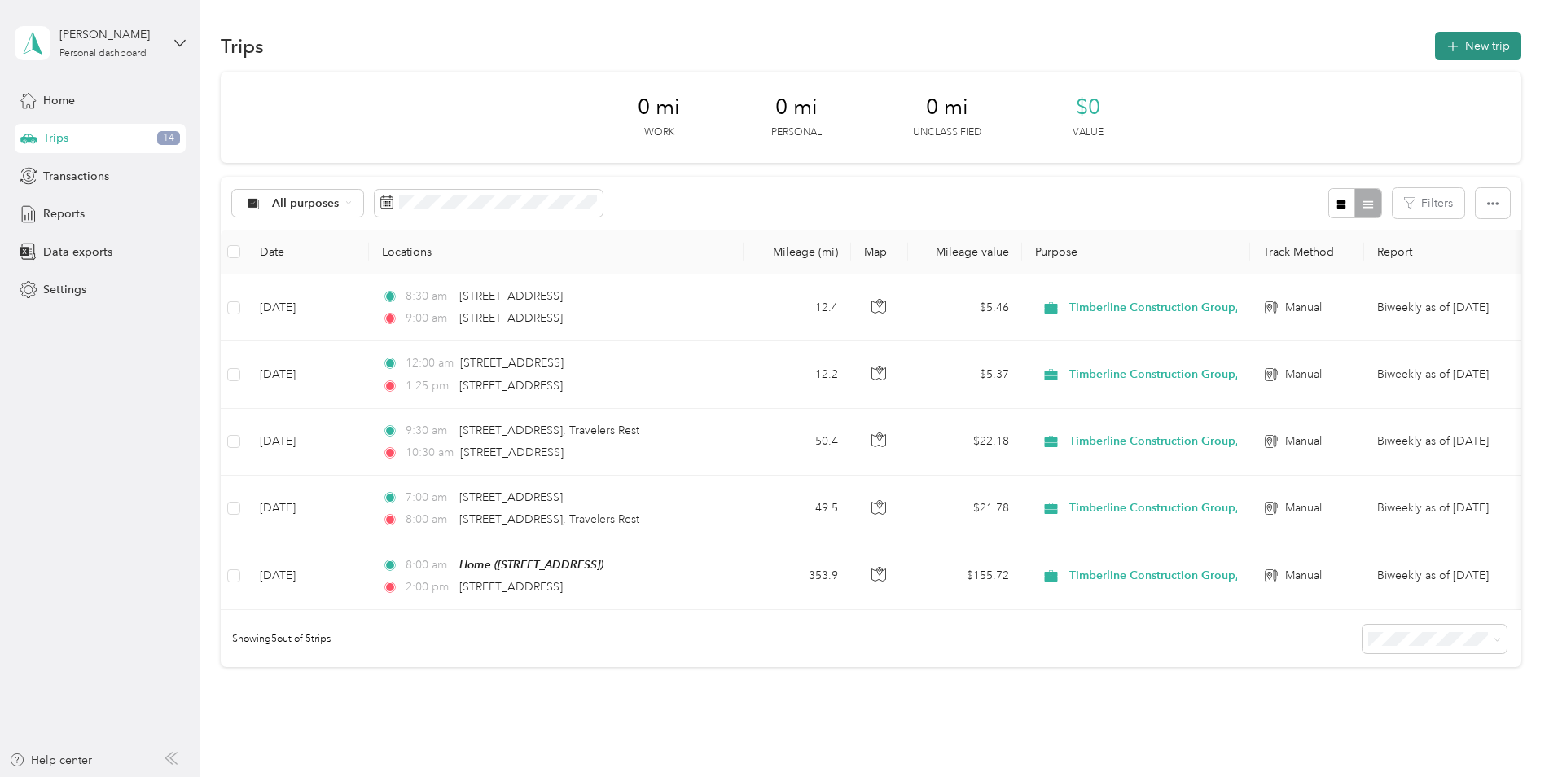
click at [1498, 50] on button "New trip" at bounding box center [1478, 46] width 86 height 29
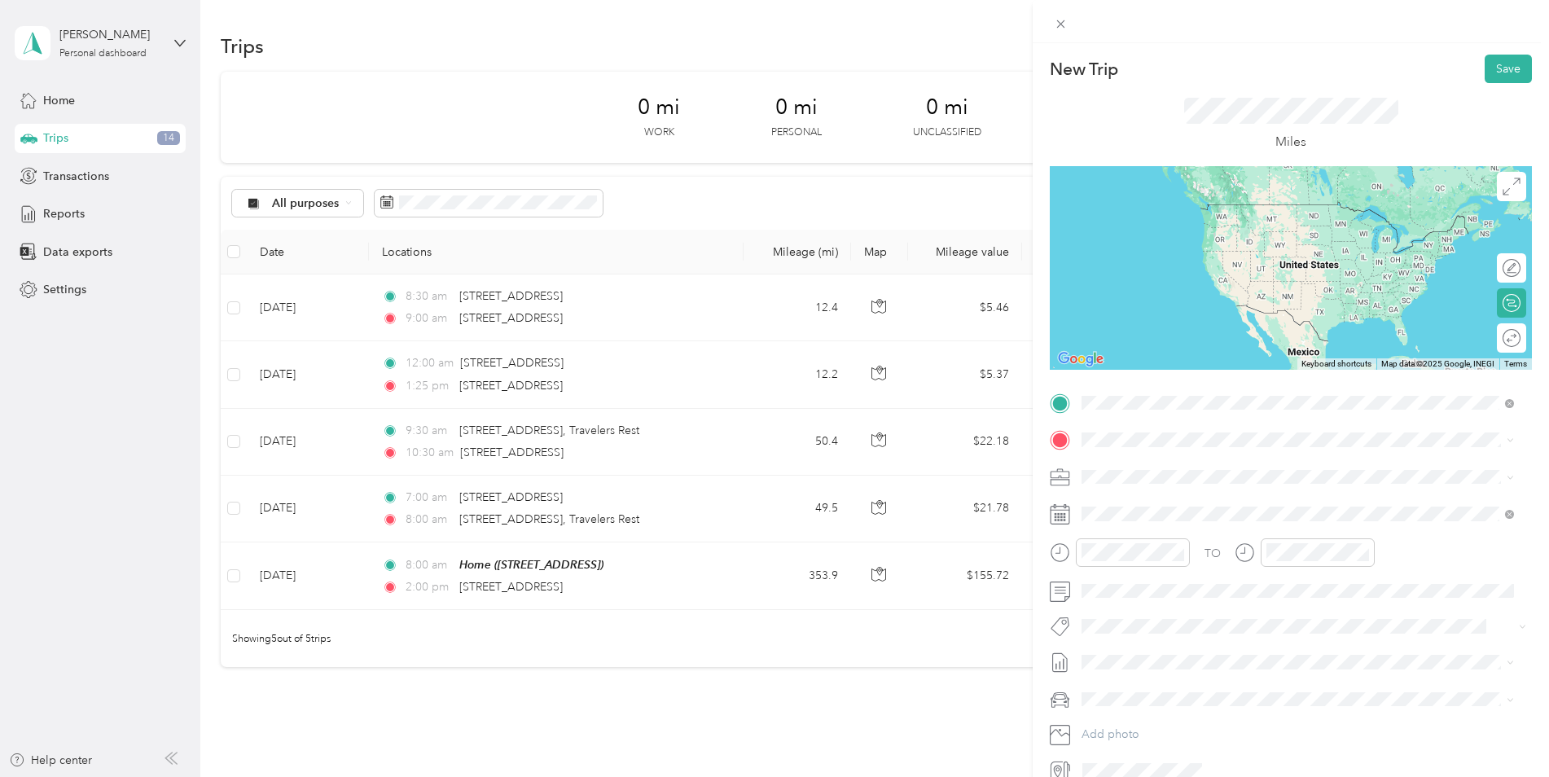
click at [1225, 469] on span "[STREET_ADDRESS][US_STATE]" at bounding box center [1193, 461] width 163 height 15
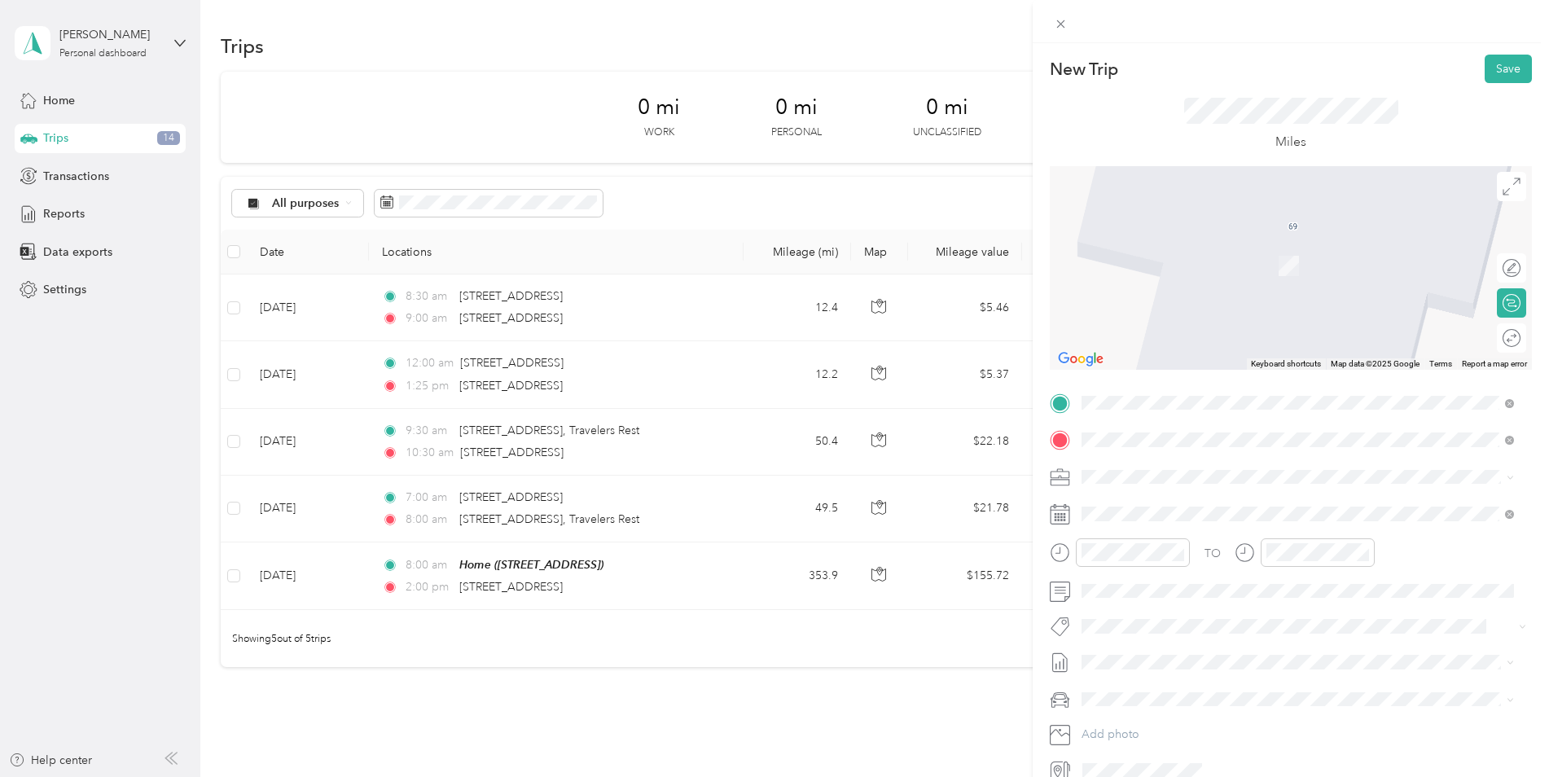
click at [1157, 494] on span "[STREET_ADDRESS][US_STATE]" at bounding box center [1193, 498] width 163 height 15
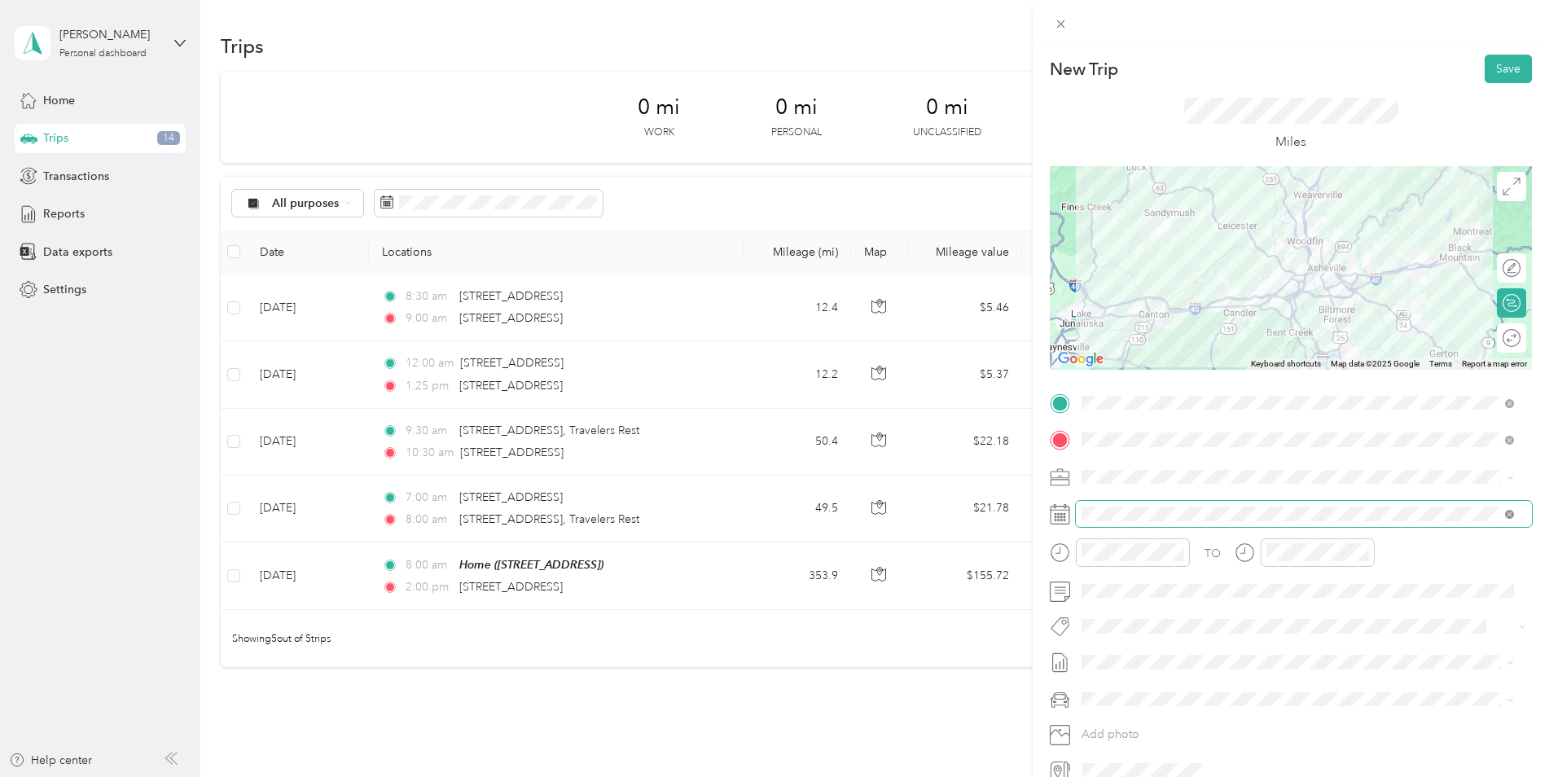
click at [1511, 512] on icon at bounding box center [1509, 514] width 9 height 9
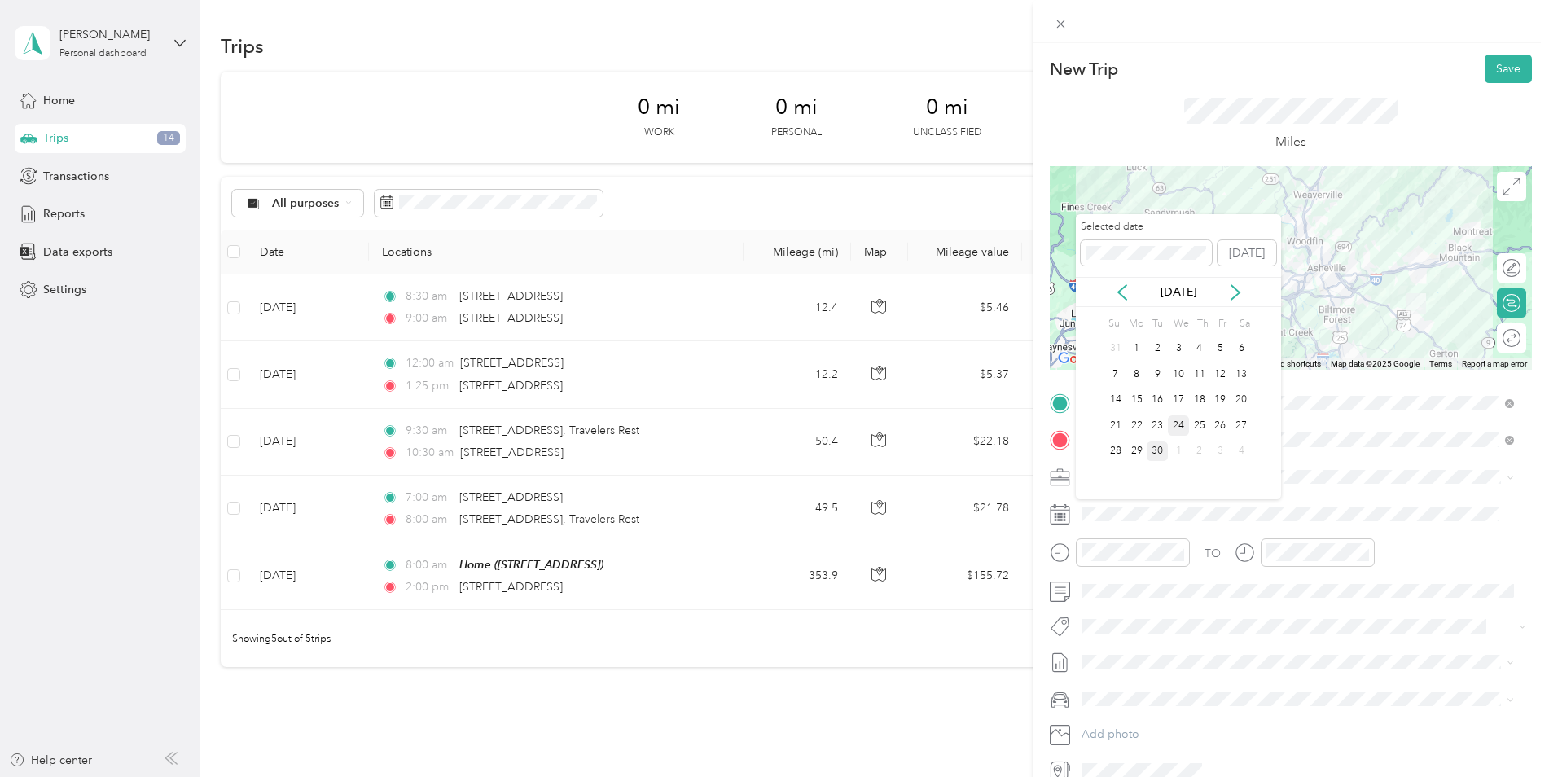
click at [1183, 425] on div "24" at bounding box center [1178, 425] width 21 height 20
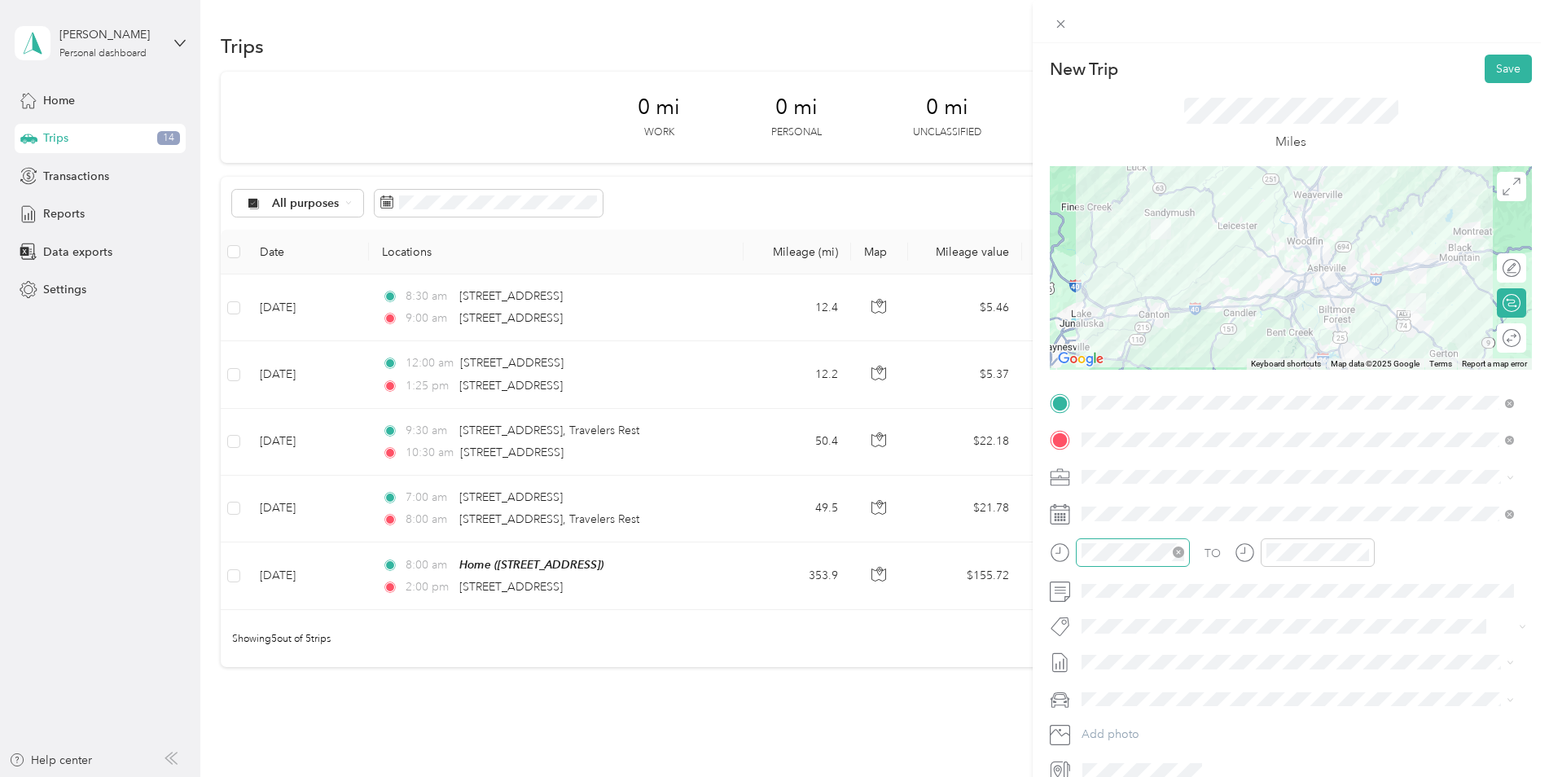
click at [1176, 554] on icon "close-circle" at bounding box center [1178, 551] width 11 height 11
click at [1101, 350] on div "05" at bounding box center [1098, 351] width 39 height 23
click at [1152, 336] on div "00" at bounding box center [1144, 334] width 39 height 23
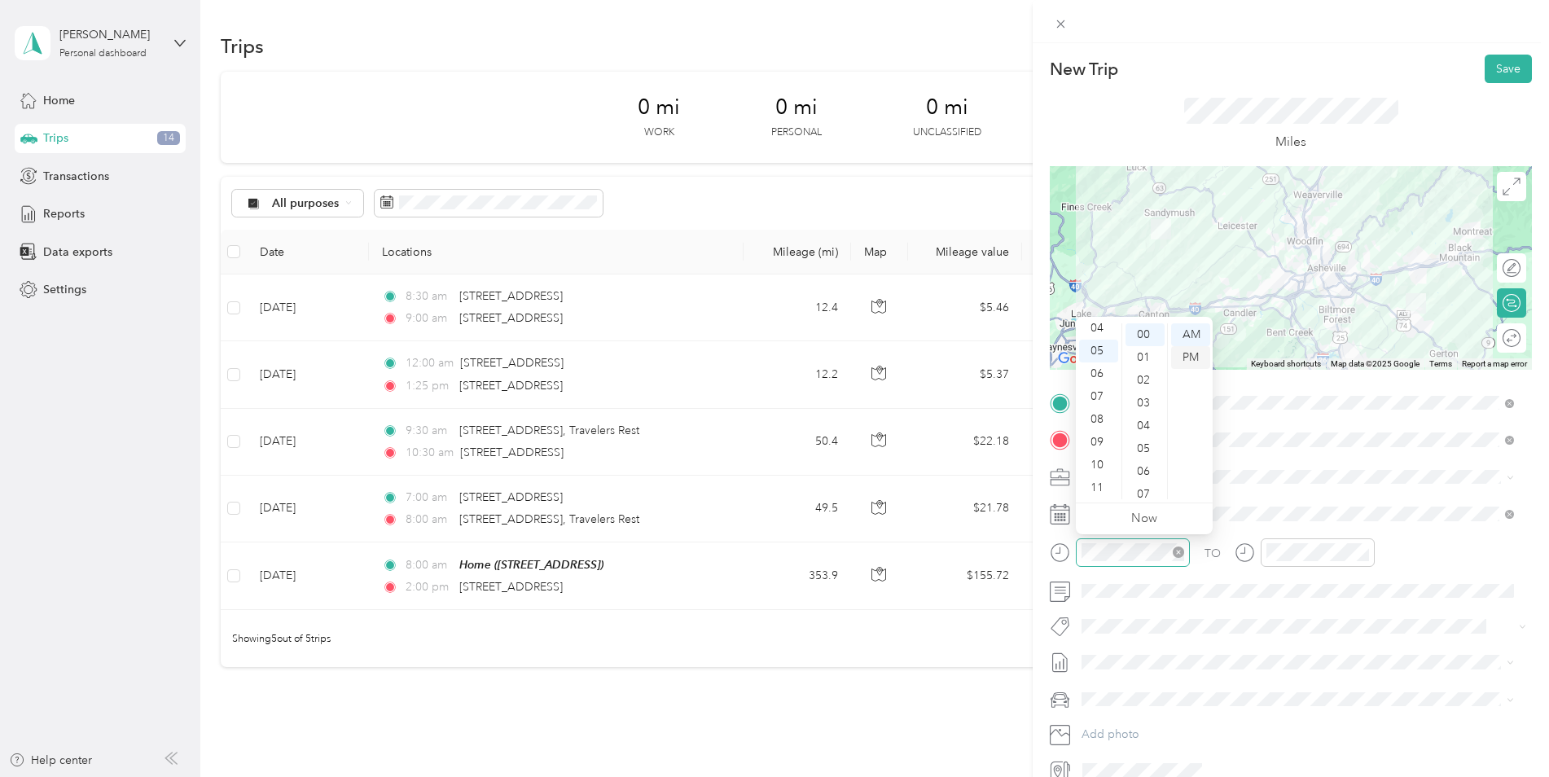
click at [1195, 358] on div "PM" at bounding box center [1190, 357] width 39 height 23
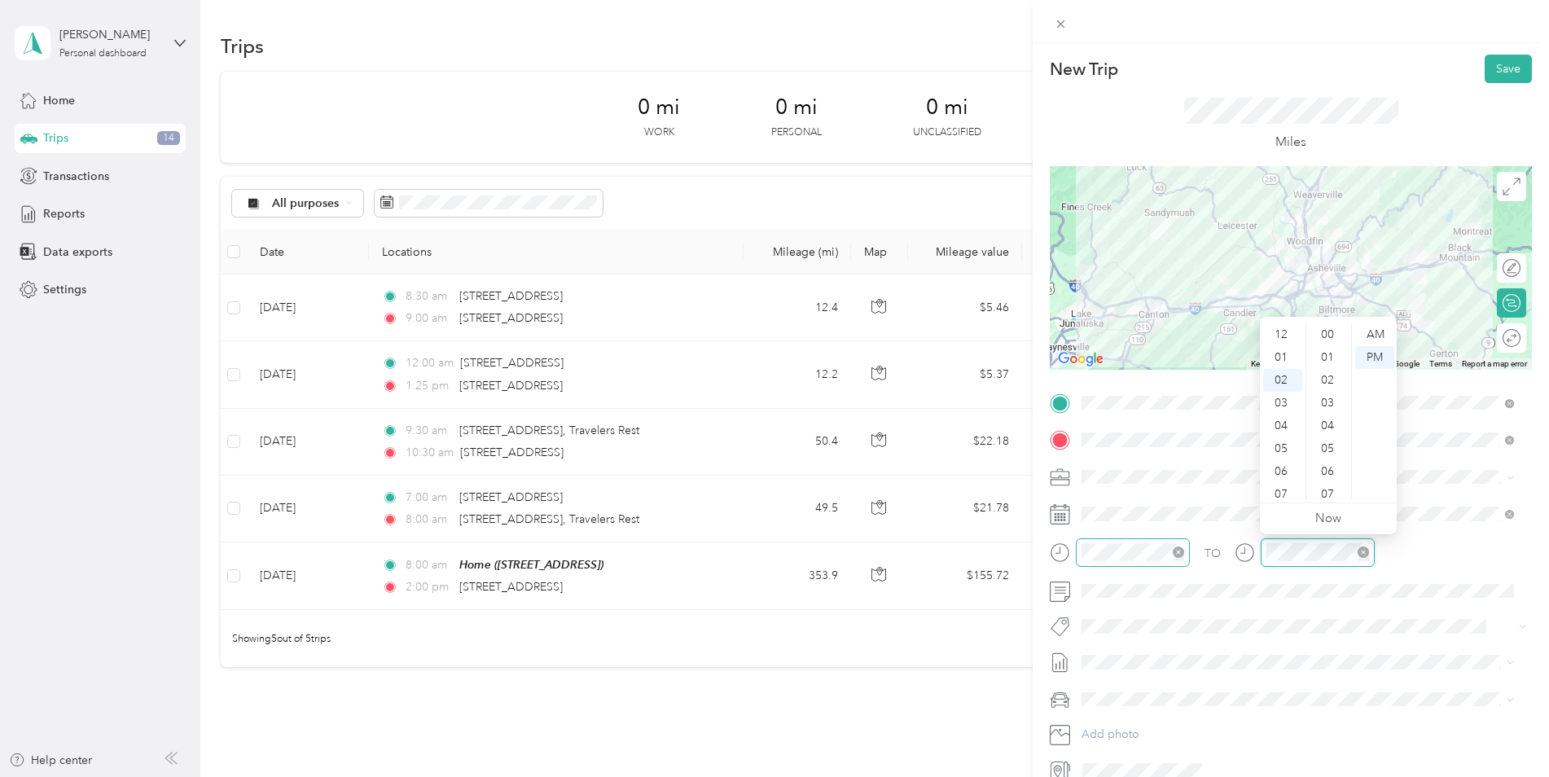
scroll to position [46, 0]
click at [1285, 422] on div "06" at bounding box center [1282, 426] width 39 height 23
click at [1328, 331] on div "00" at bounding box center [1329, 334] width 39 height 23
click at [1488, 73] on button "Save" at bounding box center [1508, 69] width 47 height 29
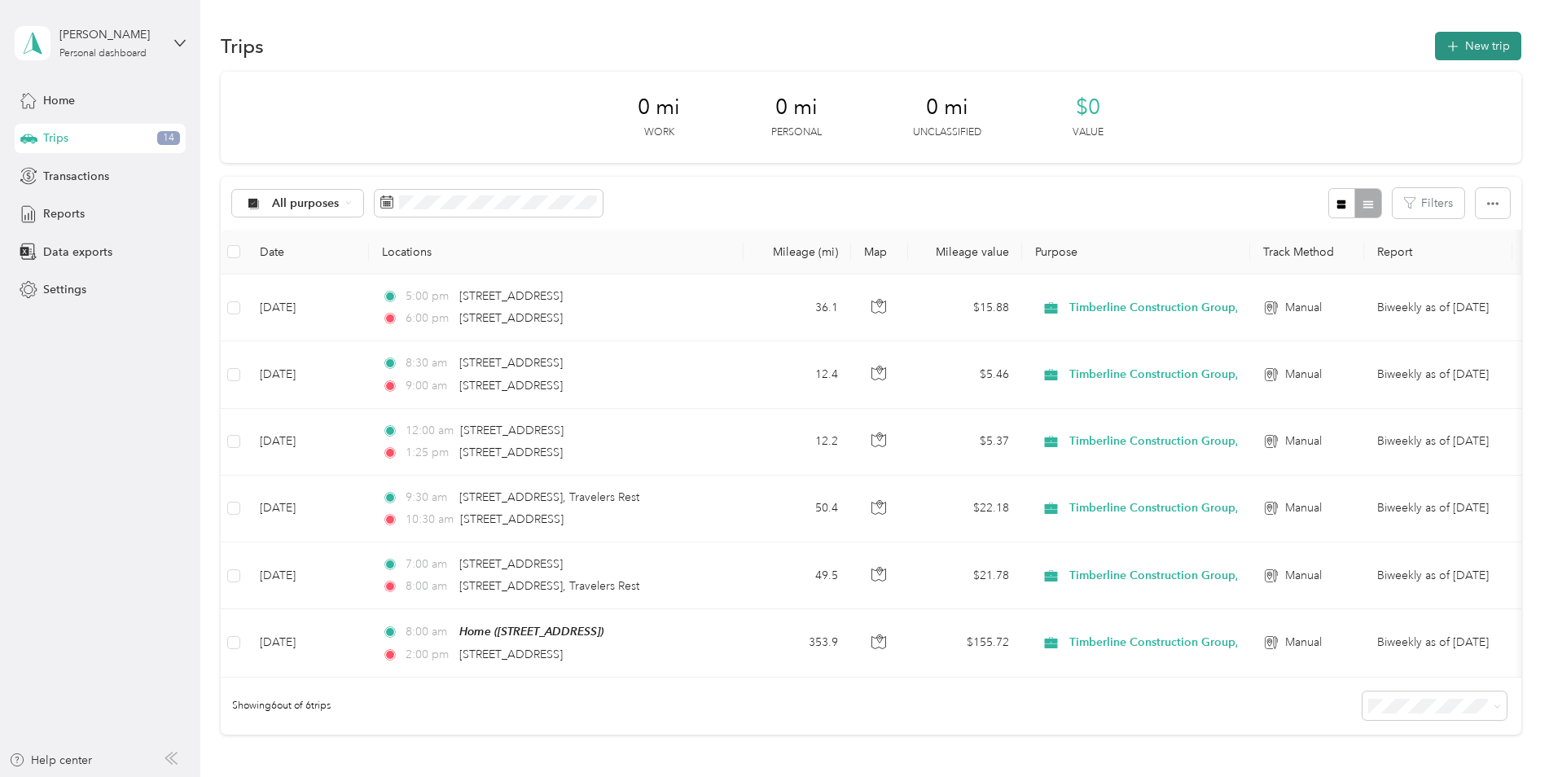
click at [1468, 35] on button "New trip" at bounding box center [1478, 46] width 86 height 29
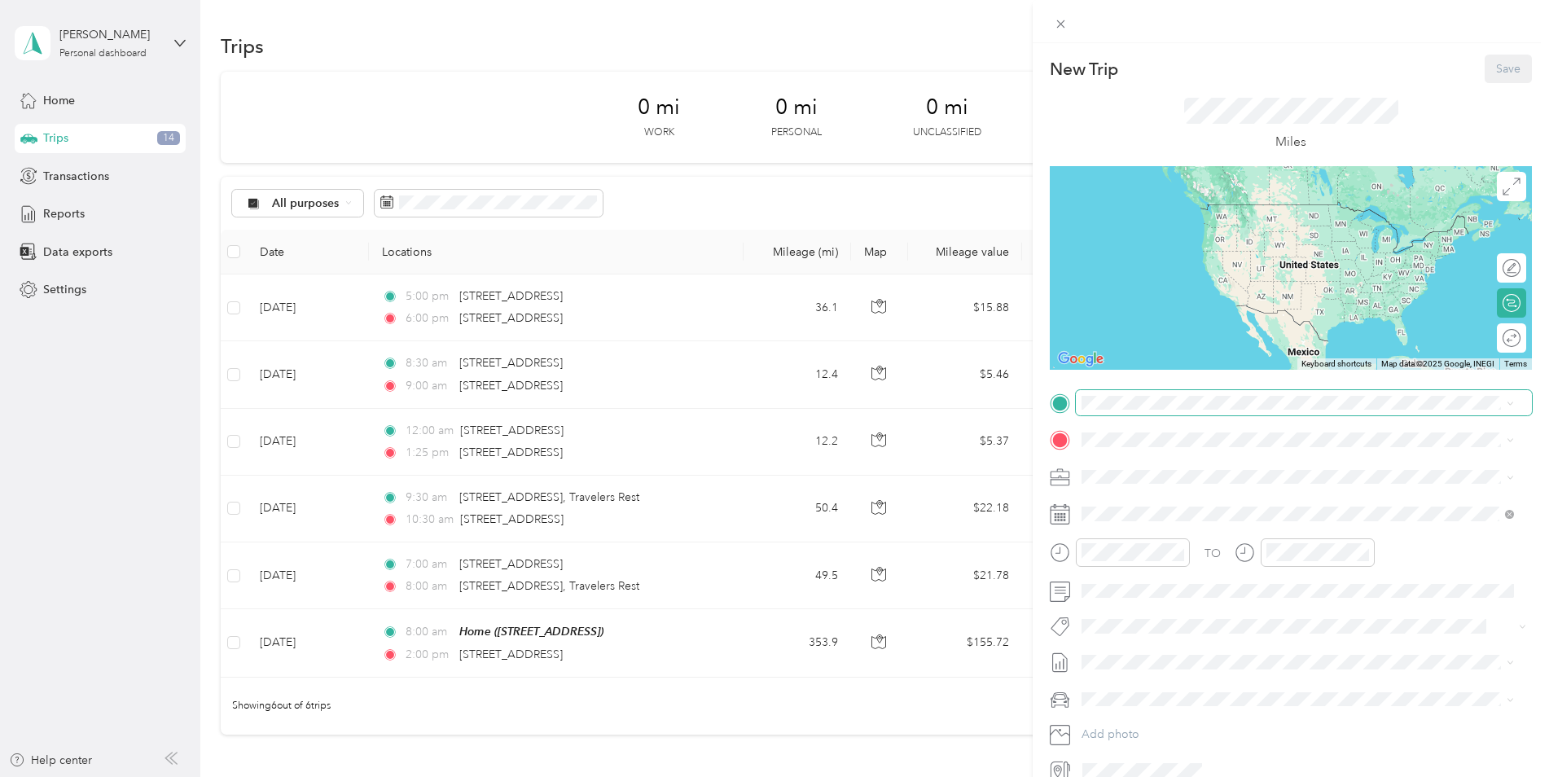
click at [1203, 411] on span at bounding box center [1304, 403] width 456 height 26
click at [1219, 469] on span "[STREET_ADDRESS][US_STATE]" at bounding box center [1193, 461] width 163 height 15
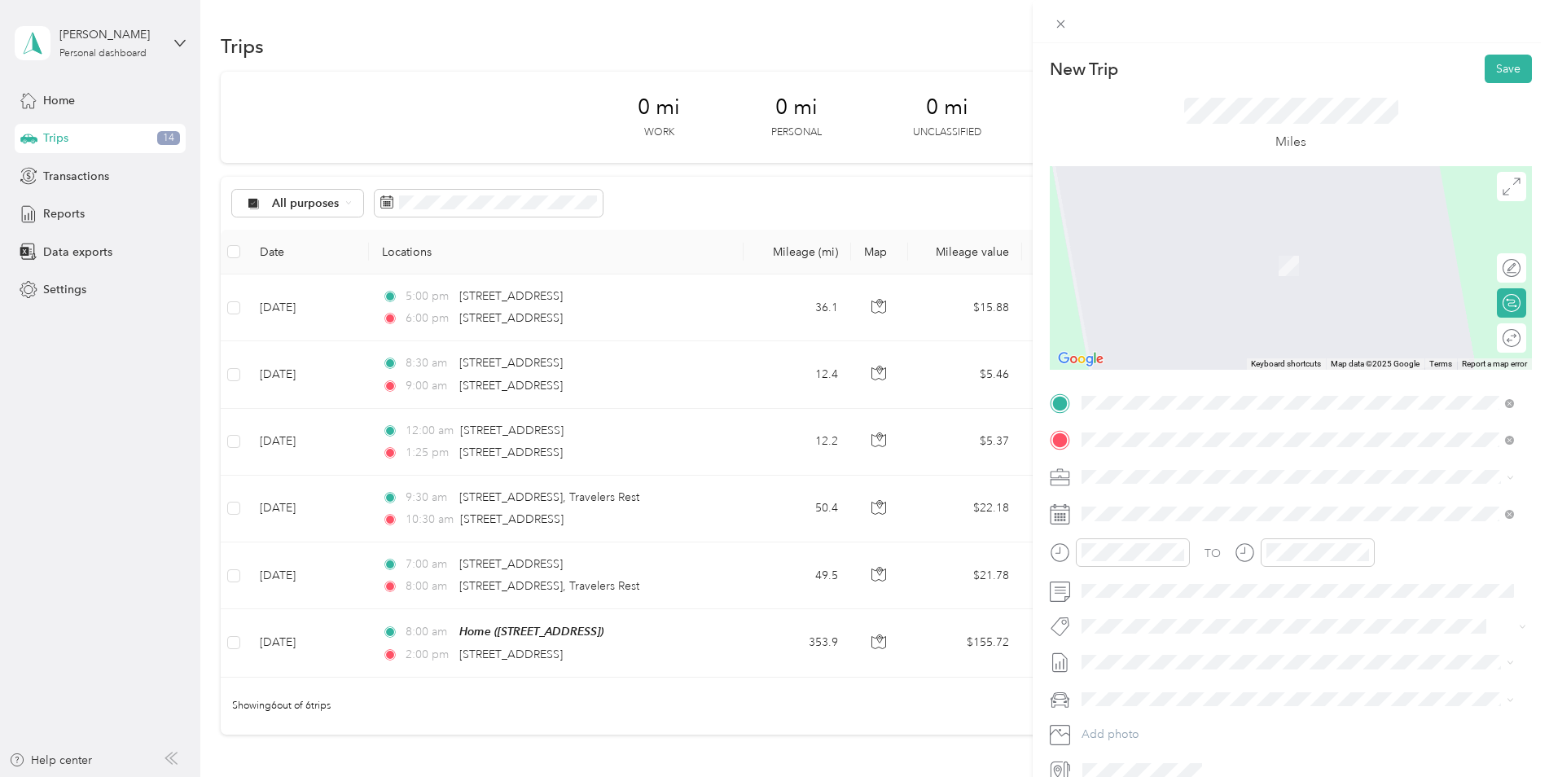
click at [1169, 505] on span "[STREET_ADDRESS][US_STATE]" at bounding box center [1193, 498] width 163 height 15
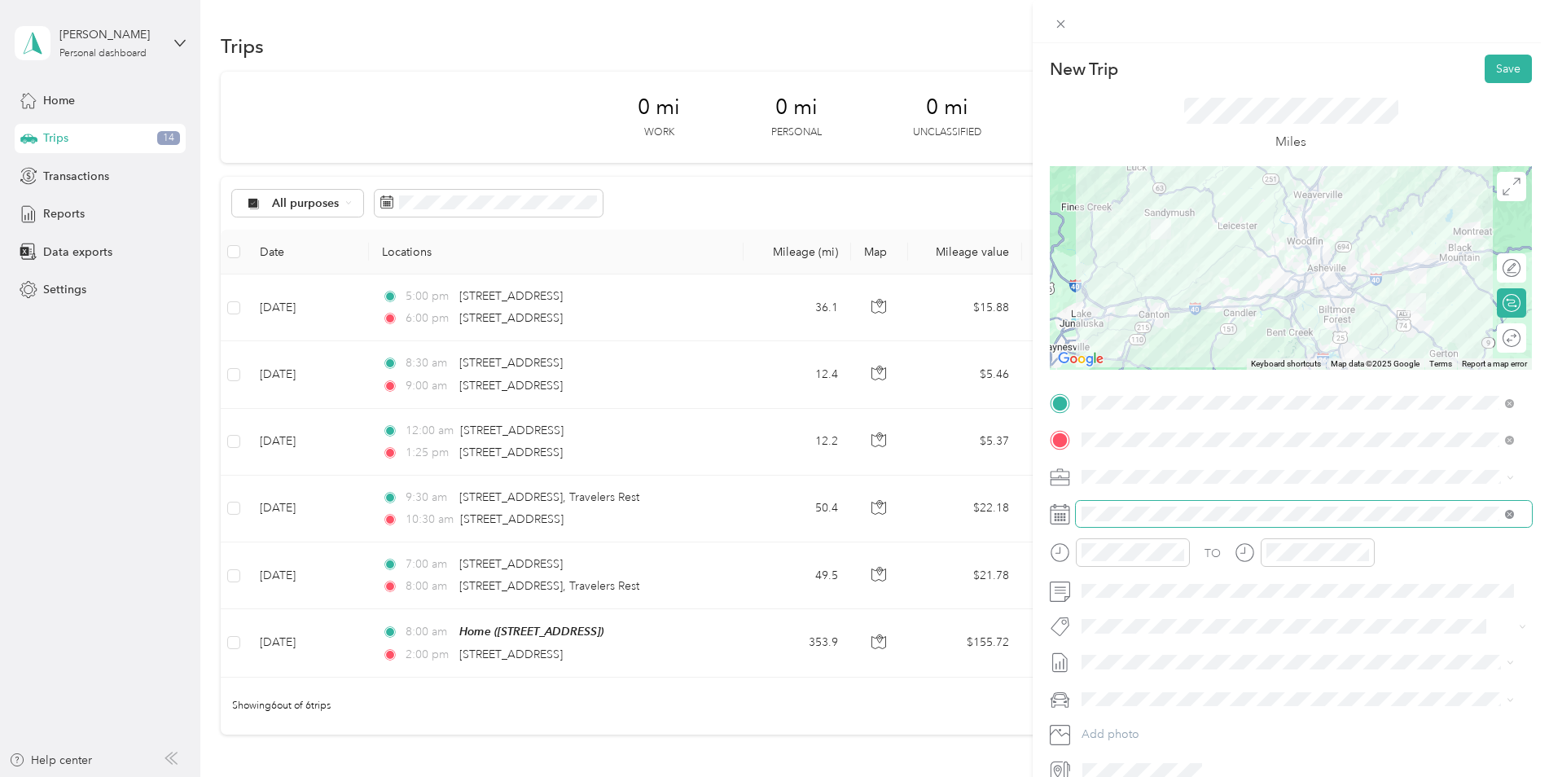
click at [1506, 513] on icon at bounding box center [1509, 514] width 9 height 9
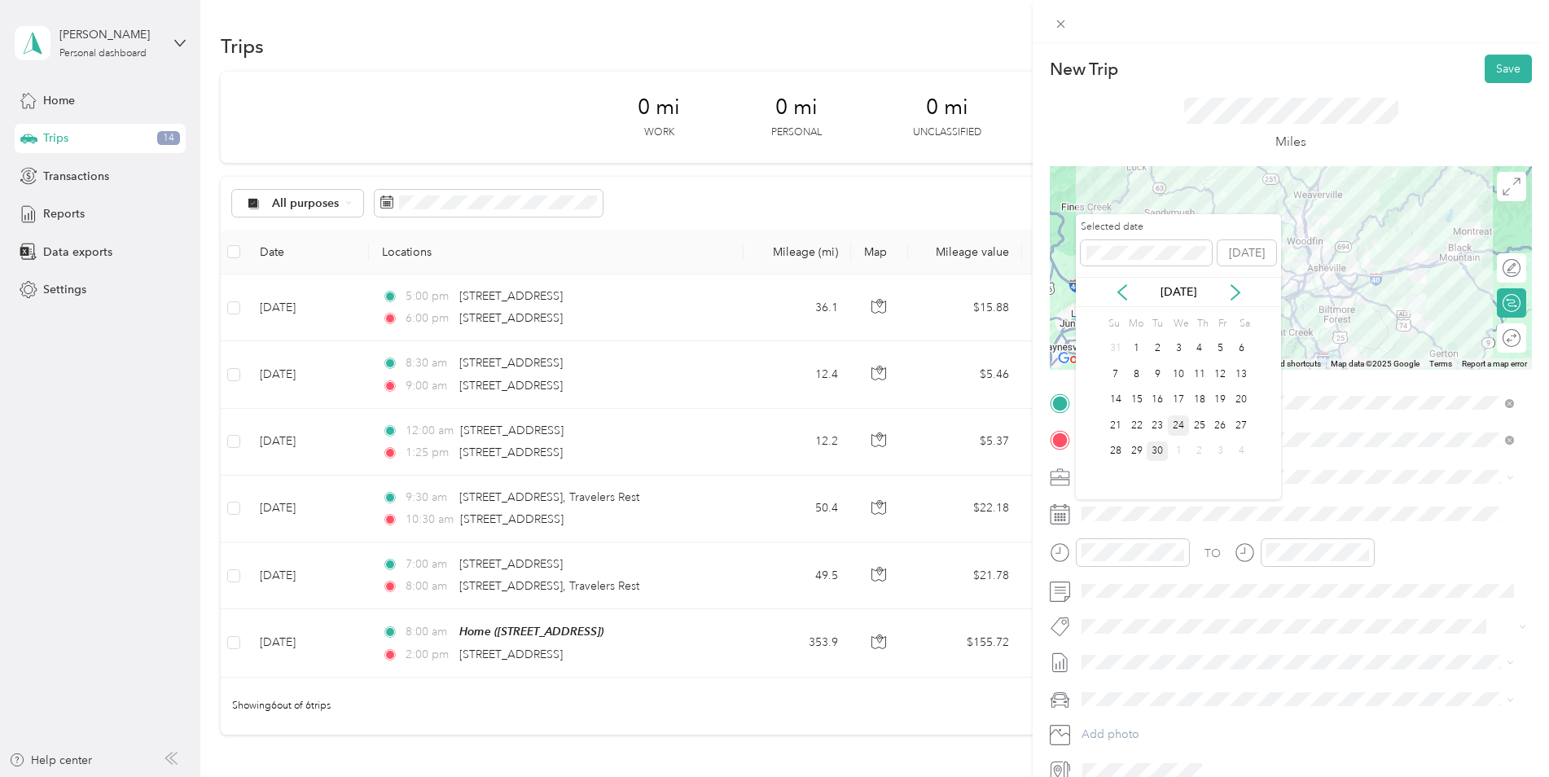
click at [1173, 422] on div "24" at bounding box center [1178, 425] width 21 height 20
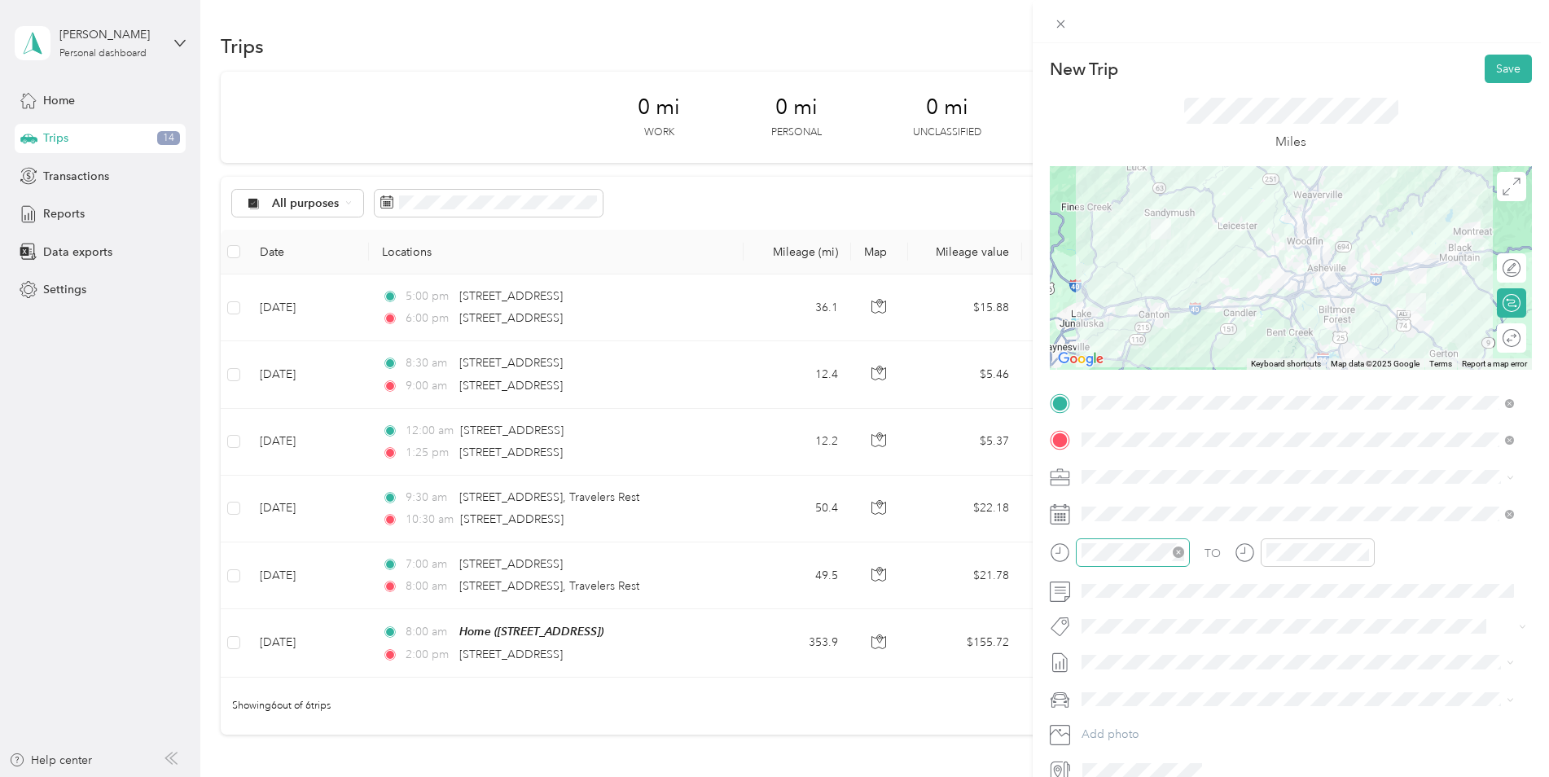
click at [1177, 552] on icon "close-circle" at bounding box center [1178, 551] width 11 height 11
click at [1095, 489] on div "07" at bounding box center [1098, 494] width 39 height 23
click at [1095, 574] on div "11" at bounding box center [1098, 585] width 39 height 23
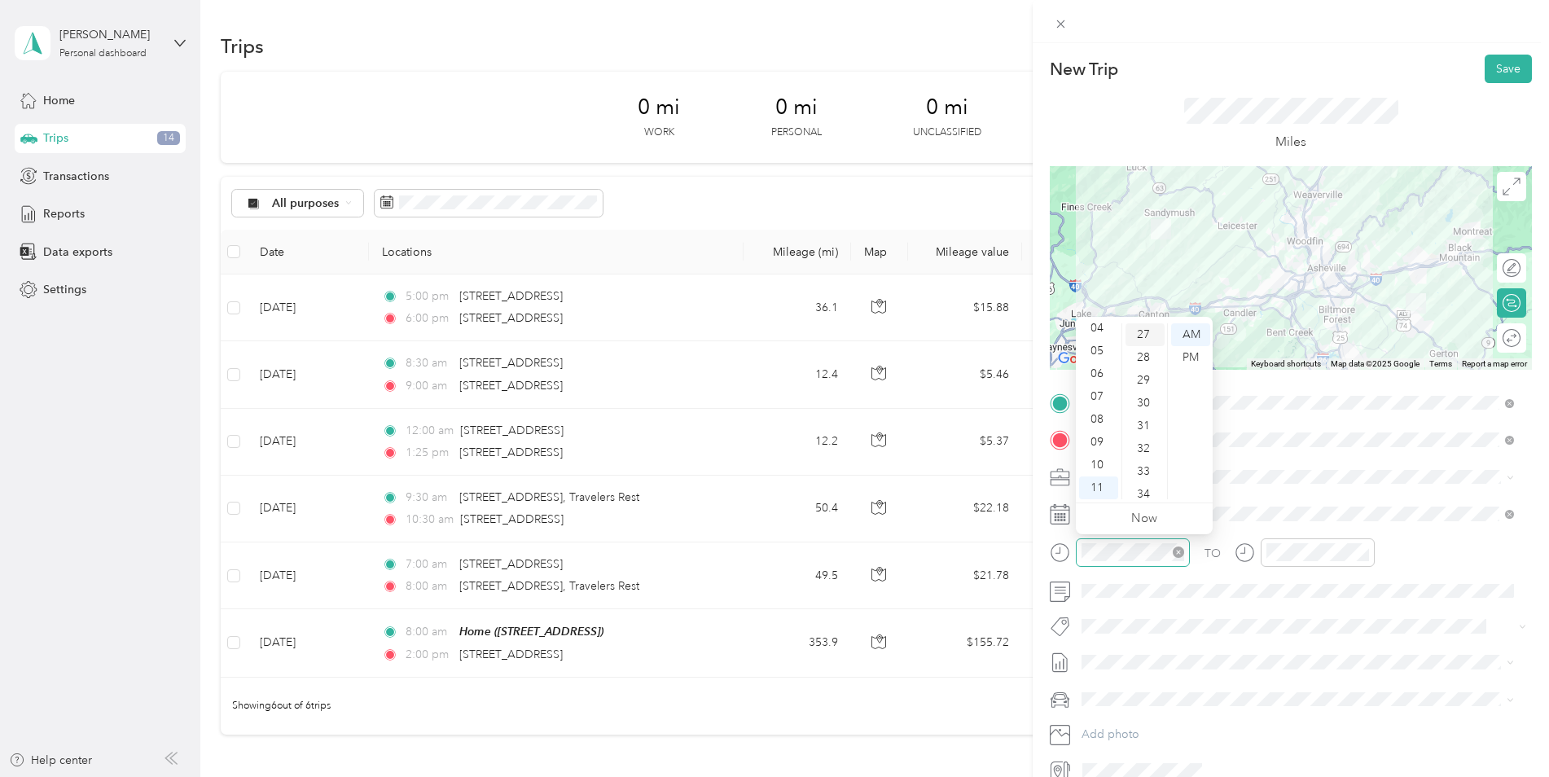
drag, startPoint x: 1095, startPoint y: 489, endPoint x: 1149, endPoint y: 335, distance: 163.0
click at [1149, 335] on div "27" at bounding box center [1144, 334] width 39 height 23
click at [1143, 338] on div "00" at bounding box center [1144, 334] width 39 height 23
click at [1198, 358] on div "PM" at bounding box center [1190, 357] width 39 height 23
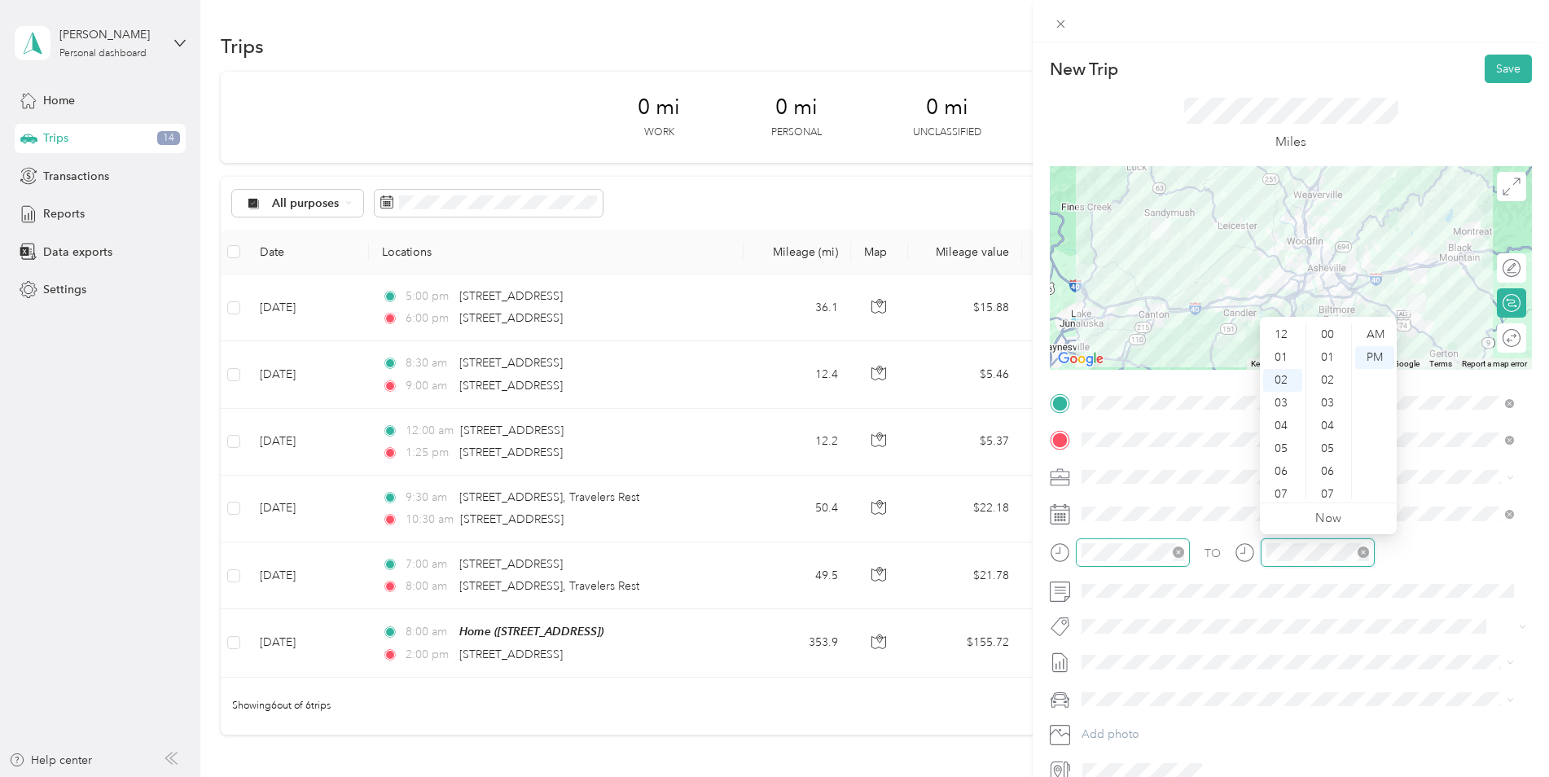
scroll to position [616, 0]
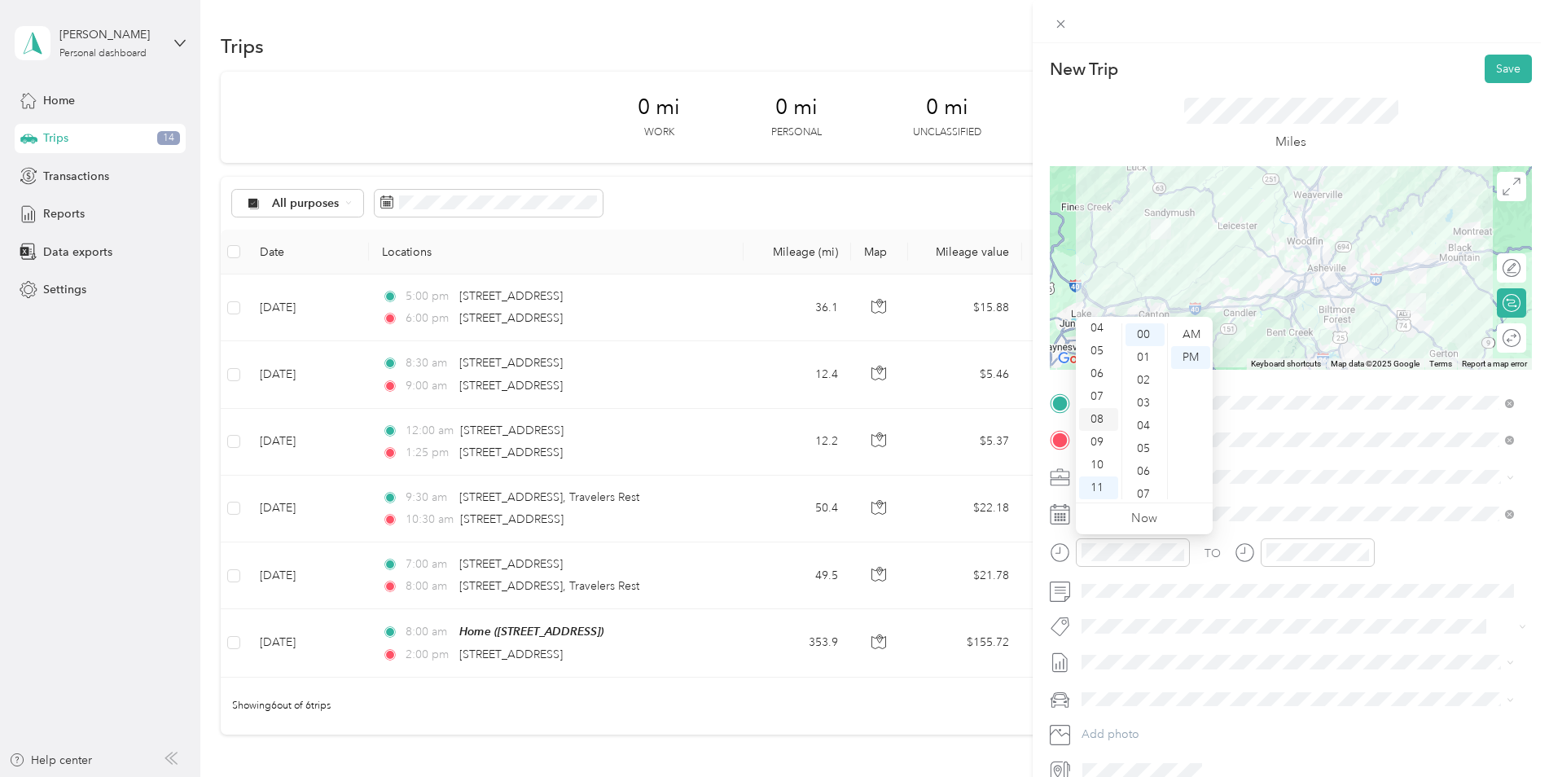
click at [1098, 416] on div "08" at bounding box center [1098, 419] width 39 height 23
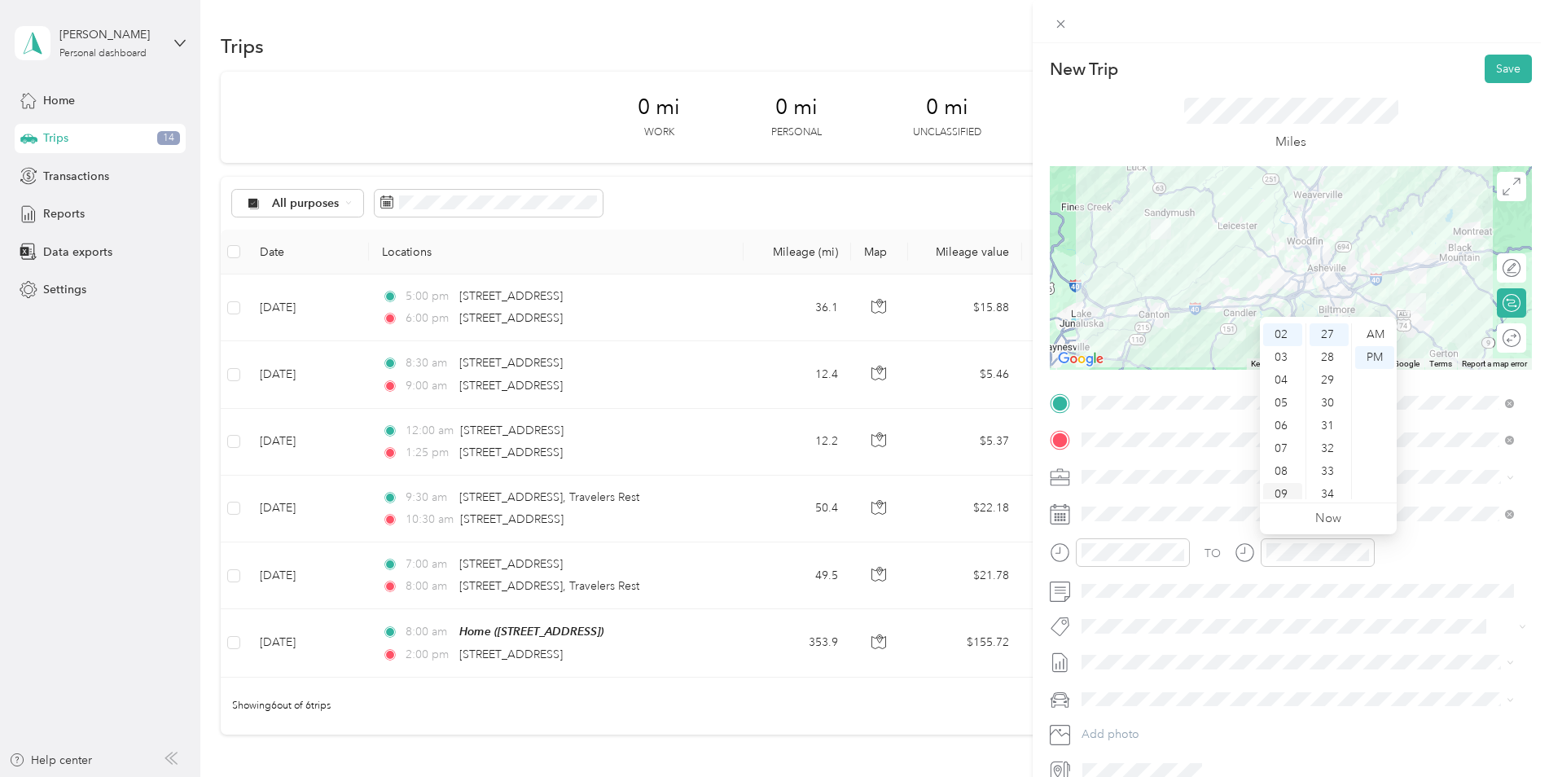
click at [1287, 498] on div "09" at bounding box center [1282, 494] width 39 height 23
click at [1327, 326] on div "00" at bounding box center [1329, 334] width 39 height 23
click at [1327, 331] on div "00" at bounding box center [1329, 334] width 39 height 23
click at [1494, 60] on button "Save" at bounding box center [1508, 69] width 47 height 29
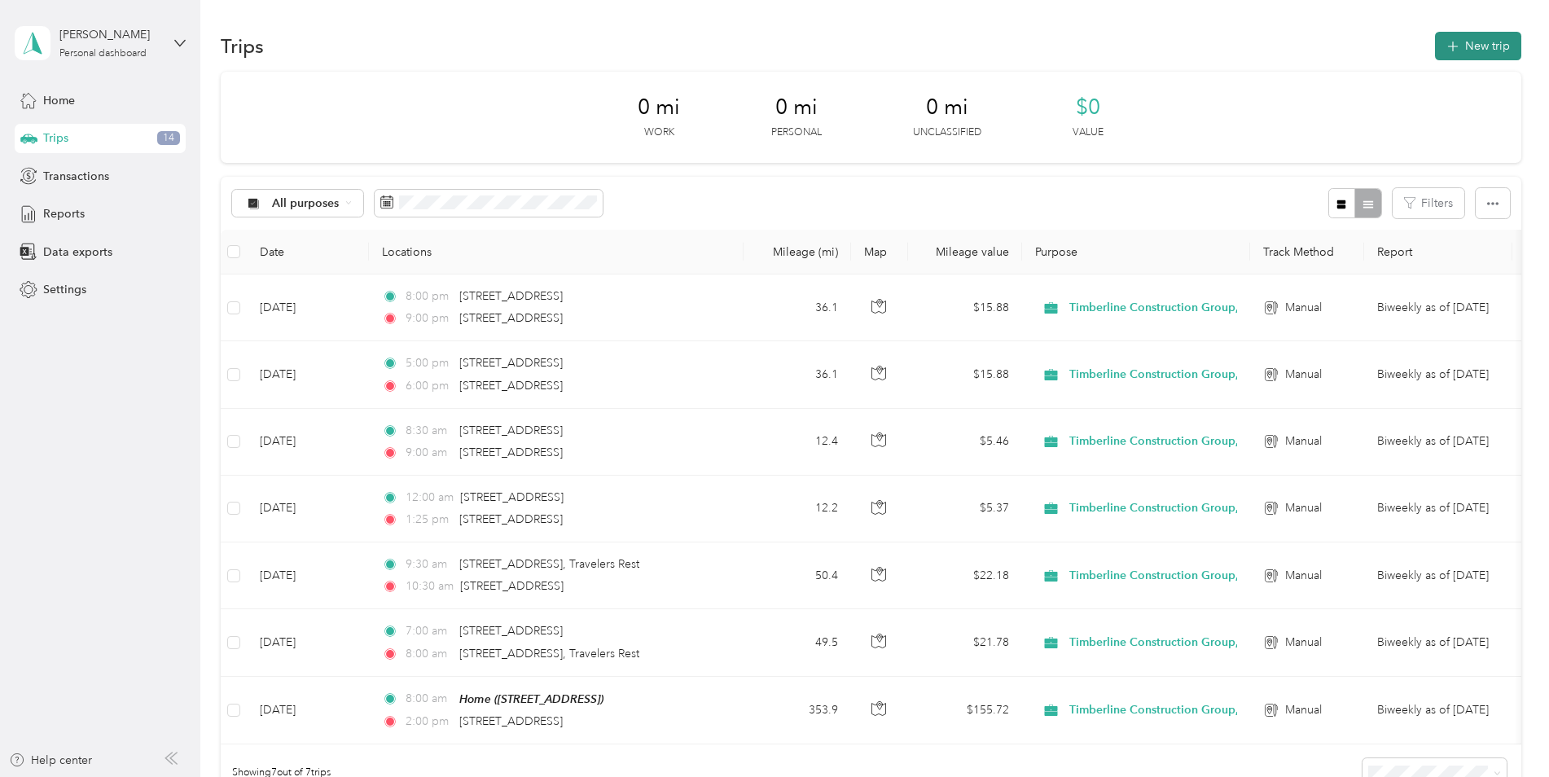
click at [1451, 44] on icon "button" at bounding box center [1452, 46] width 19 height 19
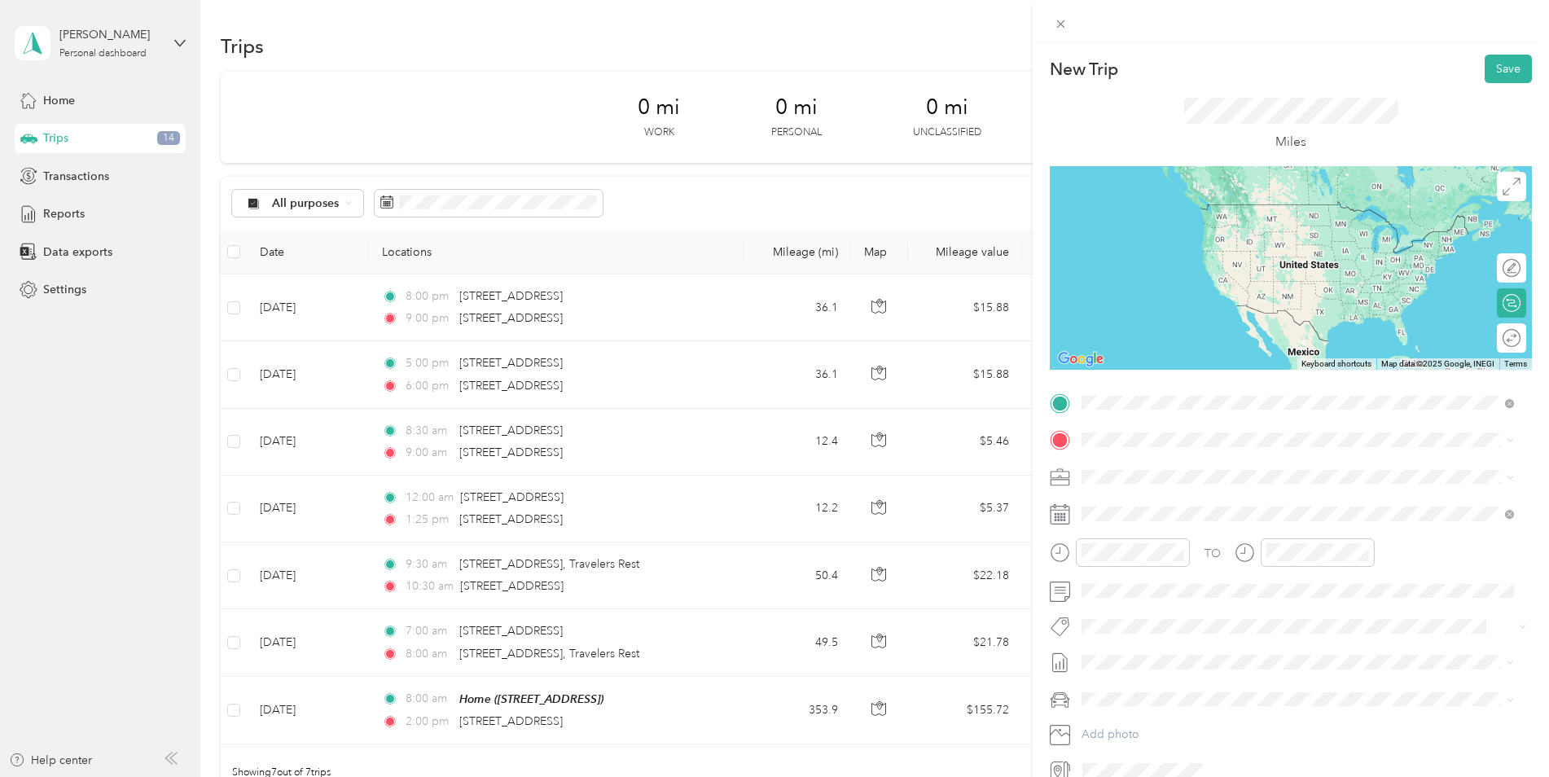
click at [1219, 502] on span "[STREET_ADDRESS][US_STATE]" at bounding box center [1193, 495] width 163 height 15
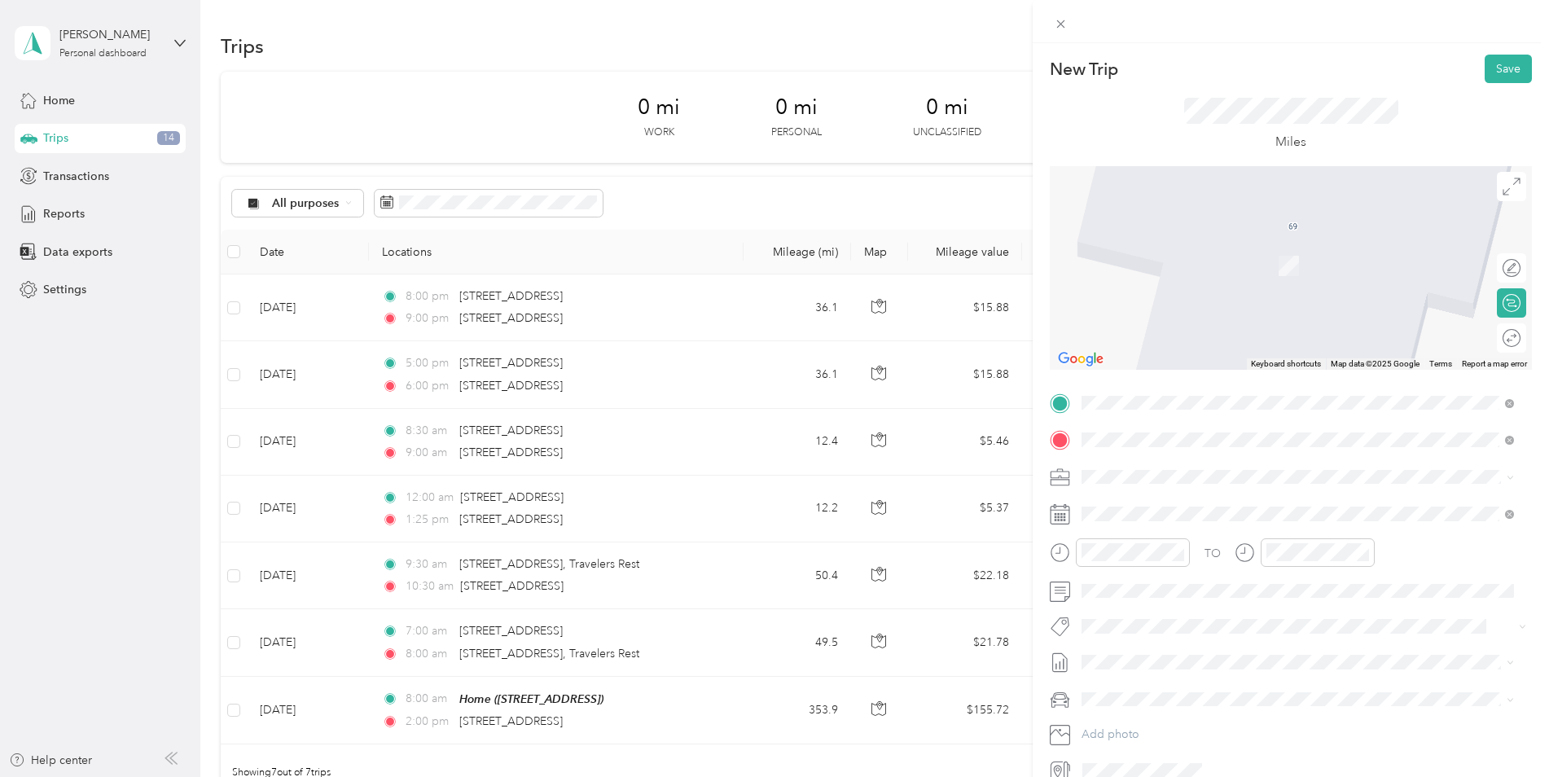
click at [1187, 489] on div "[STREET_ADDRESS][PERSON_NAME][US_STATE]" at bounding box center [1297, 500] width 421 height 22
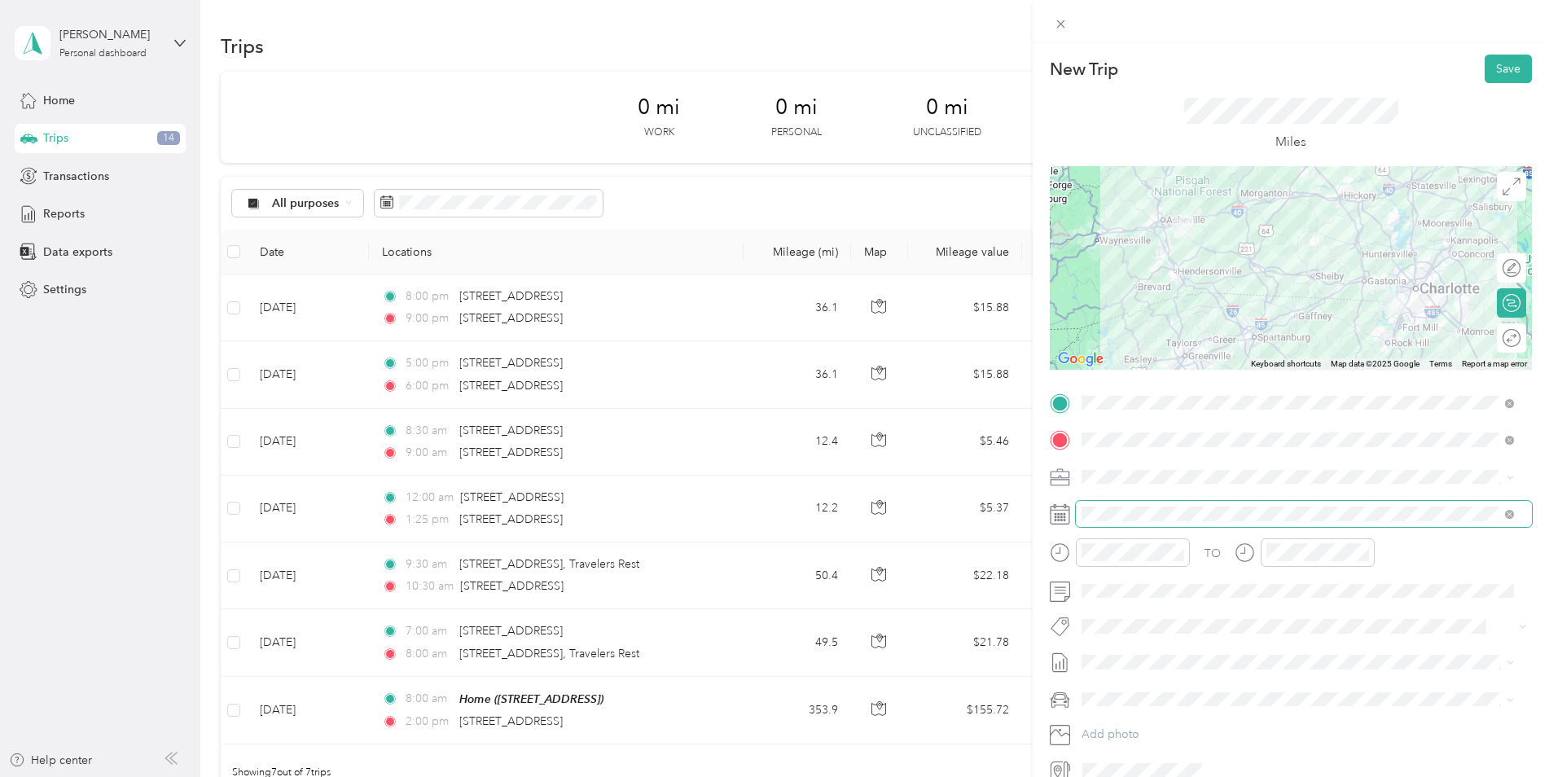
click at [1513, 517] on span at bounding box center [1509, 514] width 9 height 14
click at [1512, 516] on icon at bounding box center [1509, 514] width 9 height 9
click at [1240, 524] on span at bounding box center [1304, 514] width 456 height 26
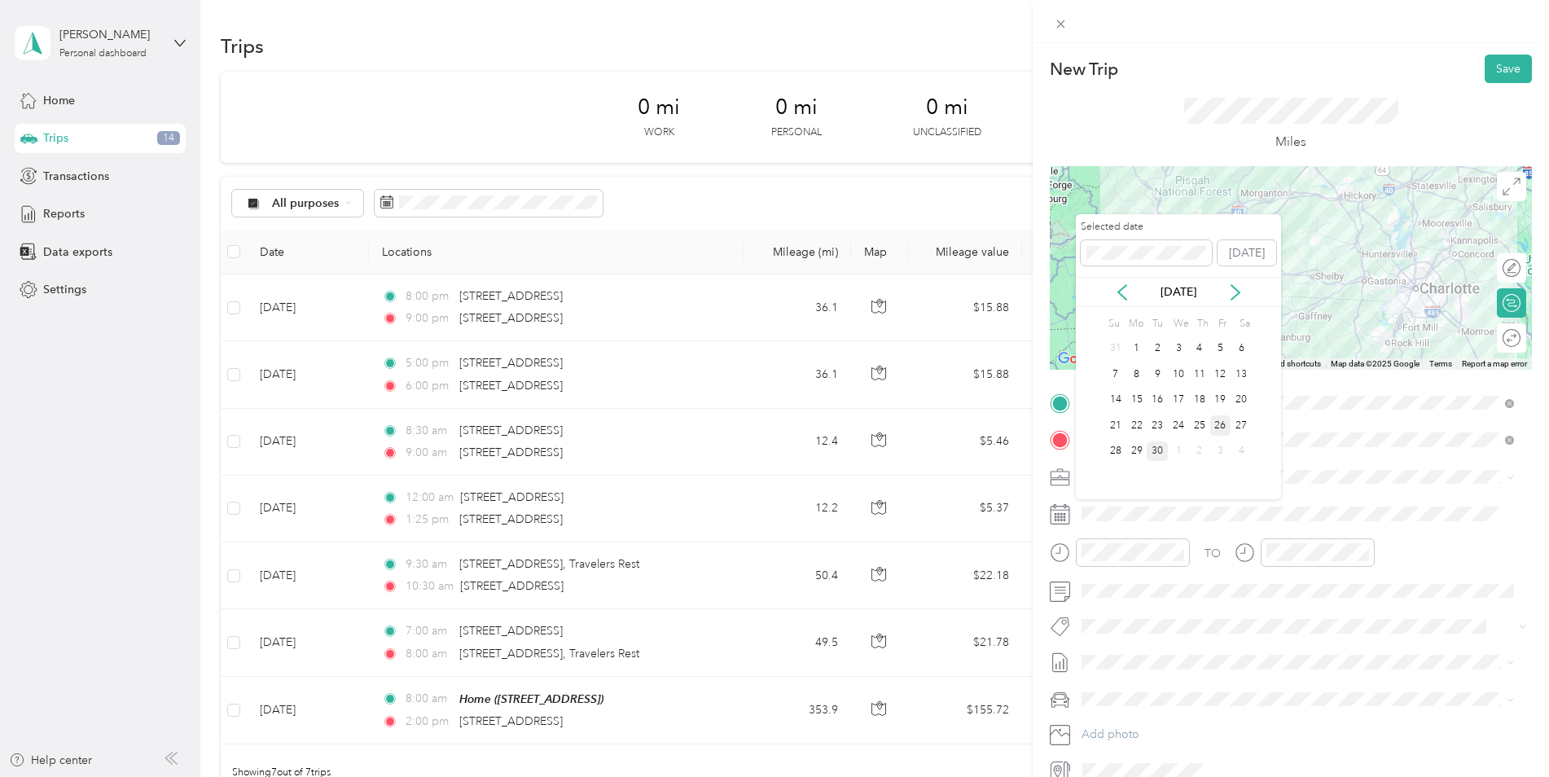
click at [1218, 429] on div "26" at bounding box center [1220, 425] width 21 height 20
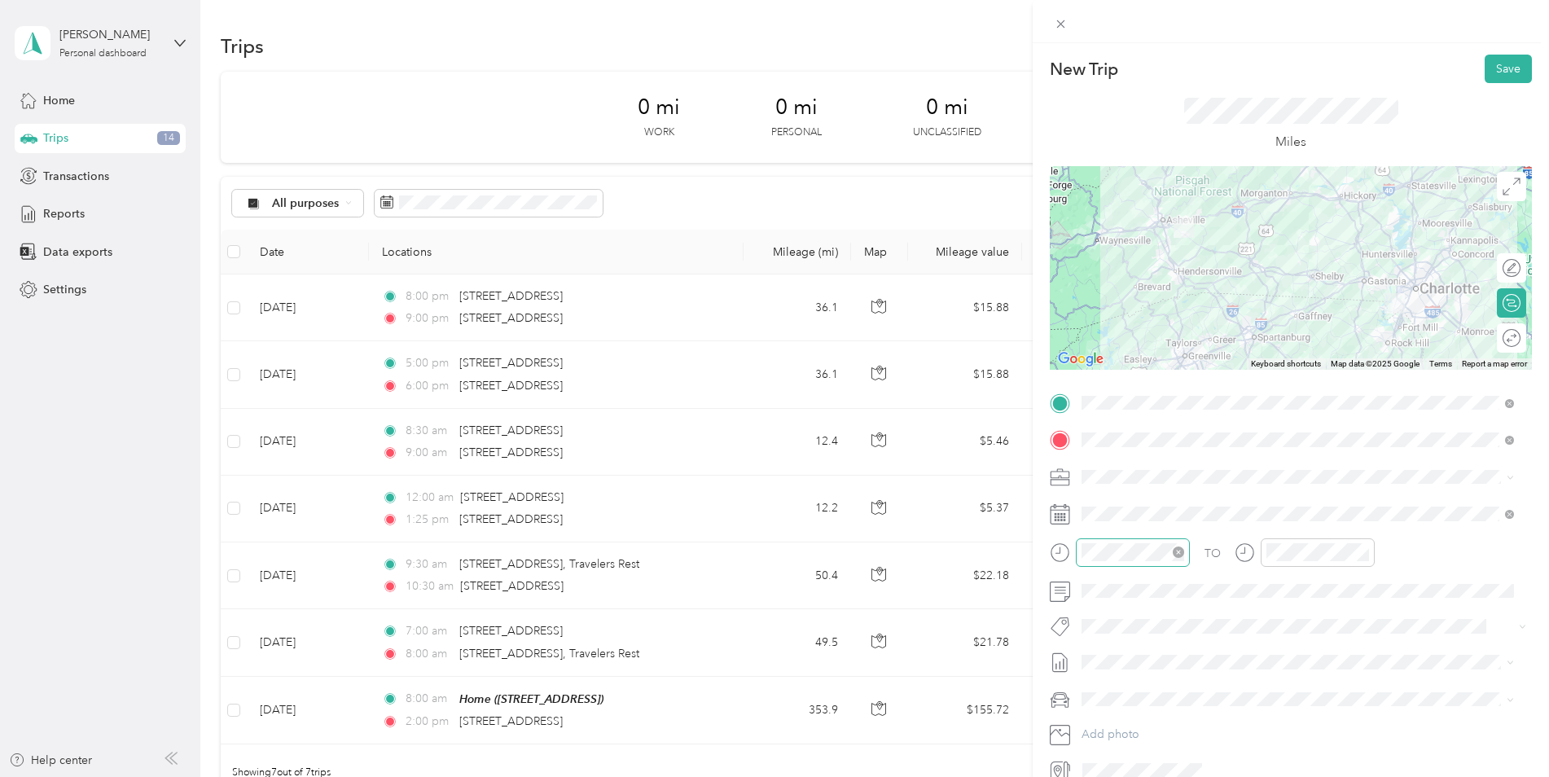
click at [1178, 549] on icon "close-circle" at bounding box center [1178, 551] width 11 height 11
click at [1280, 480] on div "11" at bounding box center [1282, 487] width 39 height 23
click at [1332, 337] on div "00" at bounding box center [1329, 334] width 39 height 23
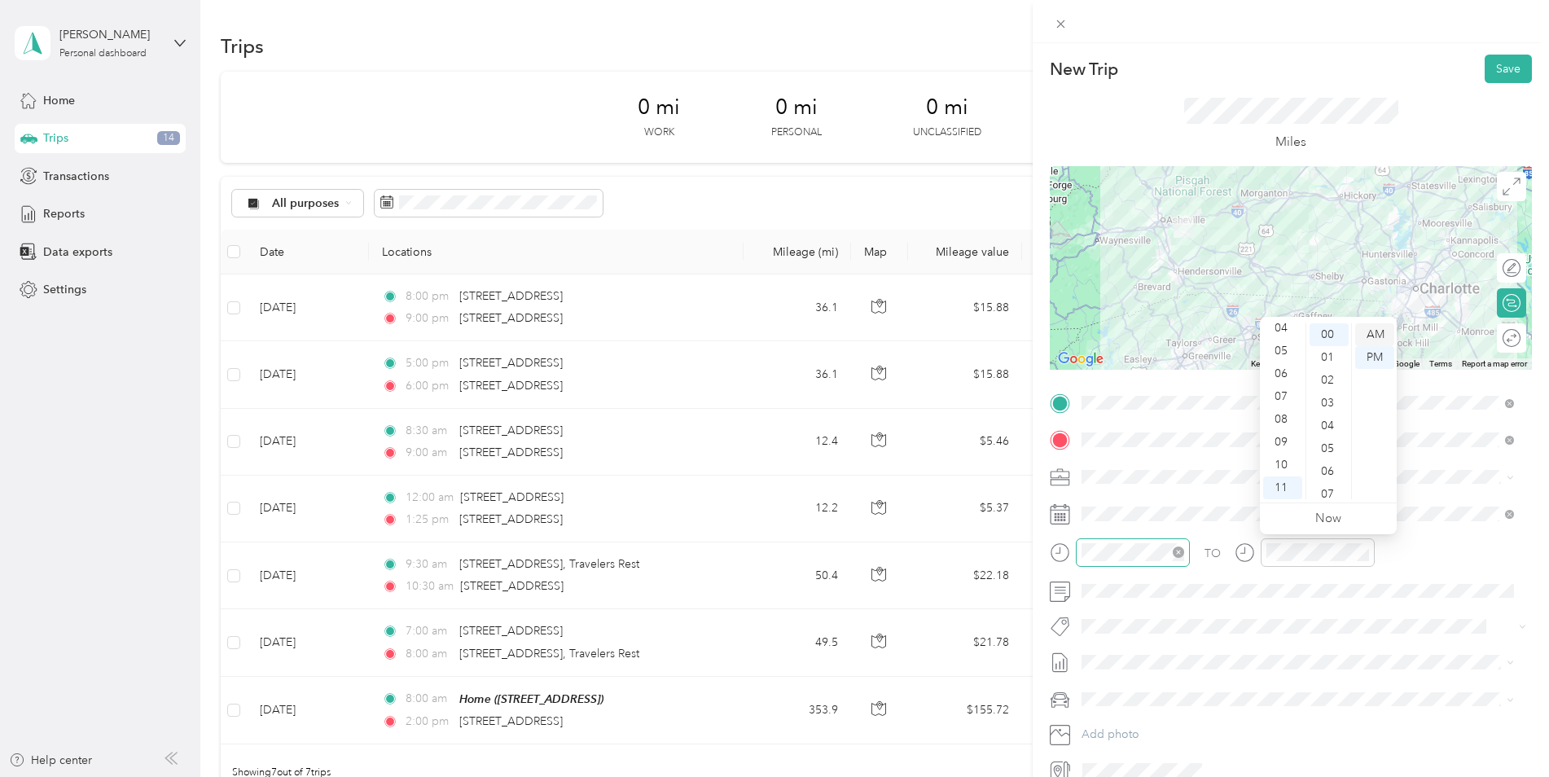
click at [1368, 329] on div "AM" at bounding box center [1374, 334] width 39 height 23
click at [1372, 331] on div "AM" at bounding box center [1374, 334] width 39 height 23
click at [1379, 334] on div "AM" at bounding box center [1374, 334] width 39 height 23
click at [1152, 99] on div "Miles" at bounding box center [1291, 124] width 482 height 83
click at [1497, 59] on button "Save" at bounding box center [1508, 69] width 47 height 29
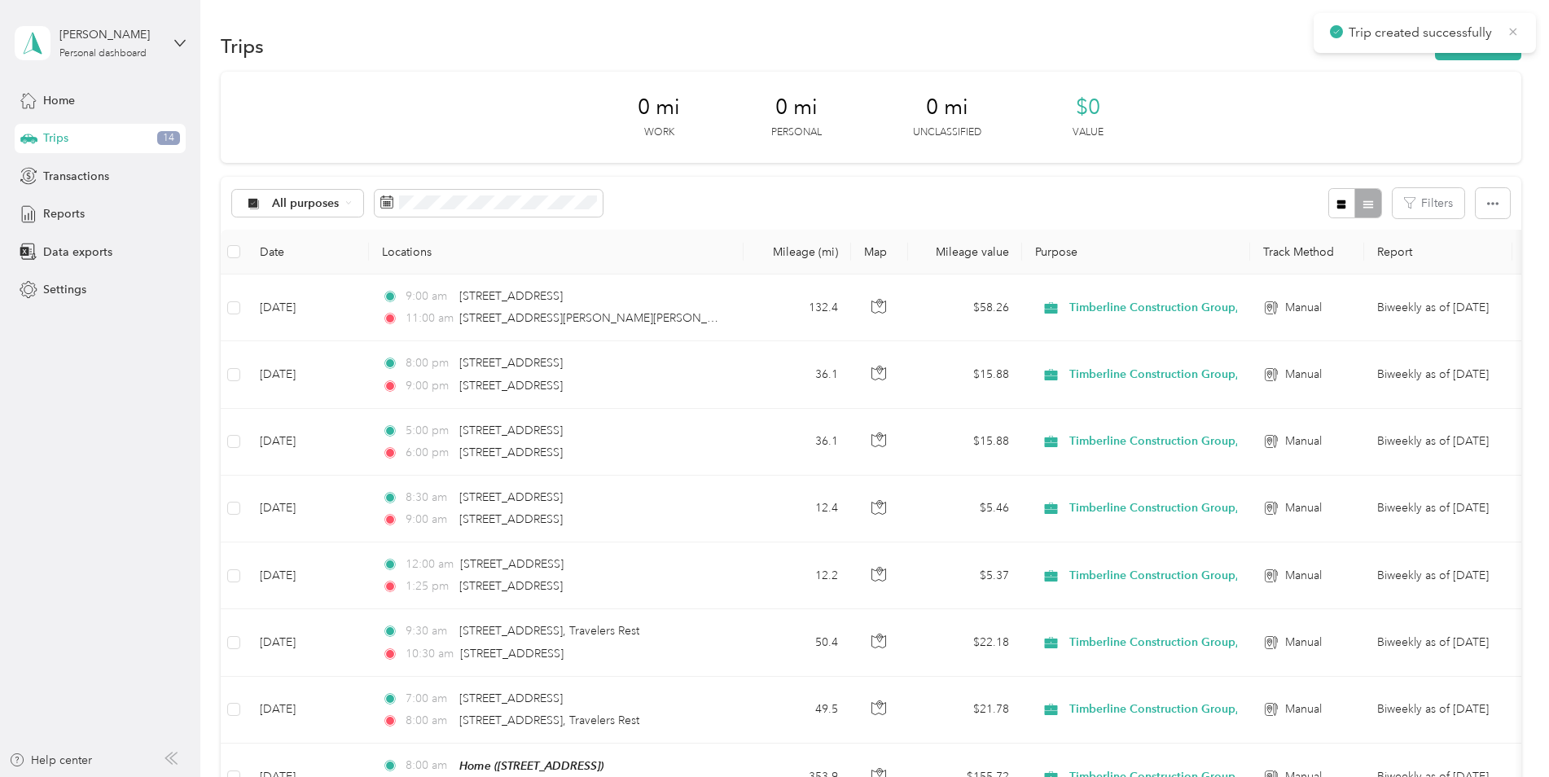
click at [1512, 30] on icon at bounding box center [1513, 31] width 7 height 7
click at [1493, 44] on button "New trip" at bounding box center [1478, 46] width 86 height 29
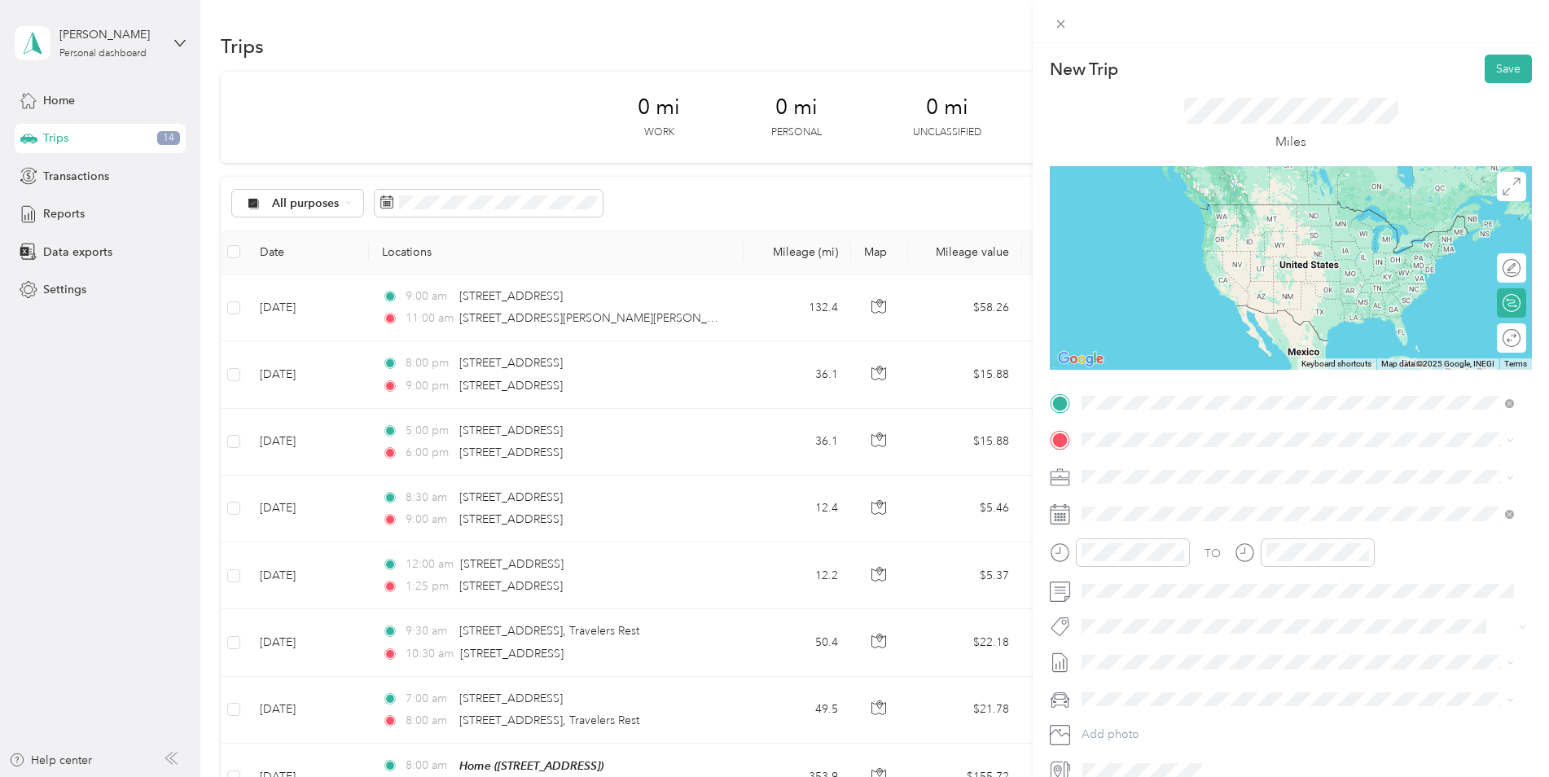
click at [1186, 459] on span "[STREET_ADDRESS][PERSON_NAME][US_STATE]" at bounding box center [1238, 461] width 253 height 15
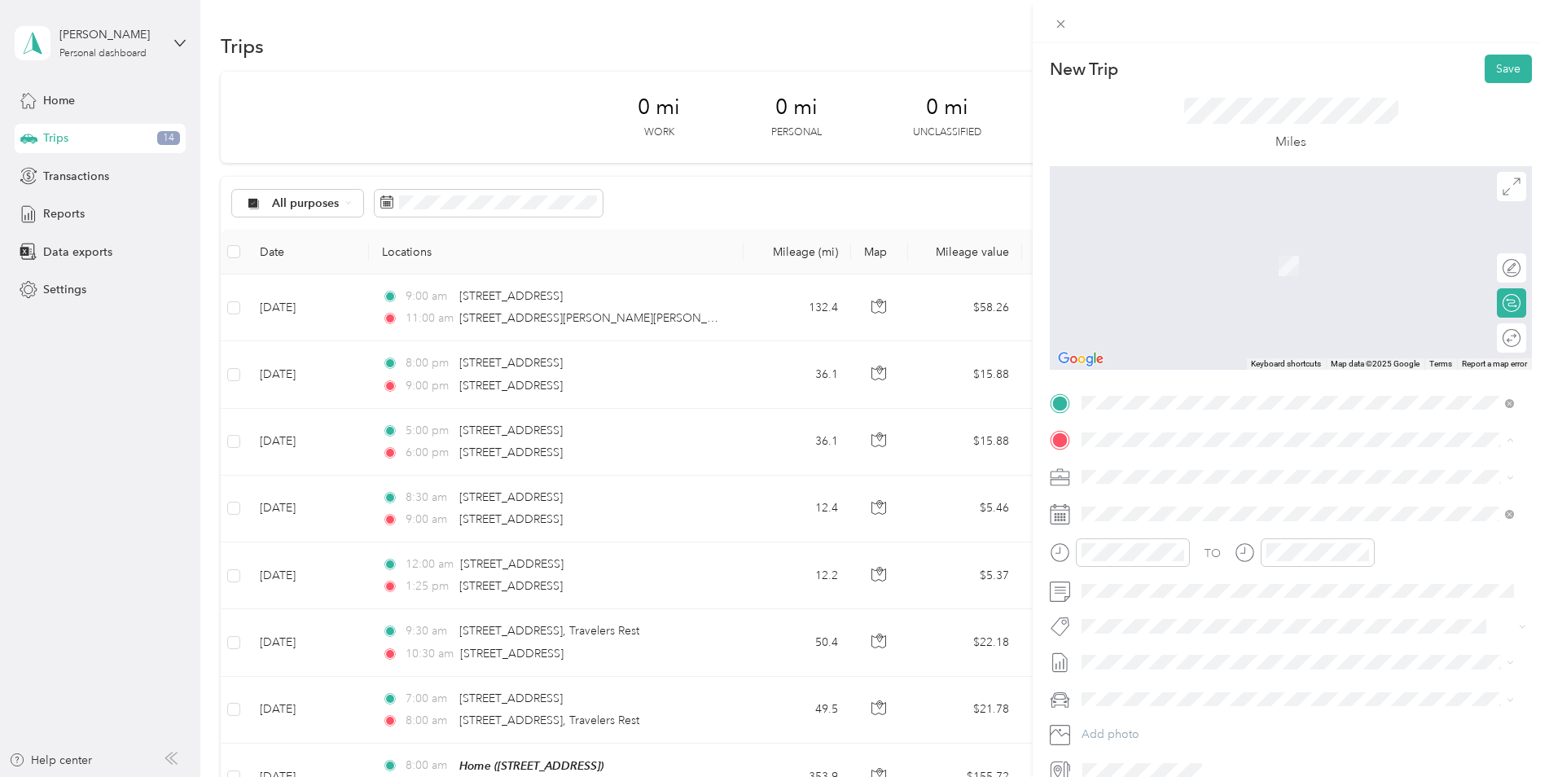
click at [1168, 576] on span "[STREET_ADDRESS][PERSON_NAME]" at bounding box center [1209, 574] width 194 height 14
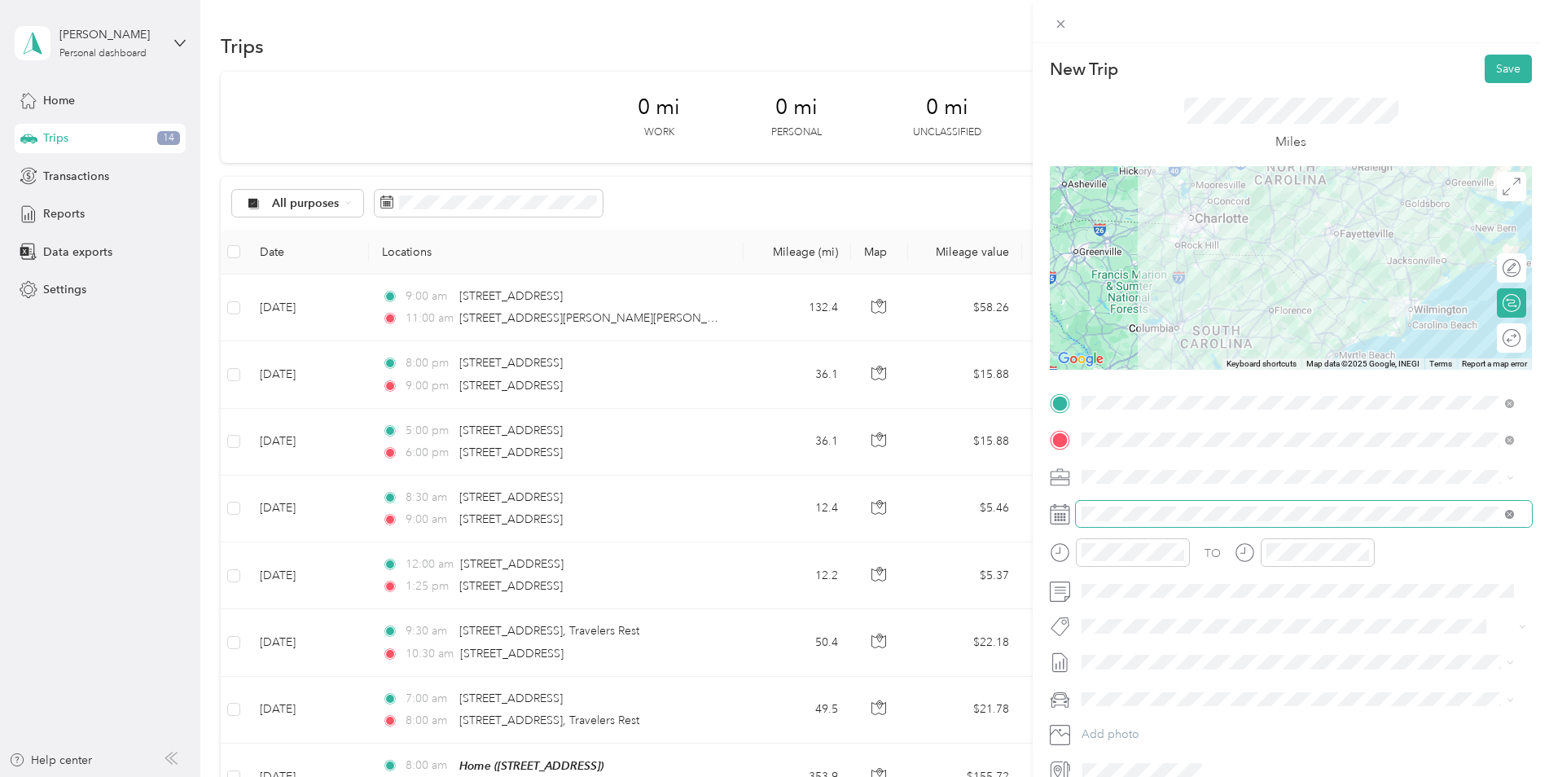
click at [1512, 515] on icon at bounding box center [1509, 514] width 9 height 9
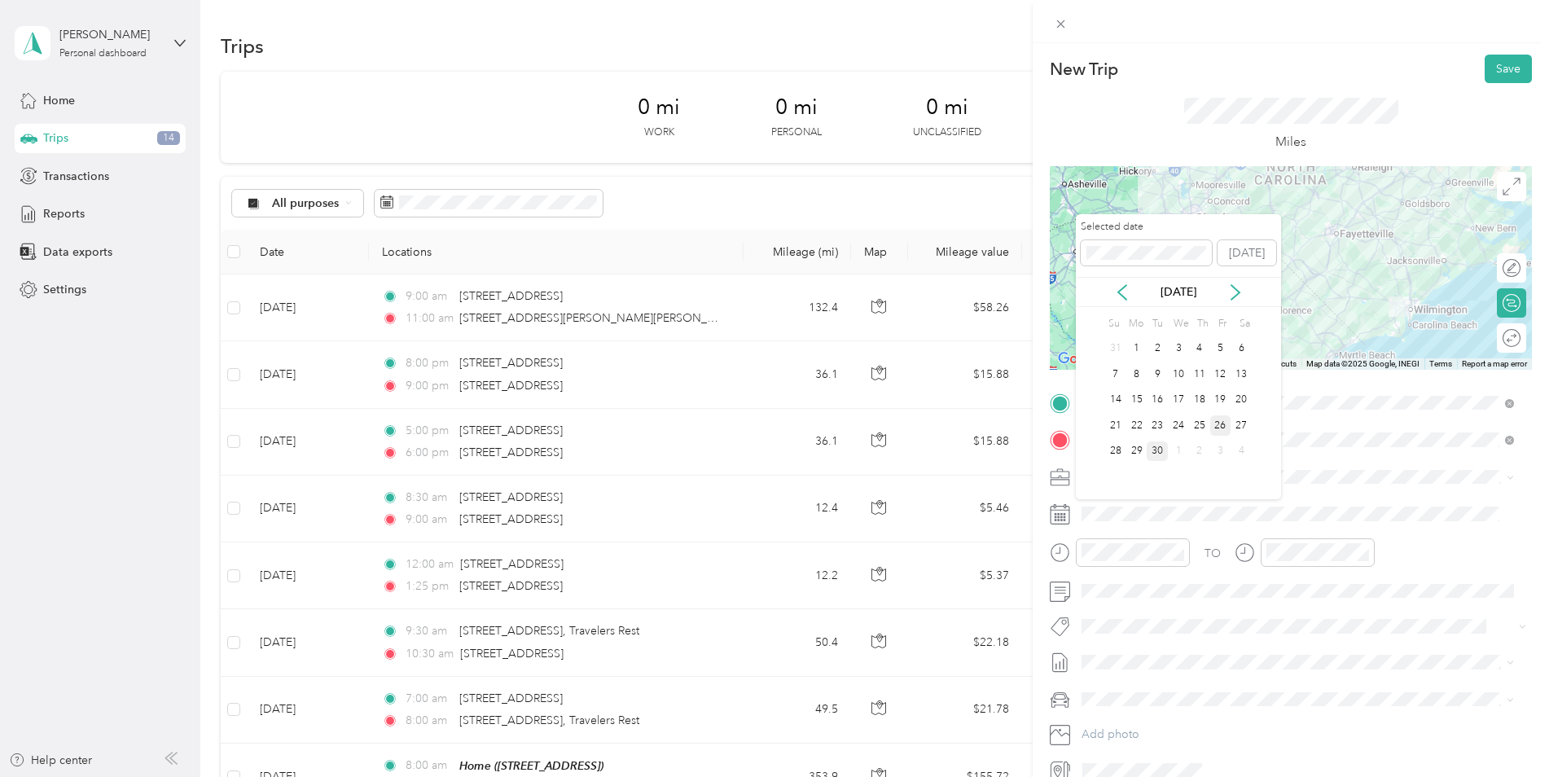
click at [1225, 429] on div "26" at bounding box center [1220, 425] width 21 height 20
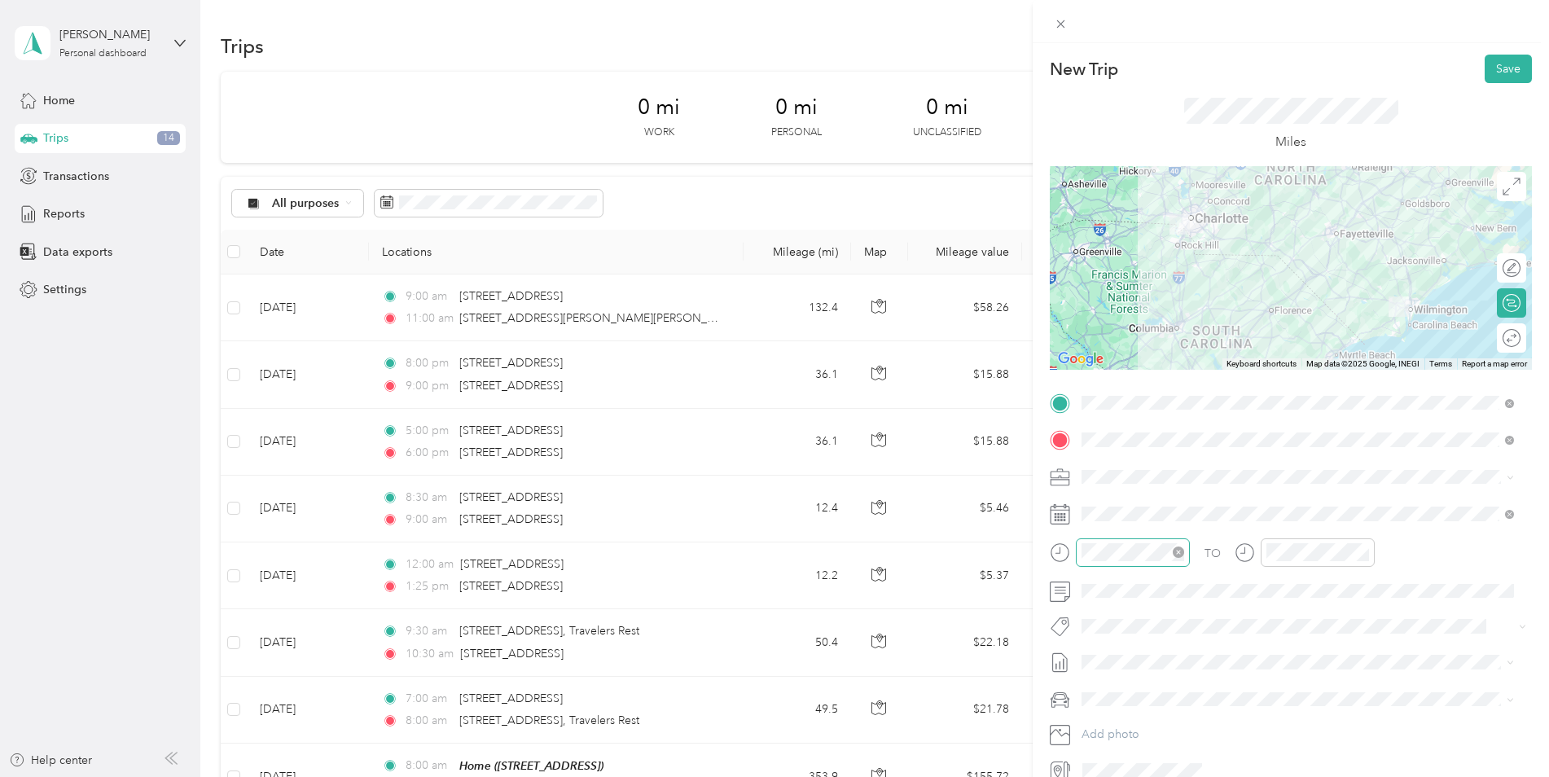
click at [1186, 553] on div at bounding box center [1133, 552] width 114 height 29
click at [1180, 555] on icon "close-circle" at bounding box center [1178, 551] width 11 height 11
click at [1099, 328] on div "12" at bounding box center [1098, 334] width 39 height 23
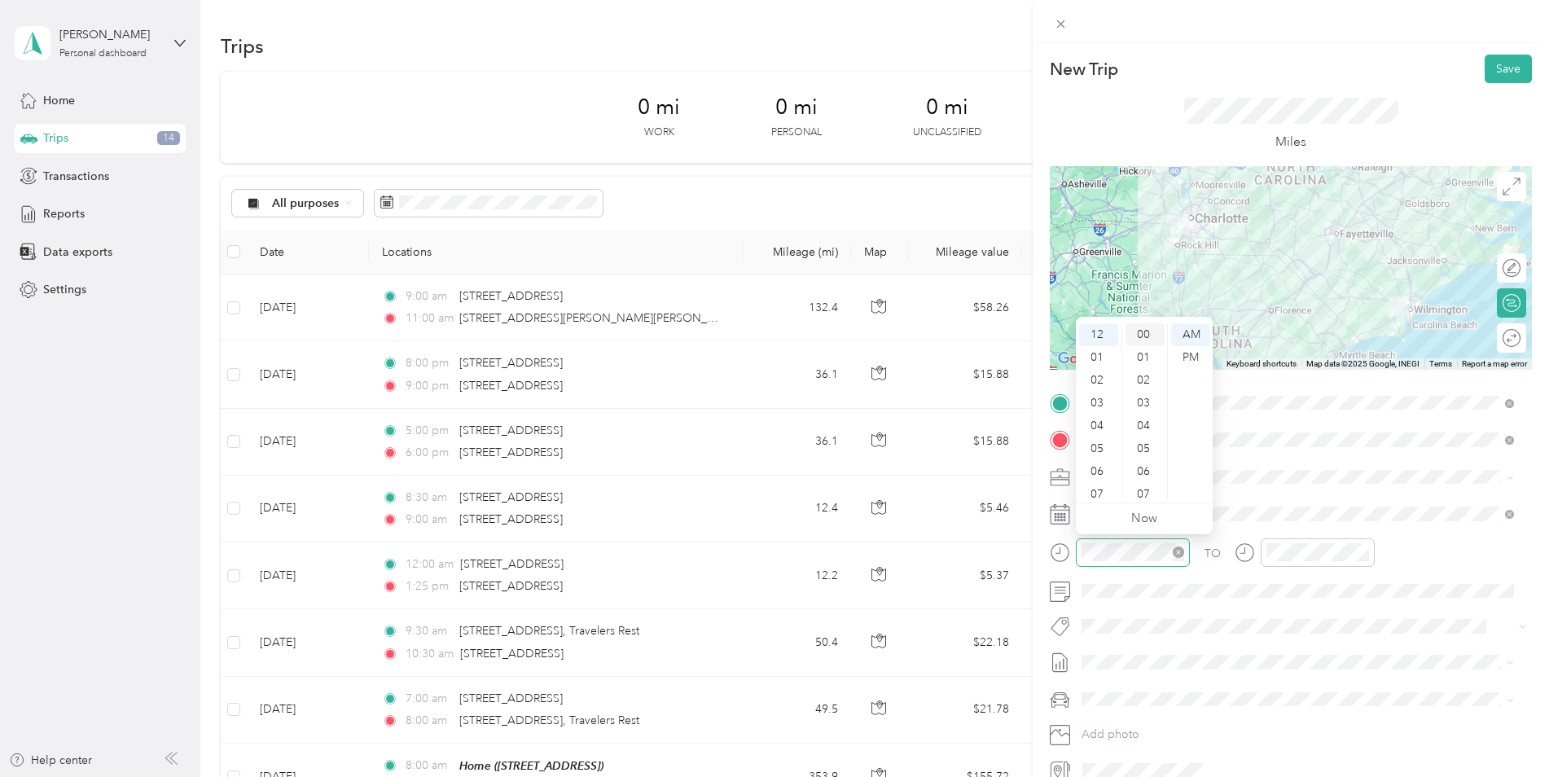
click at [1150, 333] on div "00" at bounding box center [1144, 334] width 39 height 23
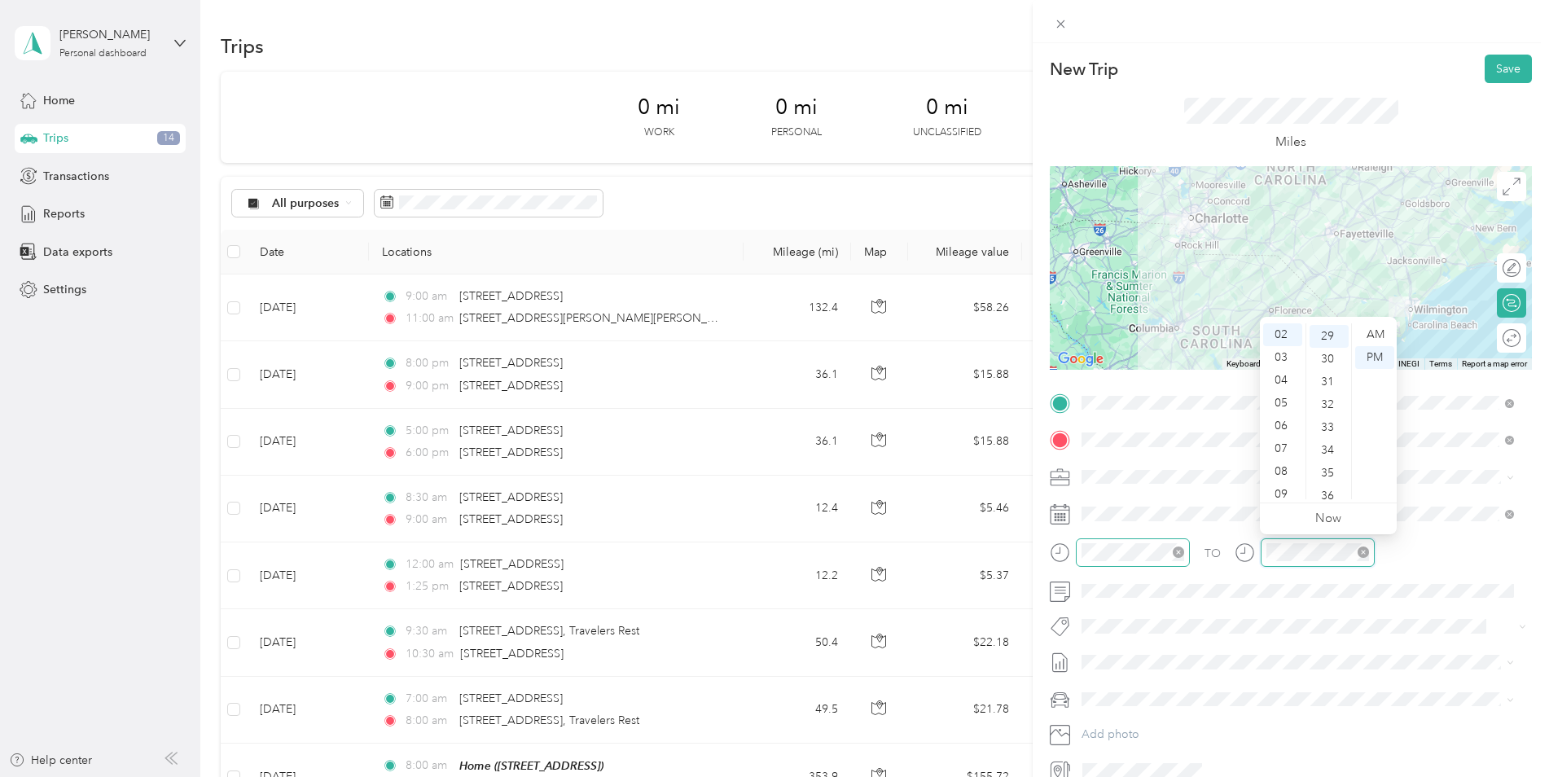
scroll to position [661, 0]
click at [1363, 549] on icon "close-circle" at bounding box center [1363, 551] width 11 height 11
click at [1362, 553] on icon "close-circle" at bounding box center [1363, 551] width 11 height 11
click at [1281, 359] on div "03" at bounding box center [1282, 357] width 39 height 23
click at [1283, 356] on div "03" at bounding box center [1282, 357] width 39 height 23
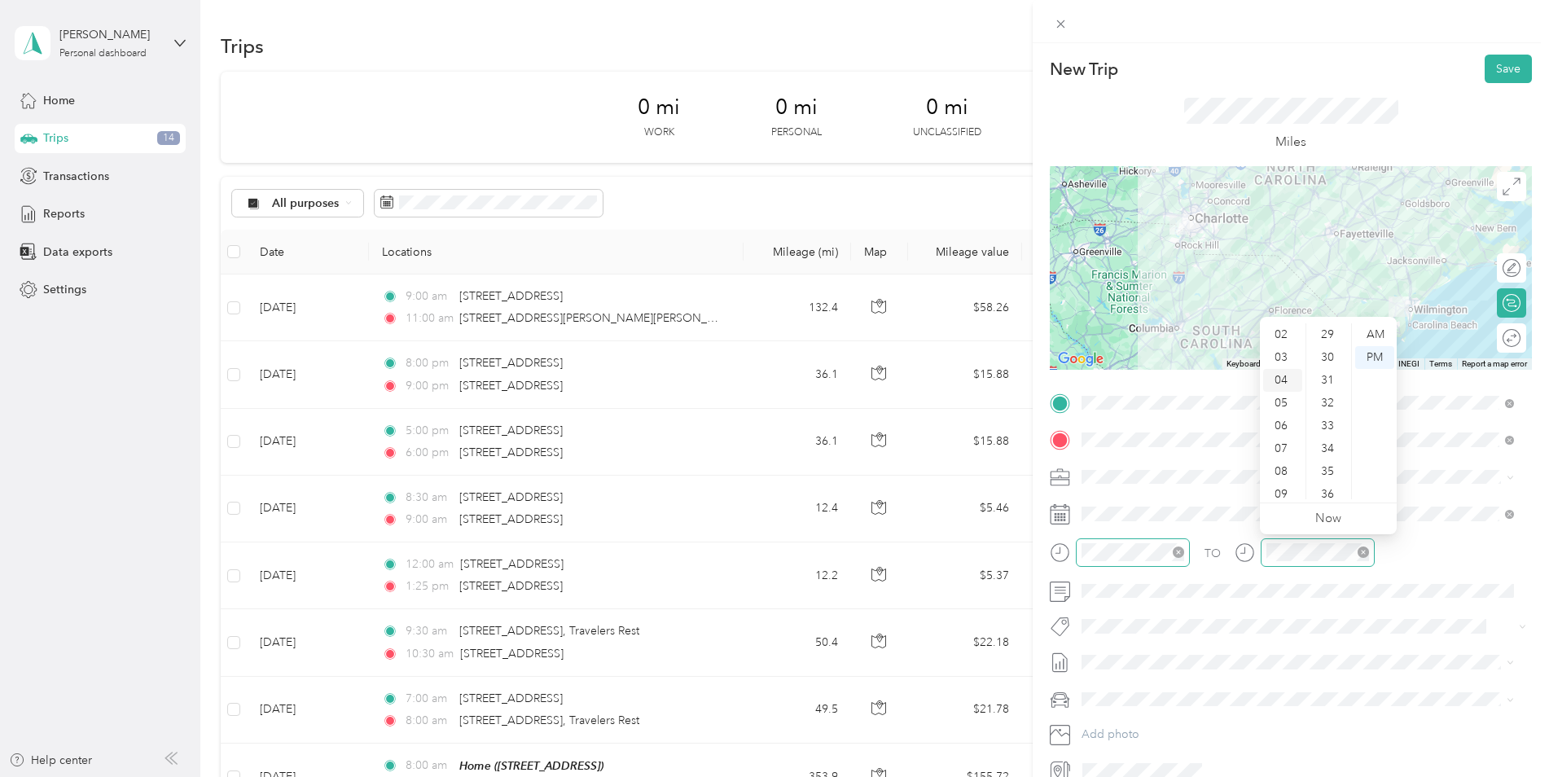
click at [1280, 378] on div "04" at bounding box center [1282, 380] width 39 height 23
click at [1323, 333] on div "00" at bounding box center [1329, 334] width 39 height 23
click at [1384, 334] on div "AM" at bounding box center [1374, 334] width 39 height 23
click at [1376, 358] on div "PM" at bounding box center [1374, 357] width 39 height 23
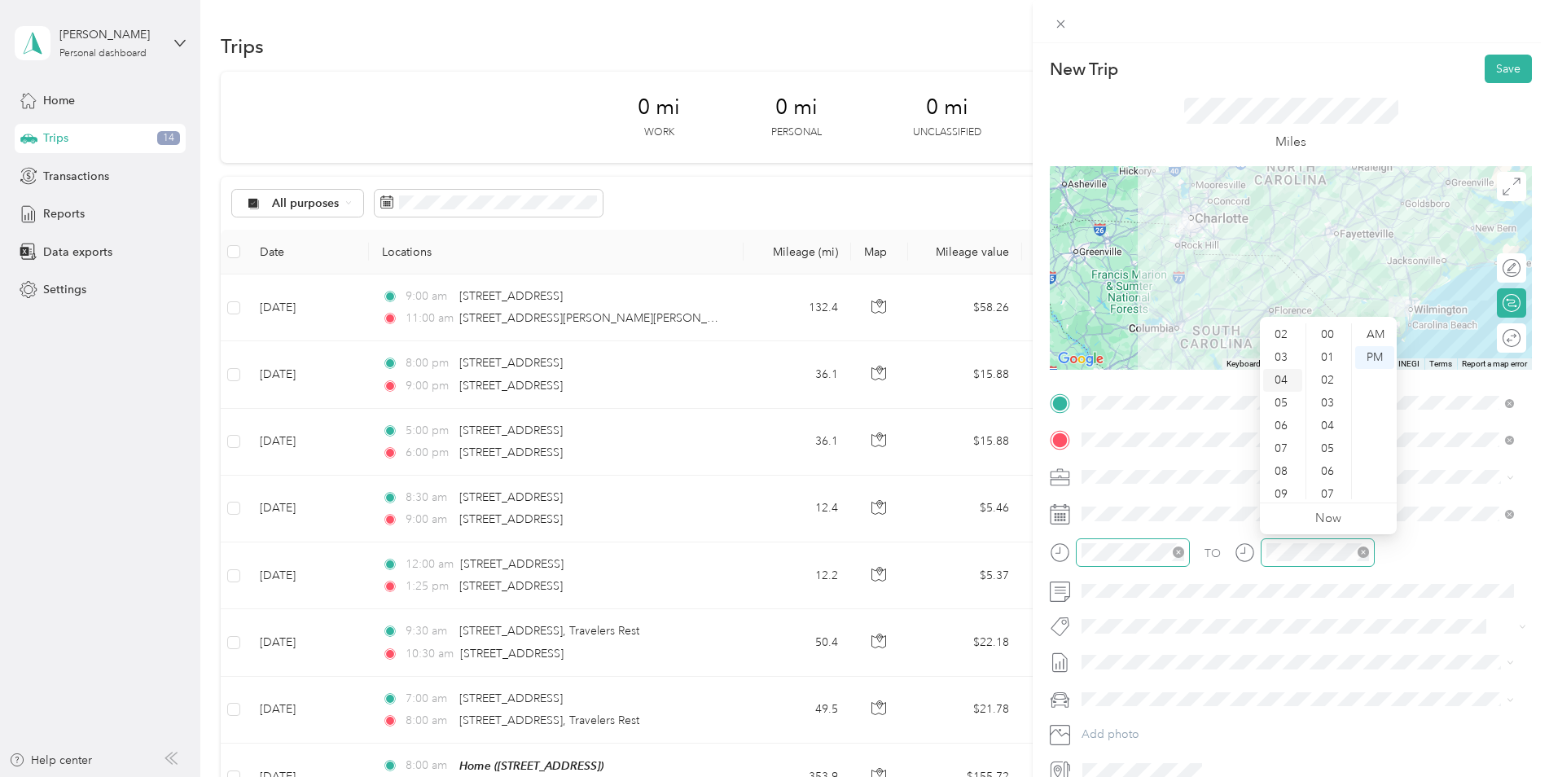
click at [1274, 381] on div "04" at bounding box center [1282, 380] width 39 height 23
click at [1222, 544] on div "TO" at bounding box center [1291, 558] width 482 height 40
click at [1214, 542] on div "TO" at bounding box center [1291, 558] width 482 height 40
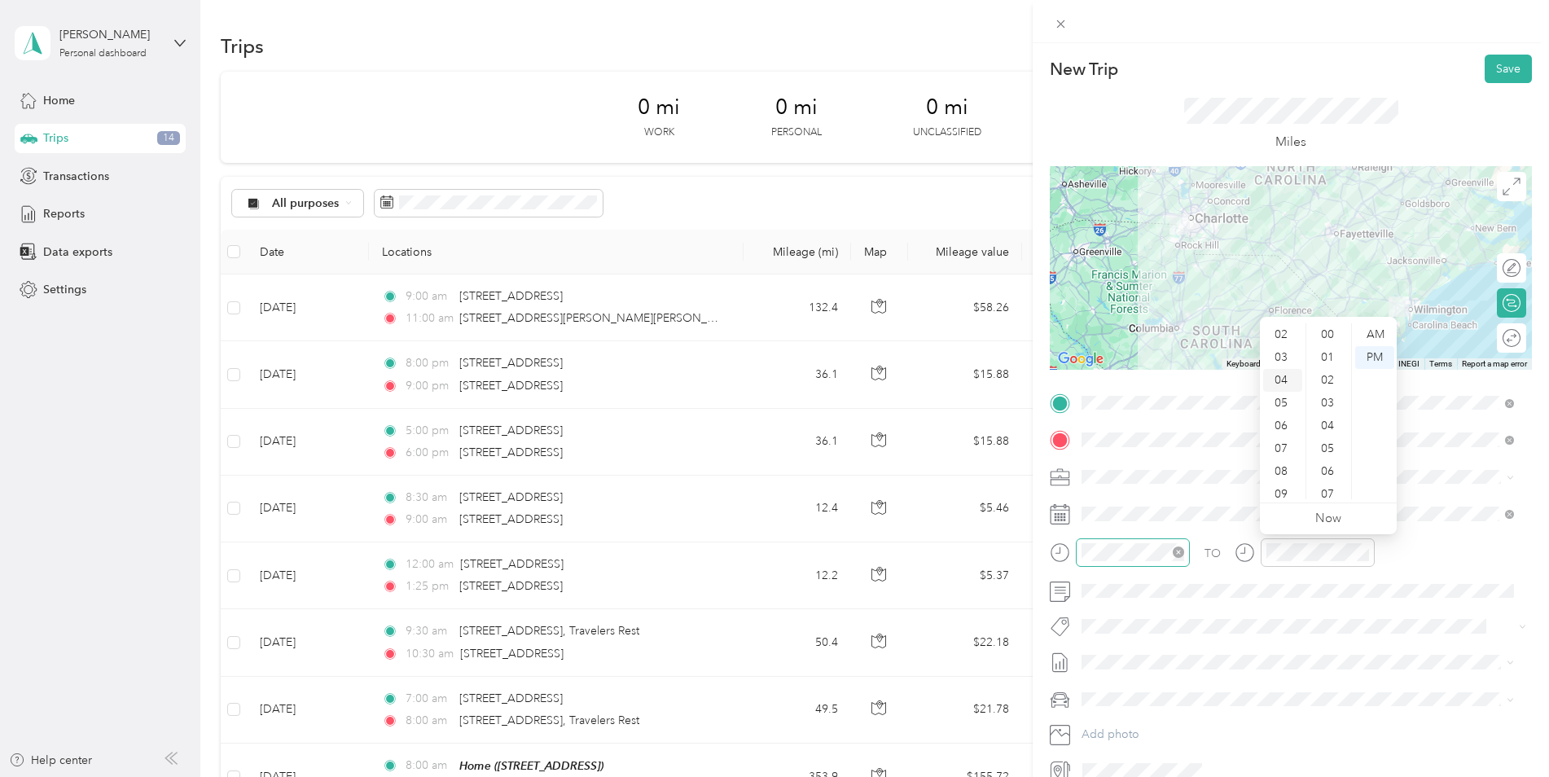
click at [1287, 384] on div "04" at bounding box center [1282, 380] width 39 height 23
click at [1485, 71] on button "Save" at bounding box center [1508, 69] width 47 height 29
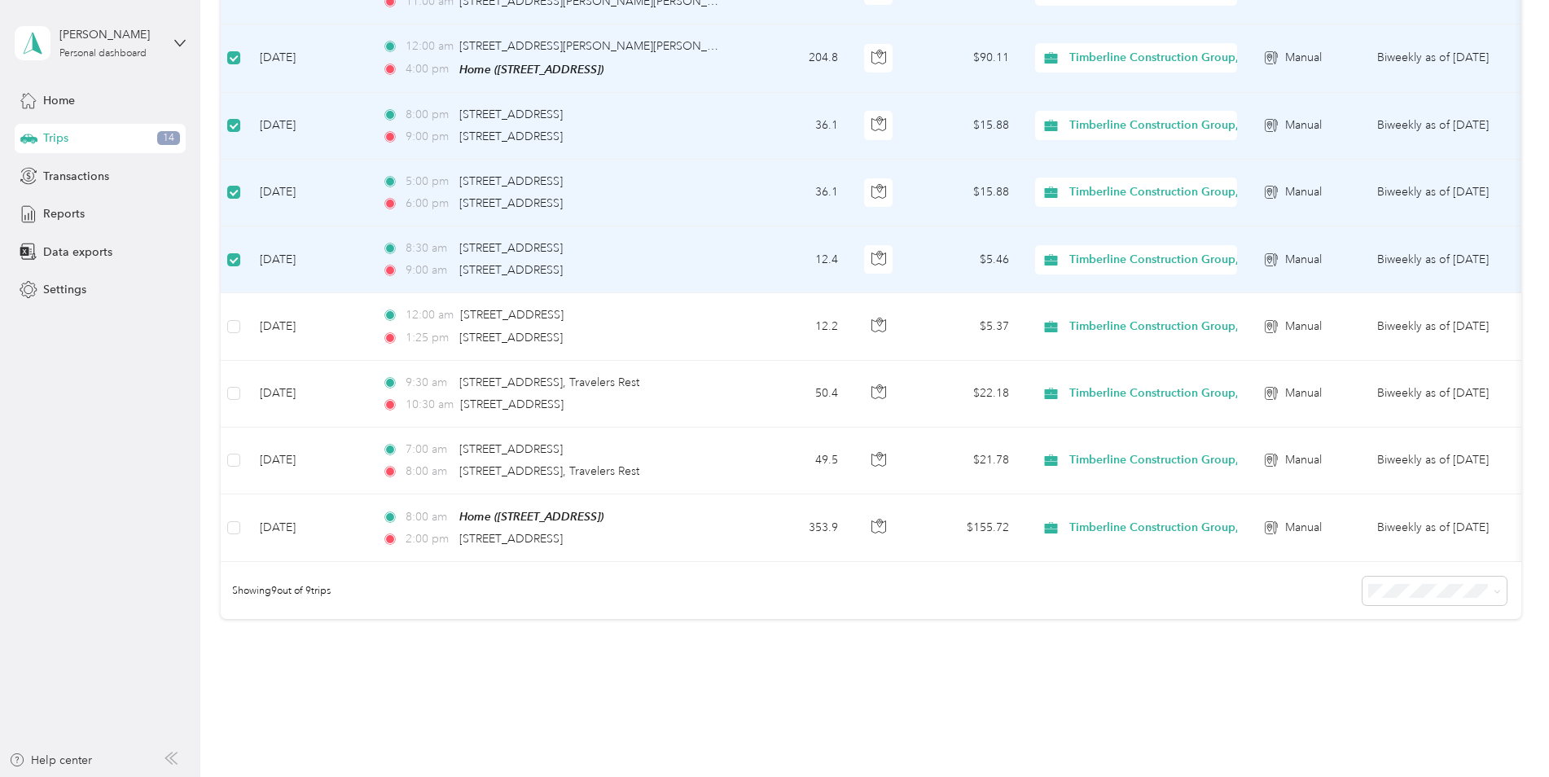
scroll to position [326, 0]
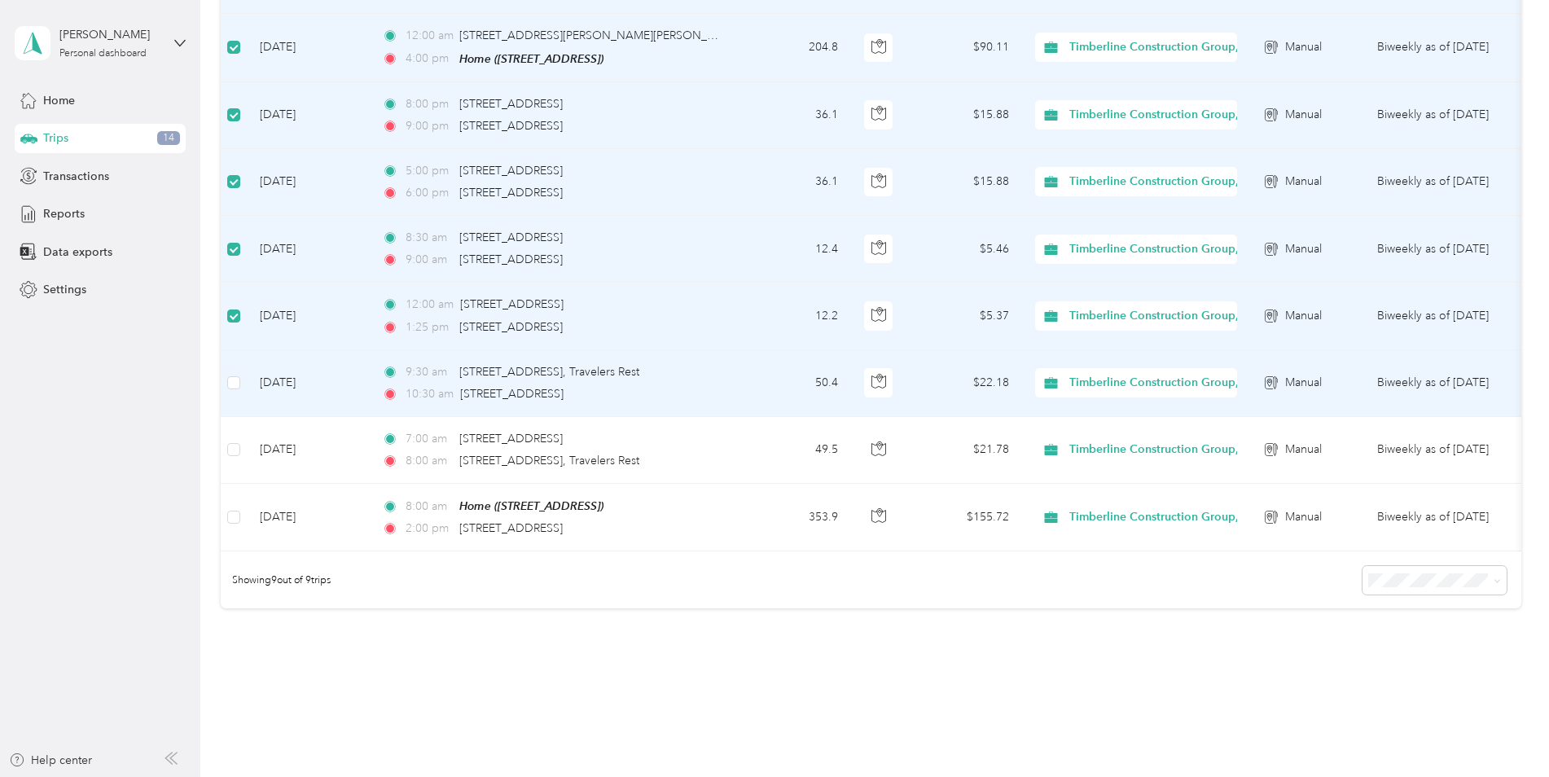
click at [233, 372] on td at bounding box center [234, 383] width 26 height 67
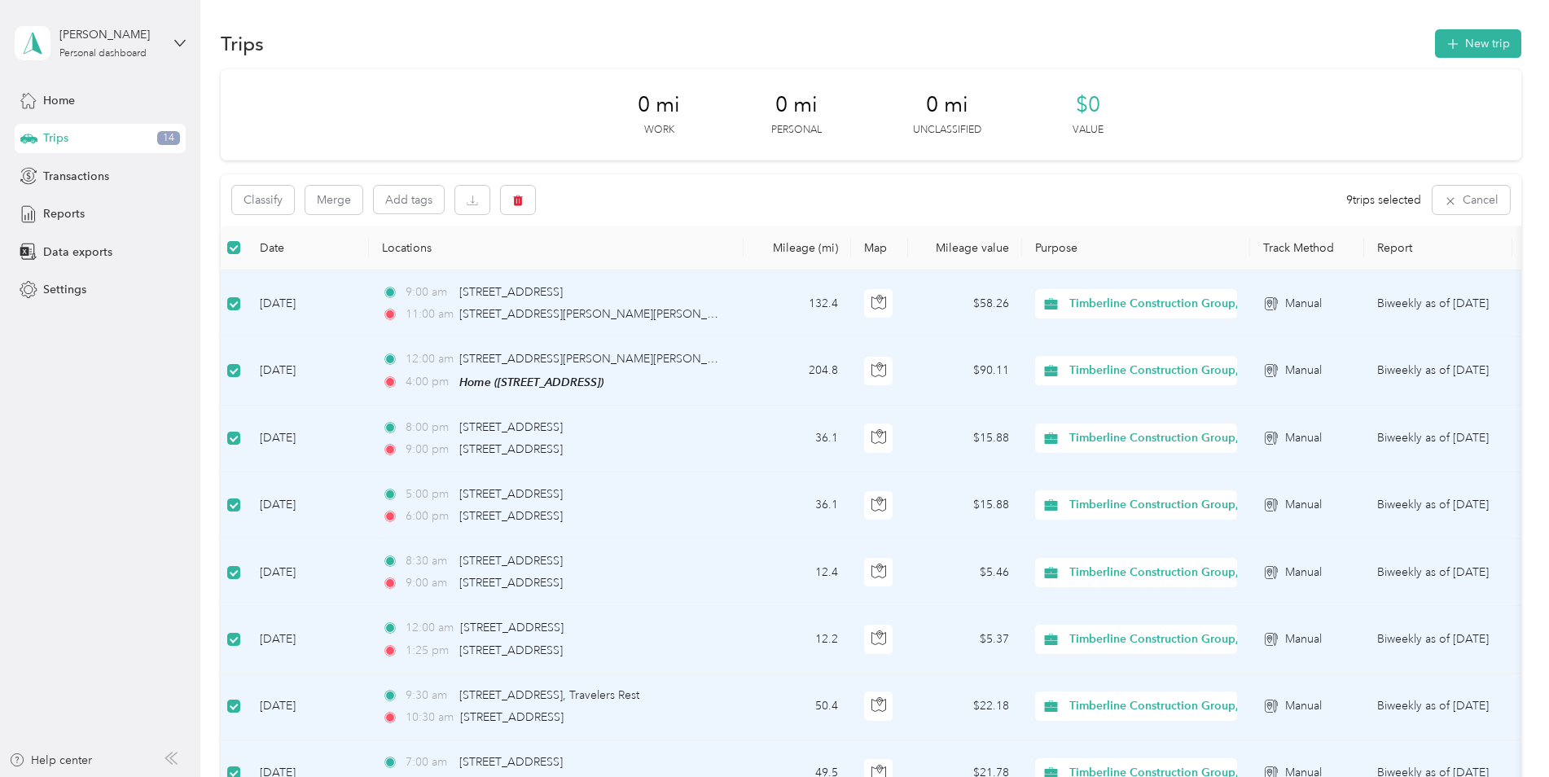
scroll to position [0, 0]
click at [472, 211] on button "button" at bounding box center [472, 202] width 34 height 29
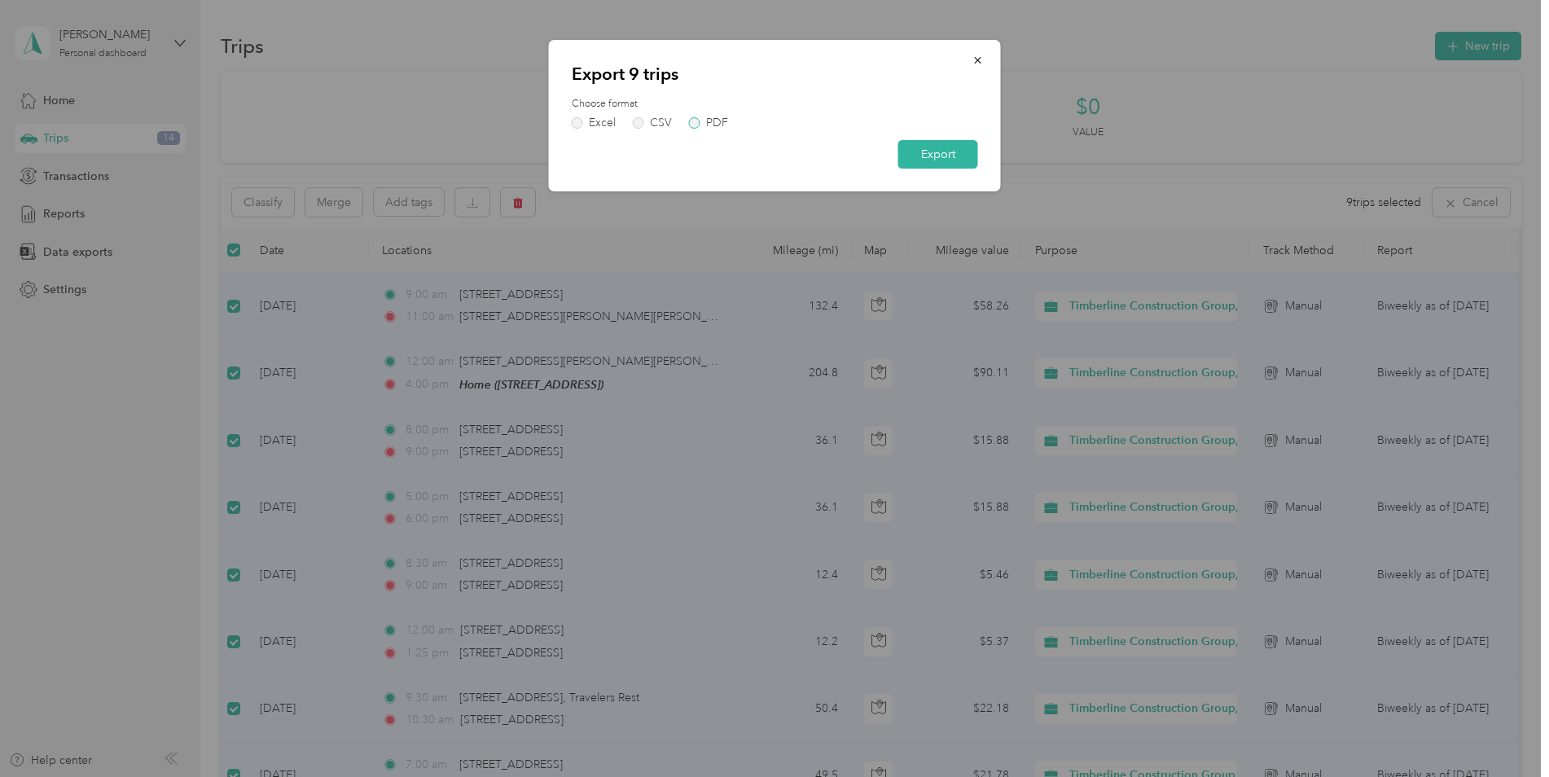
click at [697, 125] on label "PDF" at bounding box center [708, 122] width 39 height 11
click at [924, 152] on button "Export" at bounding box center [938, 154] width 80 height 29
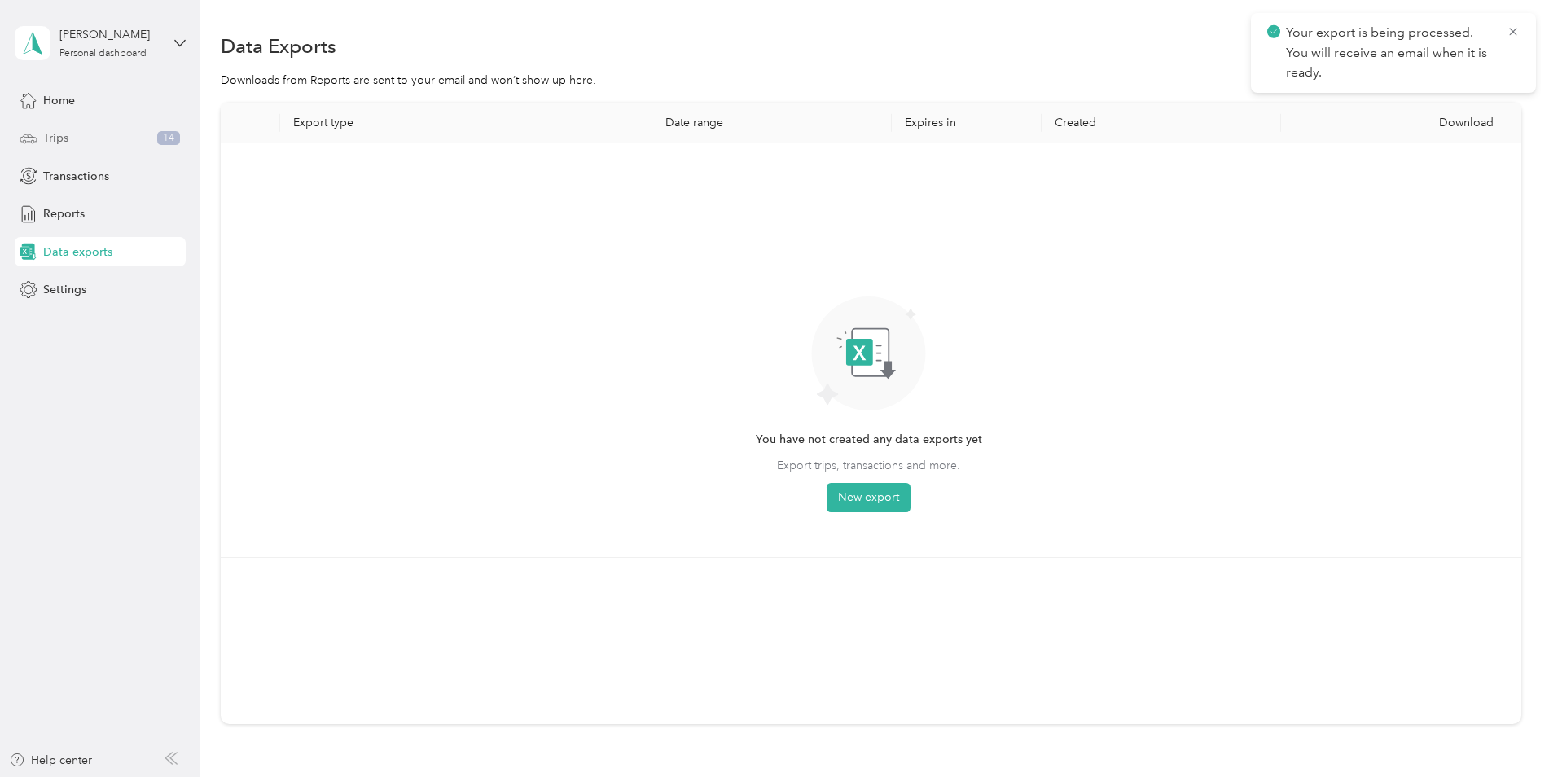
click at [55, 141] on span "Trips" at bounding box center [55, 137] width 25 height 17
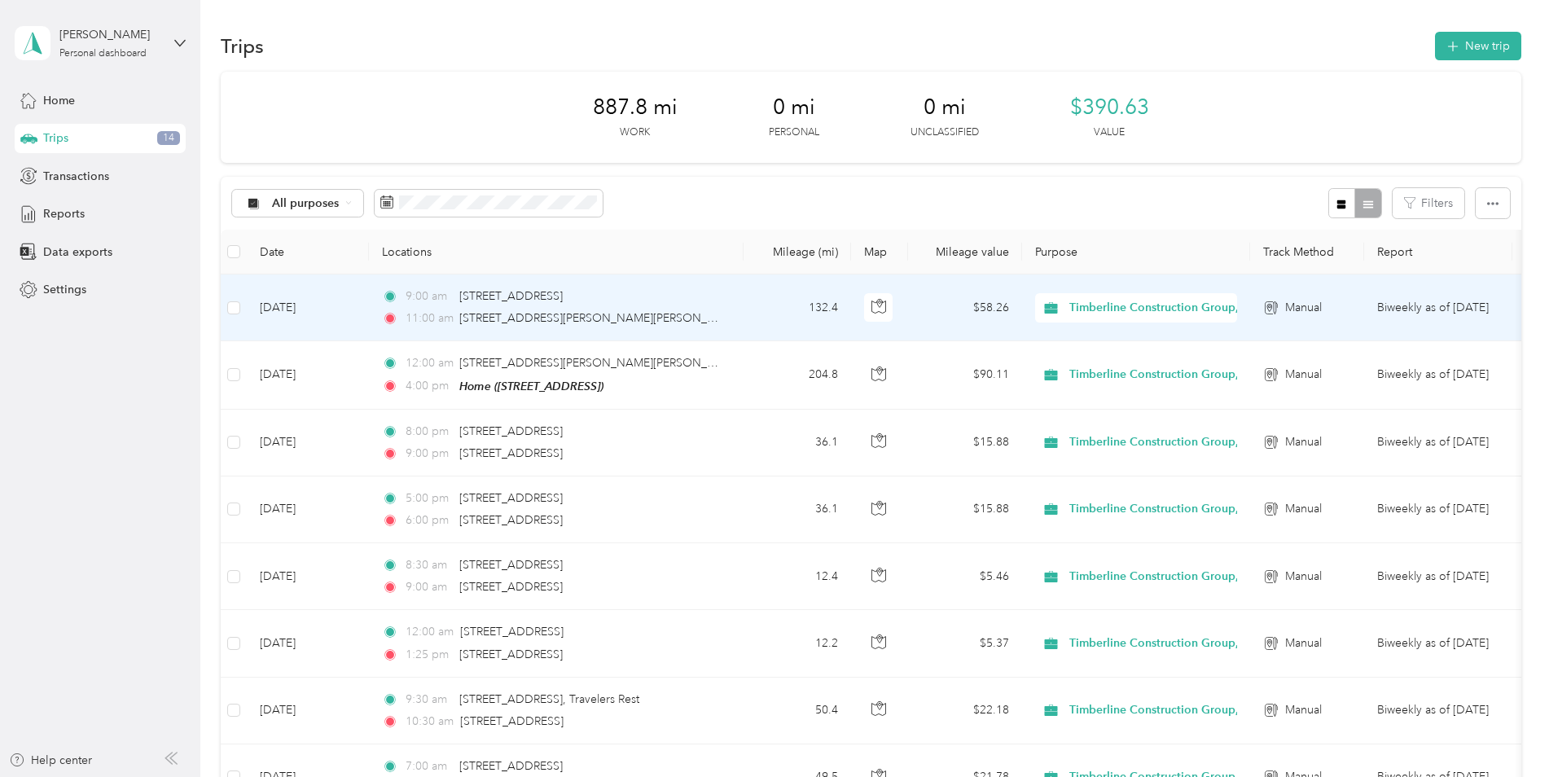
click at [685, 315] on div "11:00 am [STREET_ADDRESS][PERSON_NAME][PERSON_NAME]" at bounding box center [553, 318] width 342 height 18
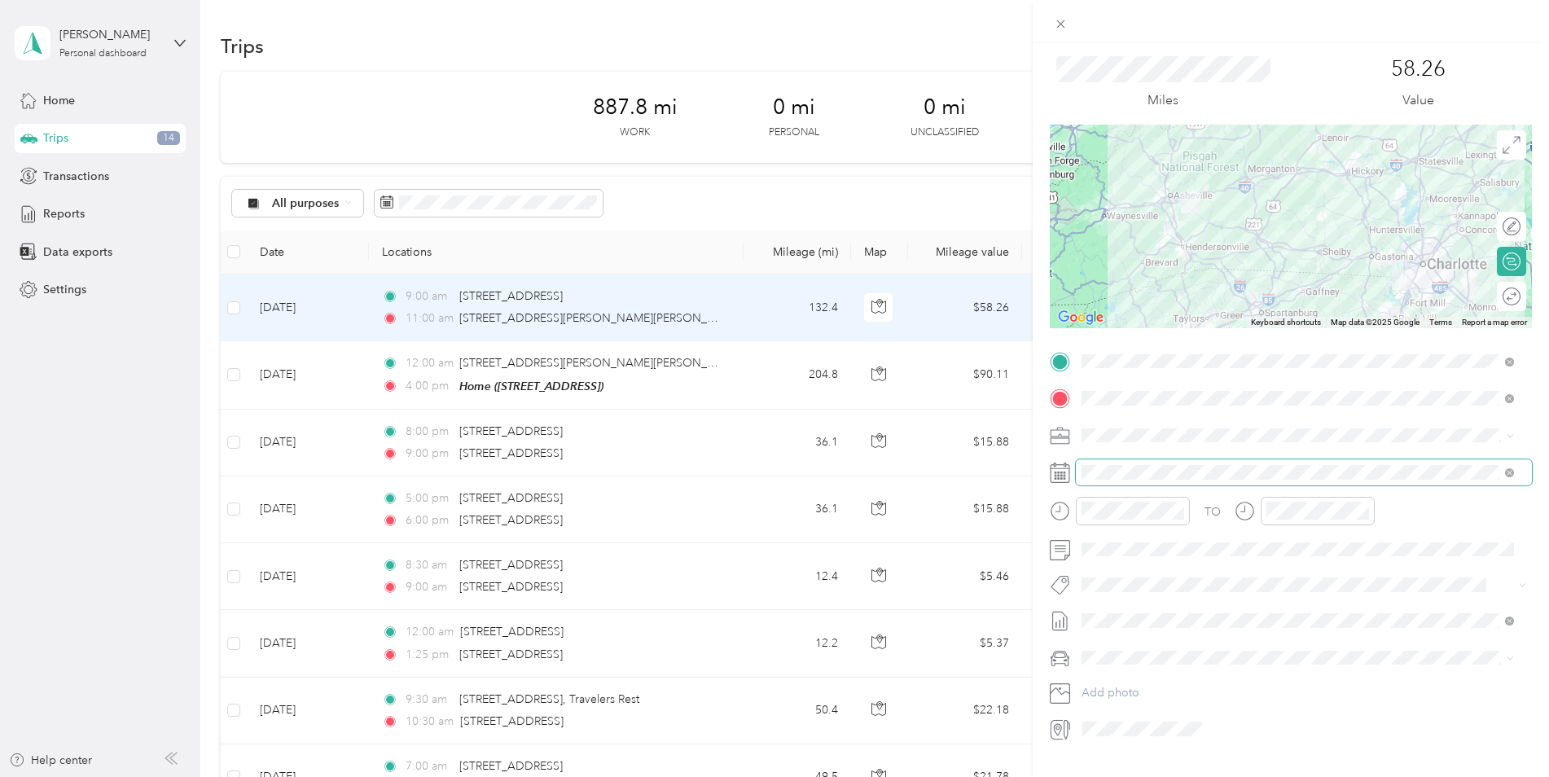
scroll to position [78, 0]
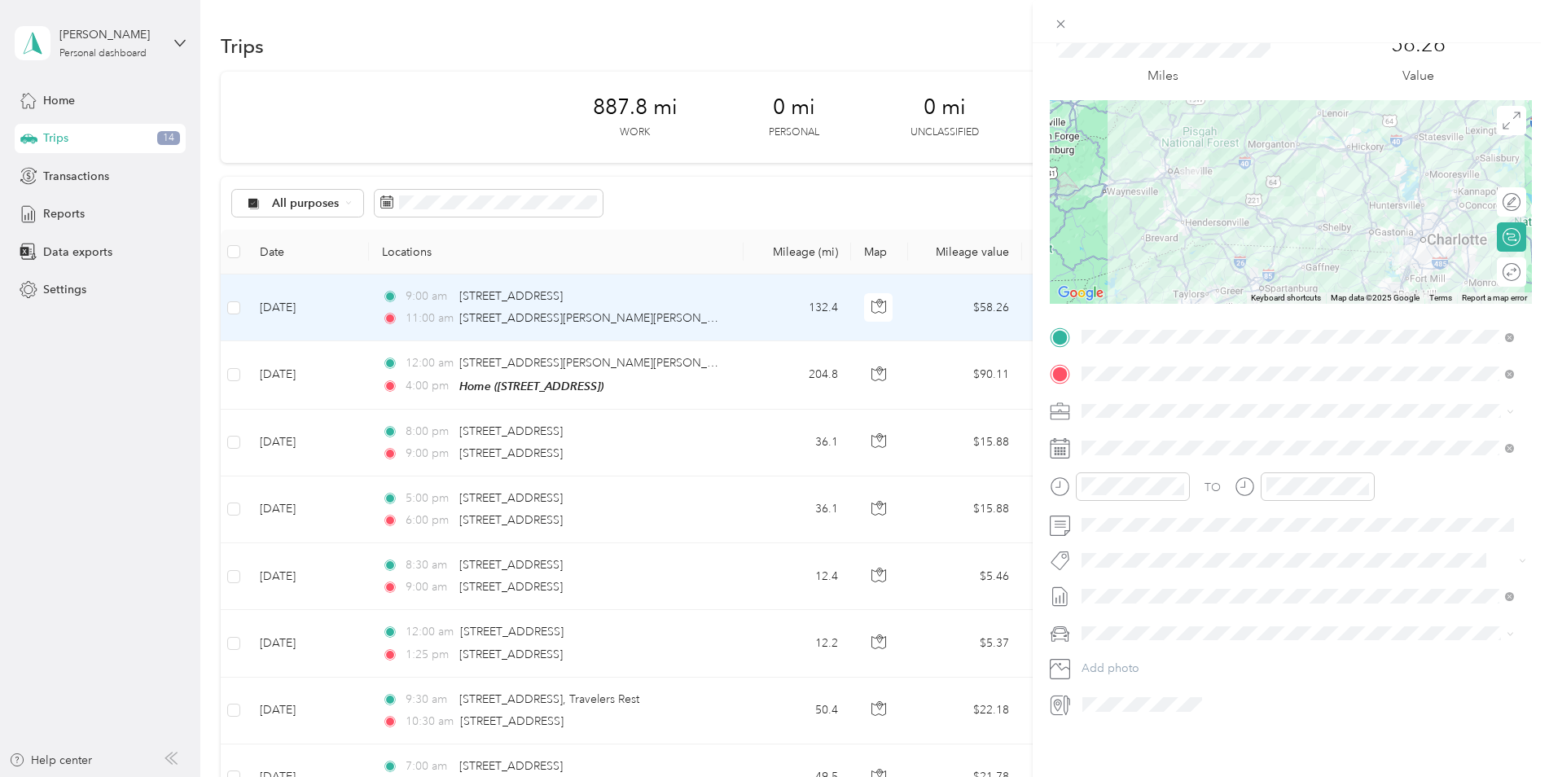
click at [1104, 647] on span "Dolly" at bounding box center [1100, 646] width 27 height 14
click at [48, 90] on div "Trip details Save This trip cannot be edited because it is either under review,…" at bounding box center [774, 388] width 1549 height 777
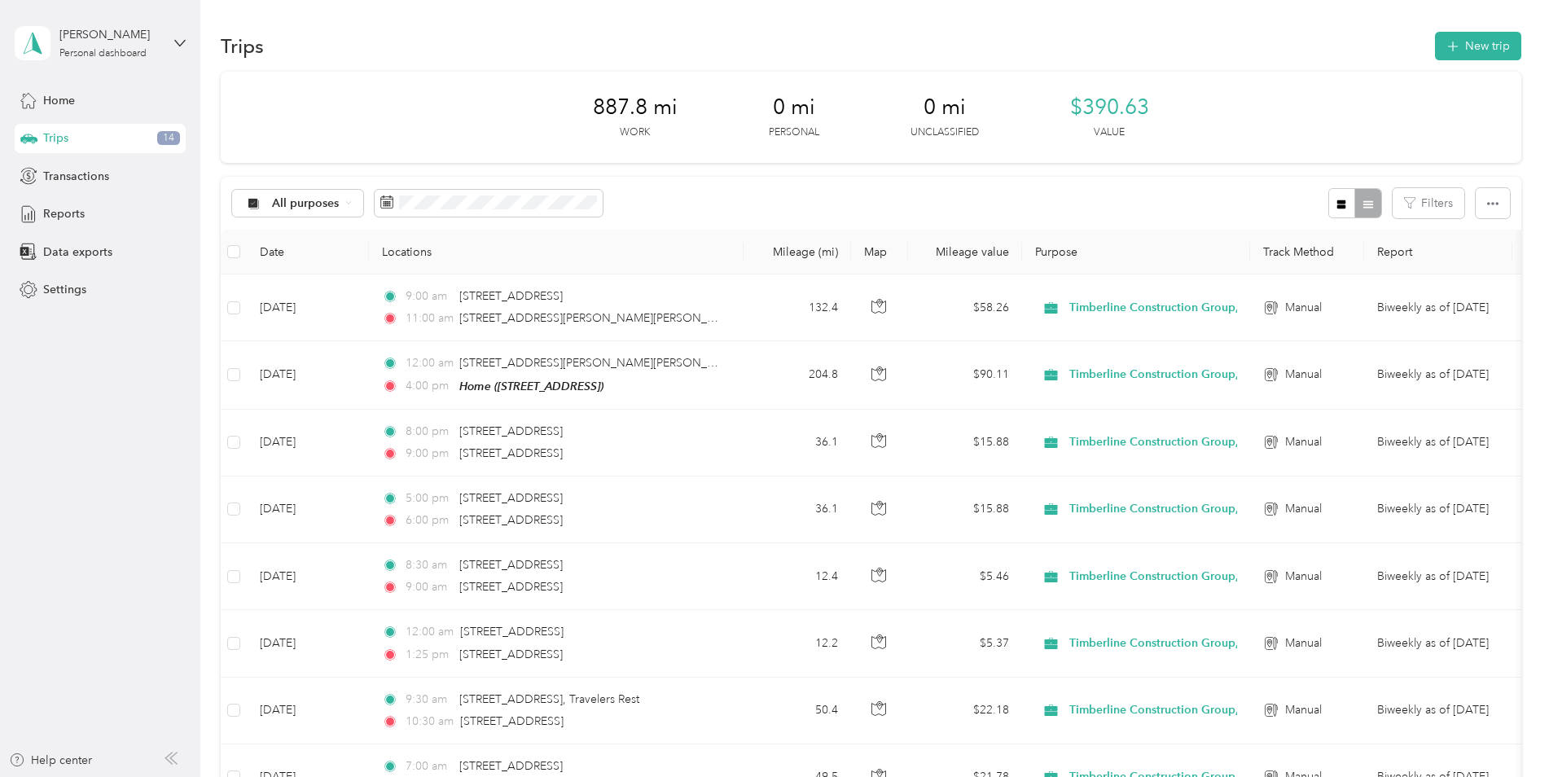
click at [46, 106] on span "Home" at bounding box center [59, 100] width 32 height 17
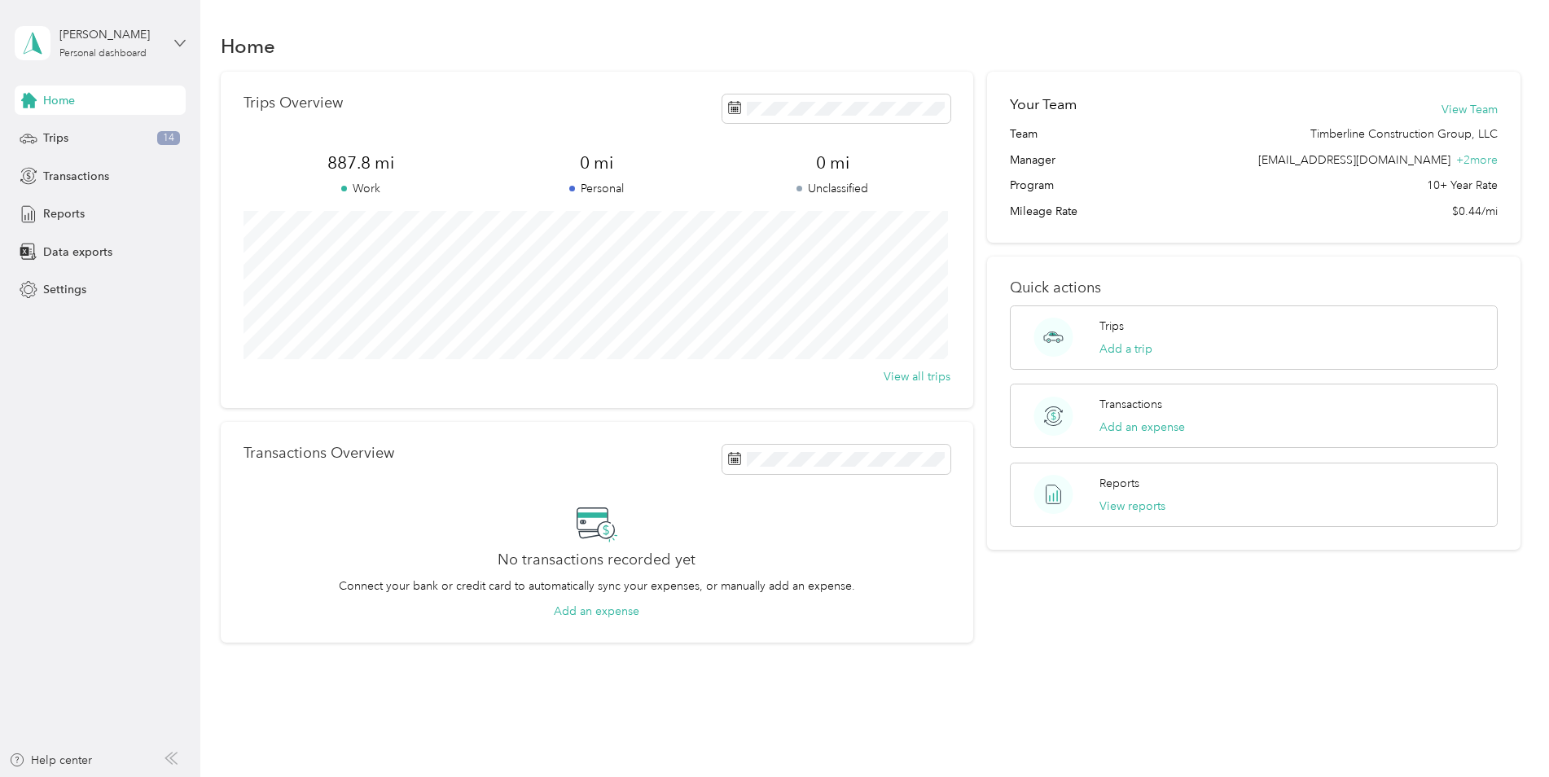
click at [178, 38] on icon at bounding box center [179, 42] width 11 height 11
click at [95, 129] on div "Trips 14" at bounding box center [100, 138] width 171 height 29
